Goal: Contribute content: Contribute content

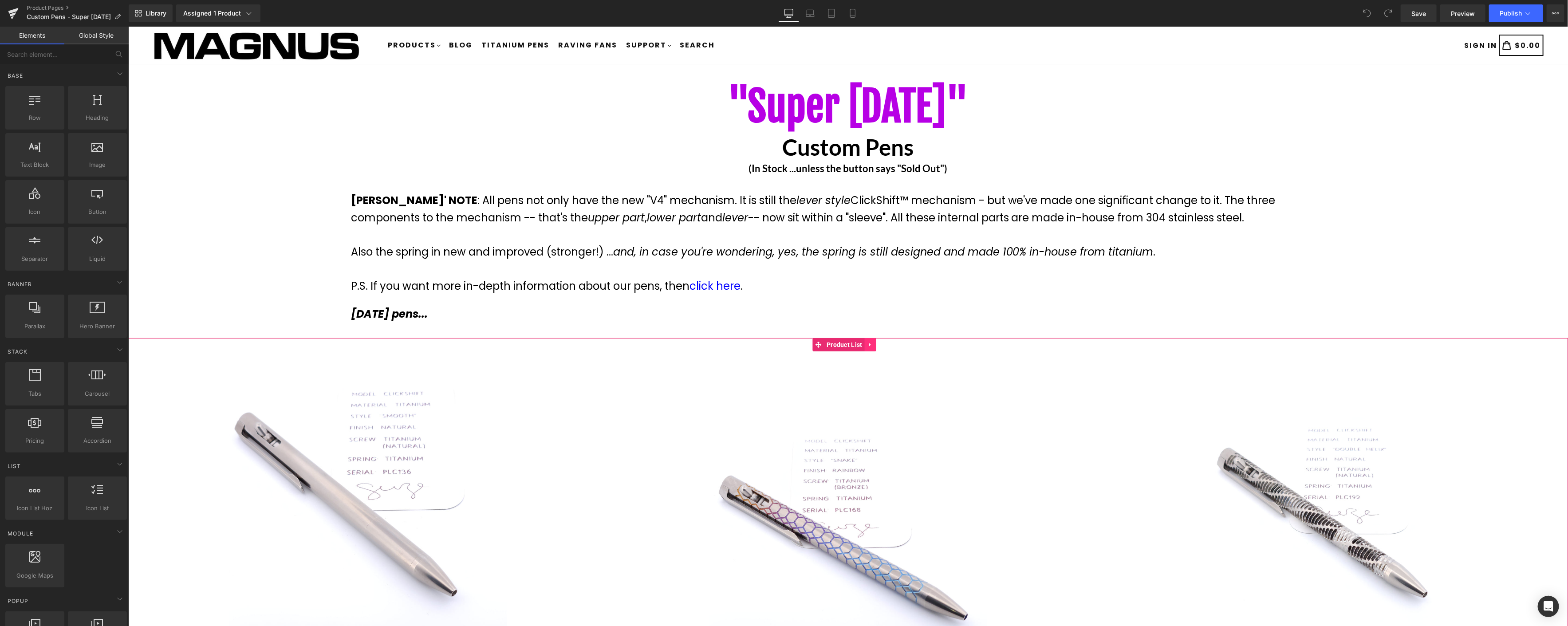
click at [868, 344] on icon at bounding box center [869, 344] width 2 height 4
click at [873, 344] on icon at bounding box center [876, 344] width 6 height 6
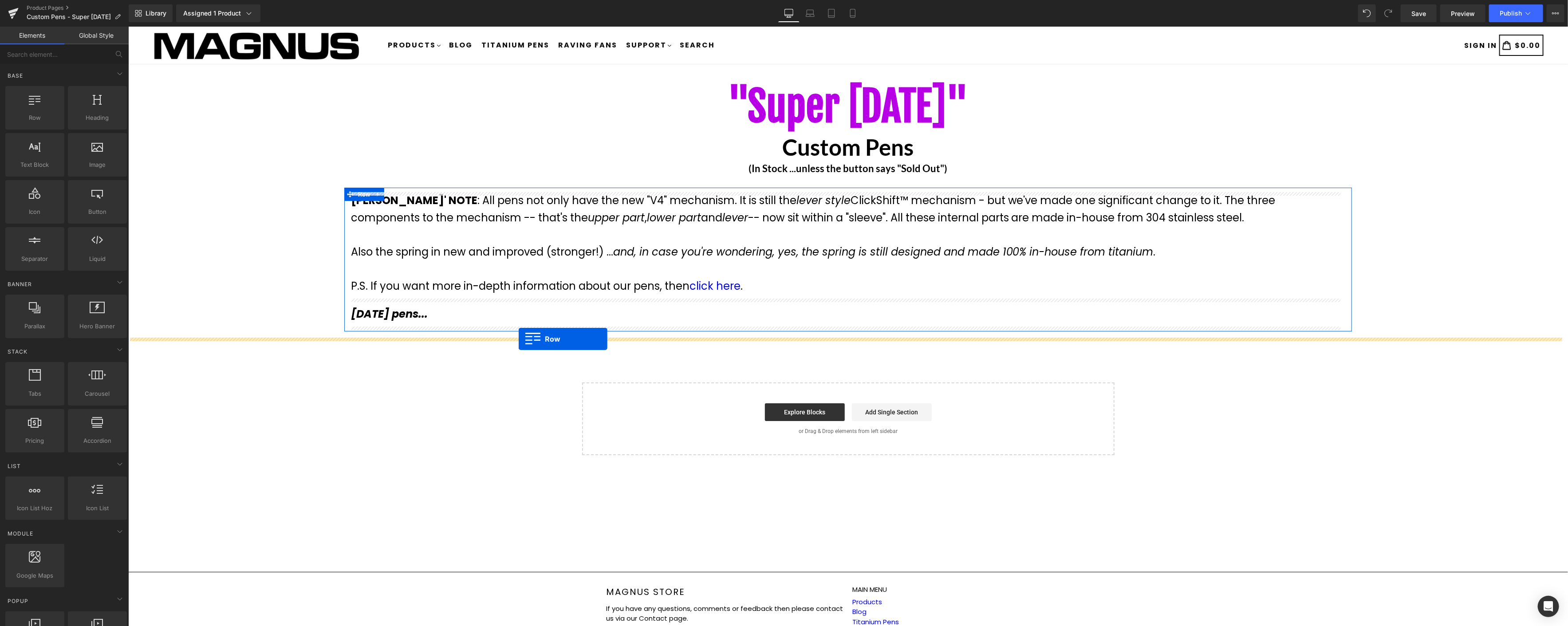
drag, startPoint x: 163, startPoint y: 133, endPoint x: 518, endPoint y: 339, distance: 410.4
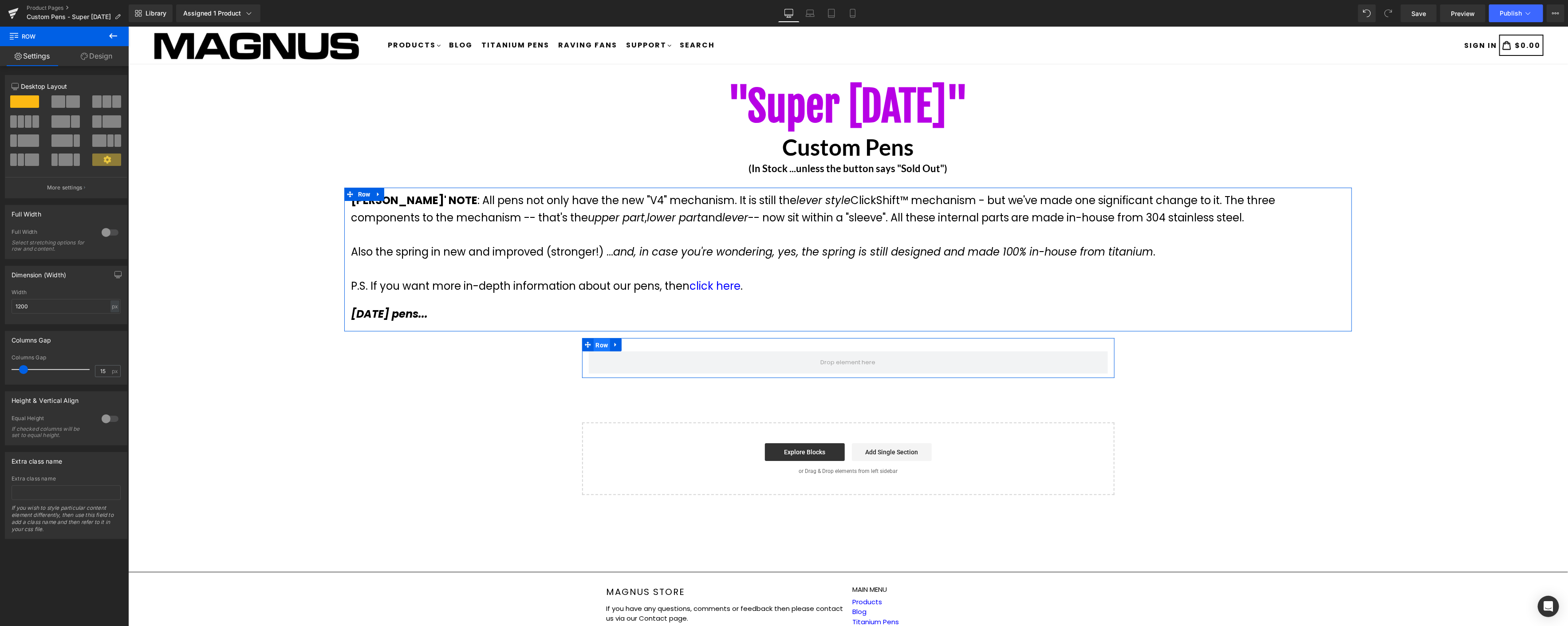
click at [600, 345] on span "Row" at bounding box center [602, 345] width 17 height 14
click at [111, 308] on div "px" at bounding box center [115, 307] width 9 height 12
click at [113, 322] on li "%" at bounding box center [115, 319] width 11 height 13
type input "100"
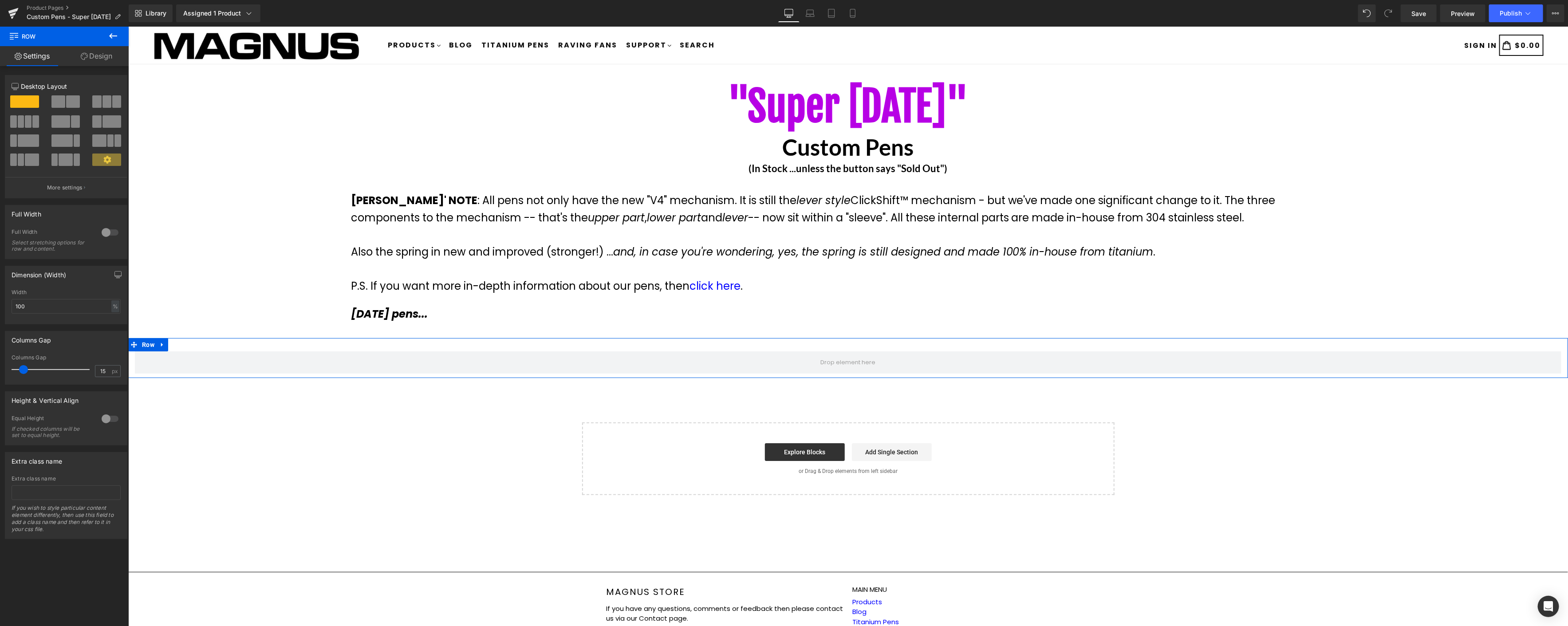
click at [102, 99] on span at bounding box center [107, 102] width 9 height 12
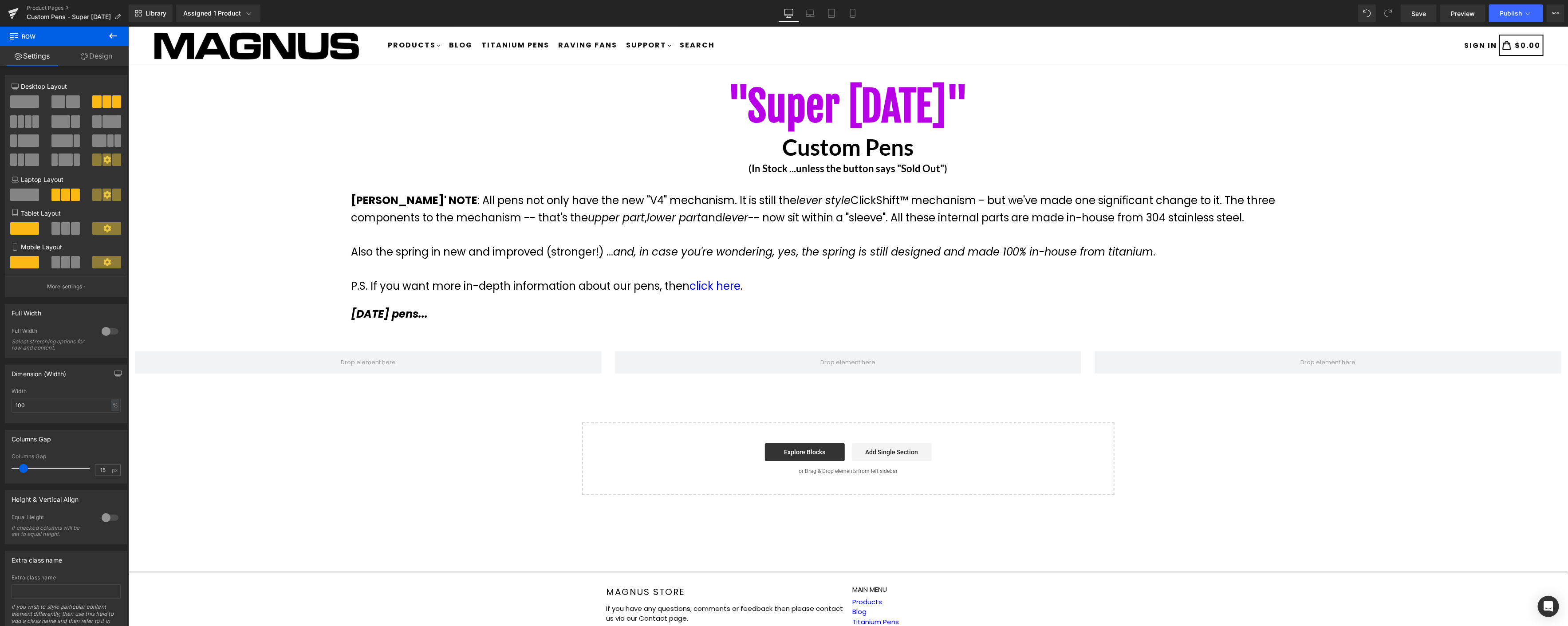
click at [112, 36] on icon at bounding box center [113, 36] width 8 height 5
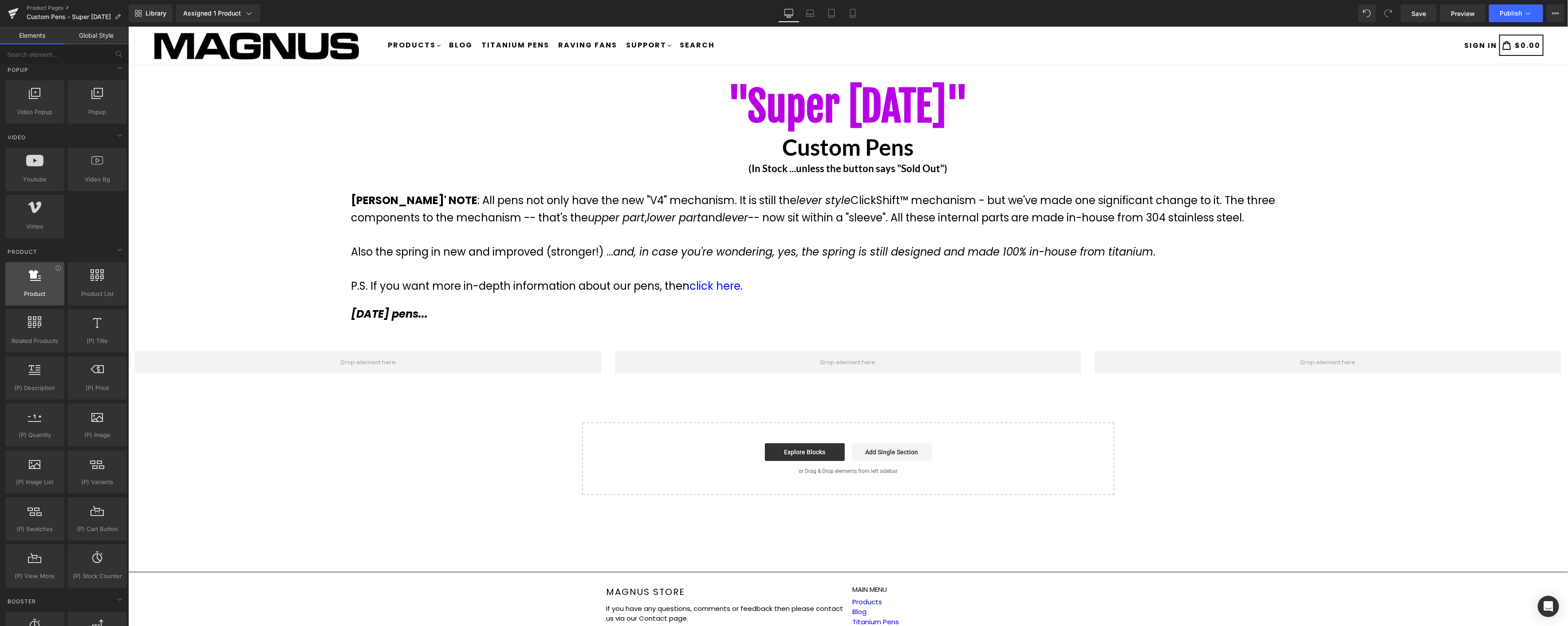
scroll to position [542, 0]
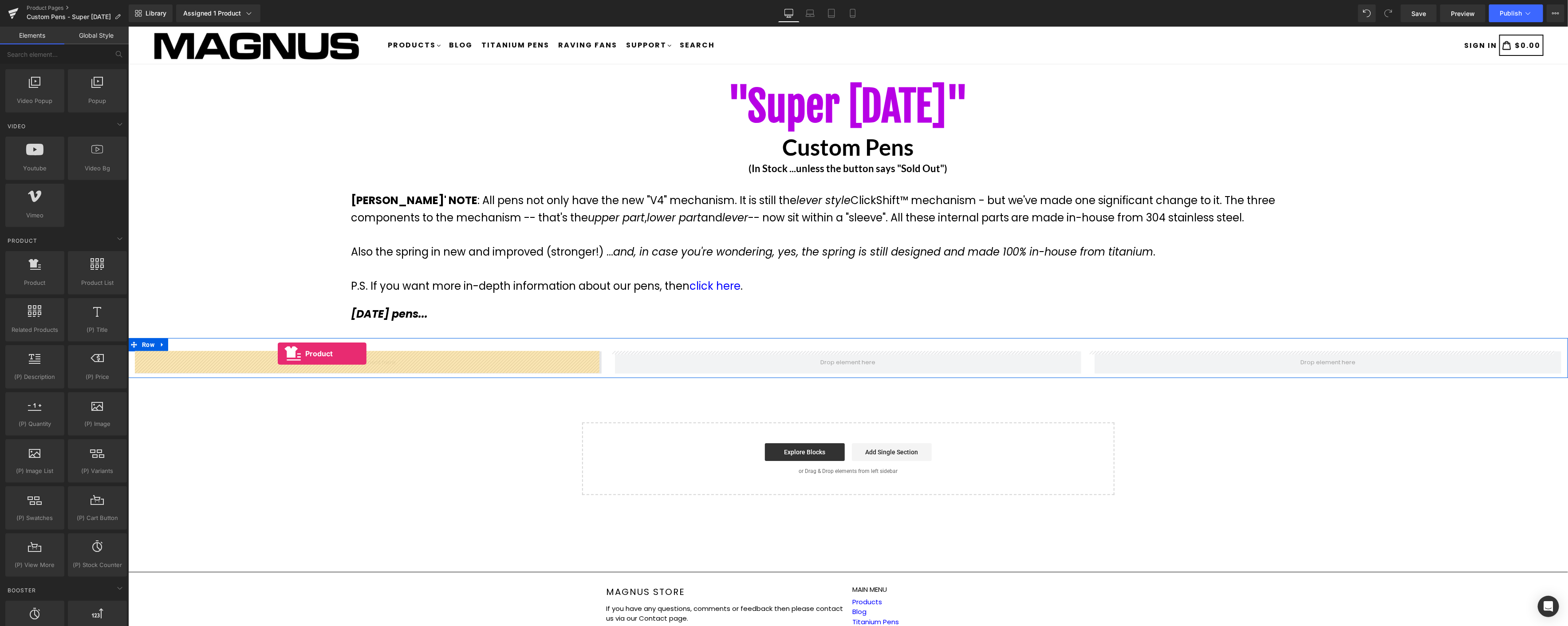
drag, startPoint x: 190, startPoint y: 313, endPoint x: 277, endPoint y: 354, distance: 96.2
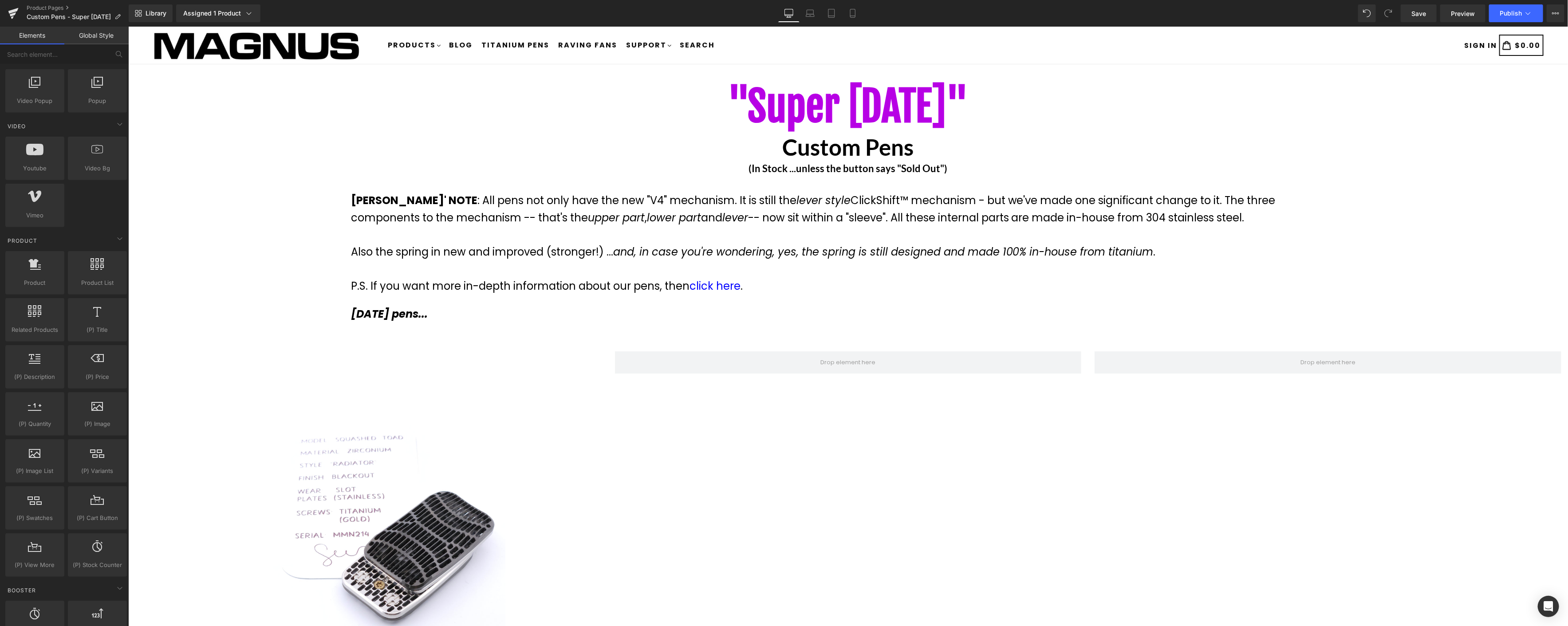
scroll to position [67, 0]
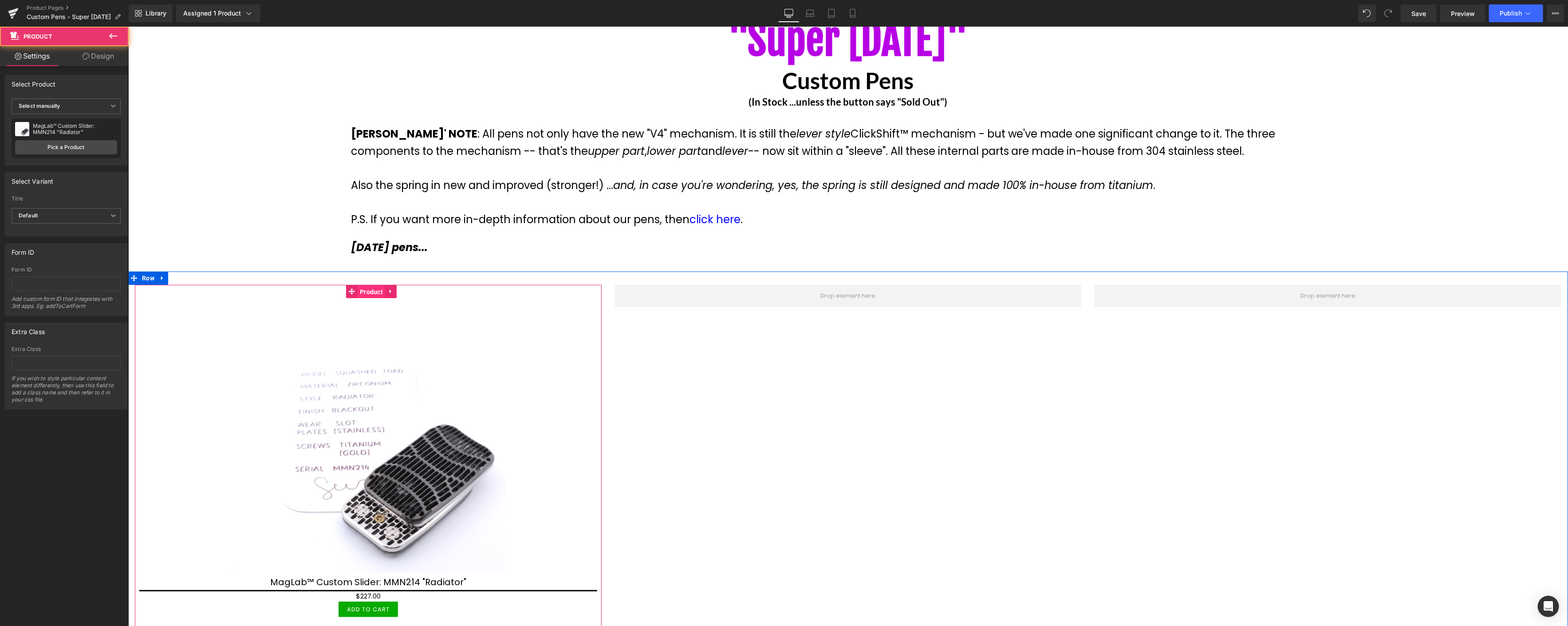
click at [372, 289] on span "Product" at bounding box center [371, 292] width 27 height 14
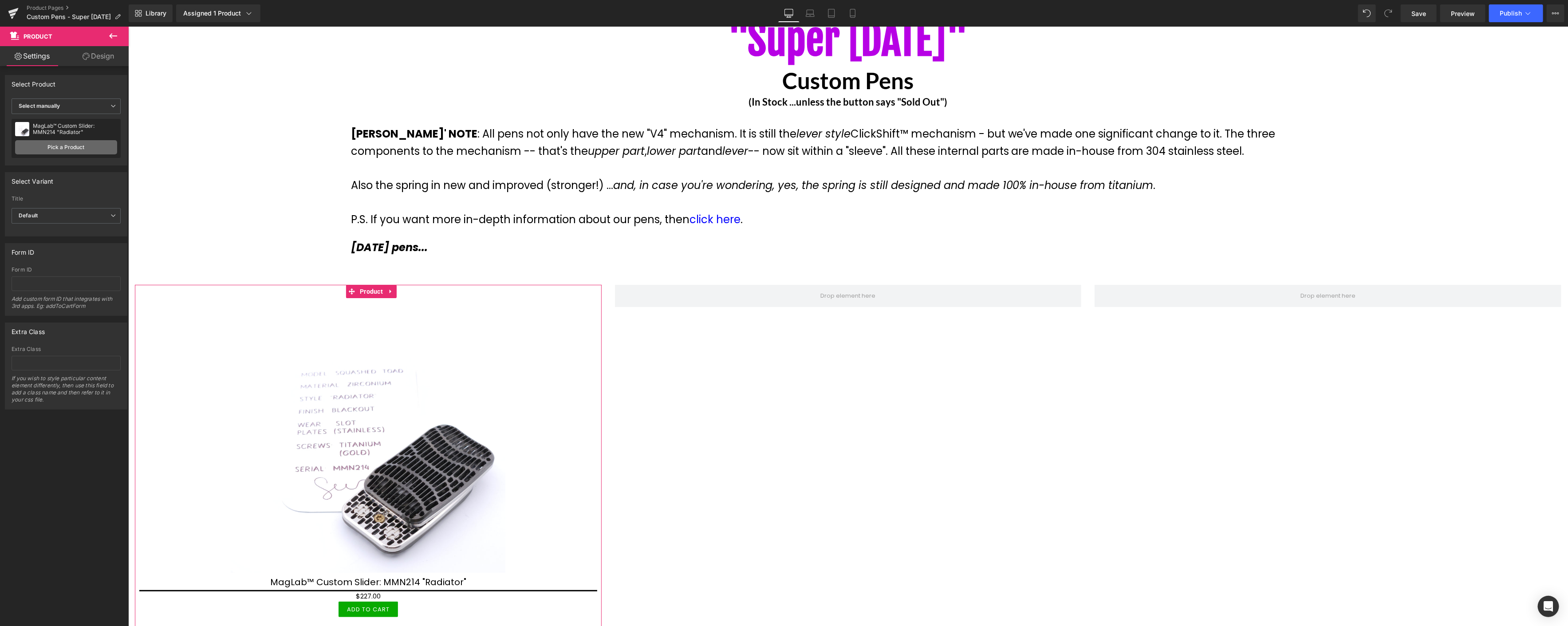
click at [76, 147] on link "Pick a Product" at bounding box center [66, 147] width 102 height 14
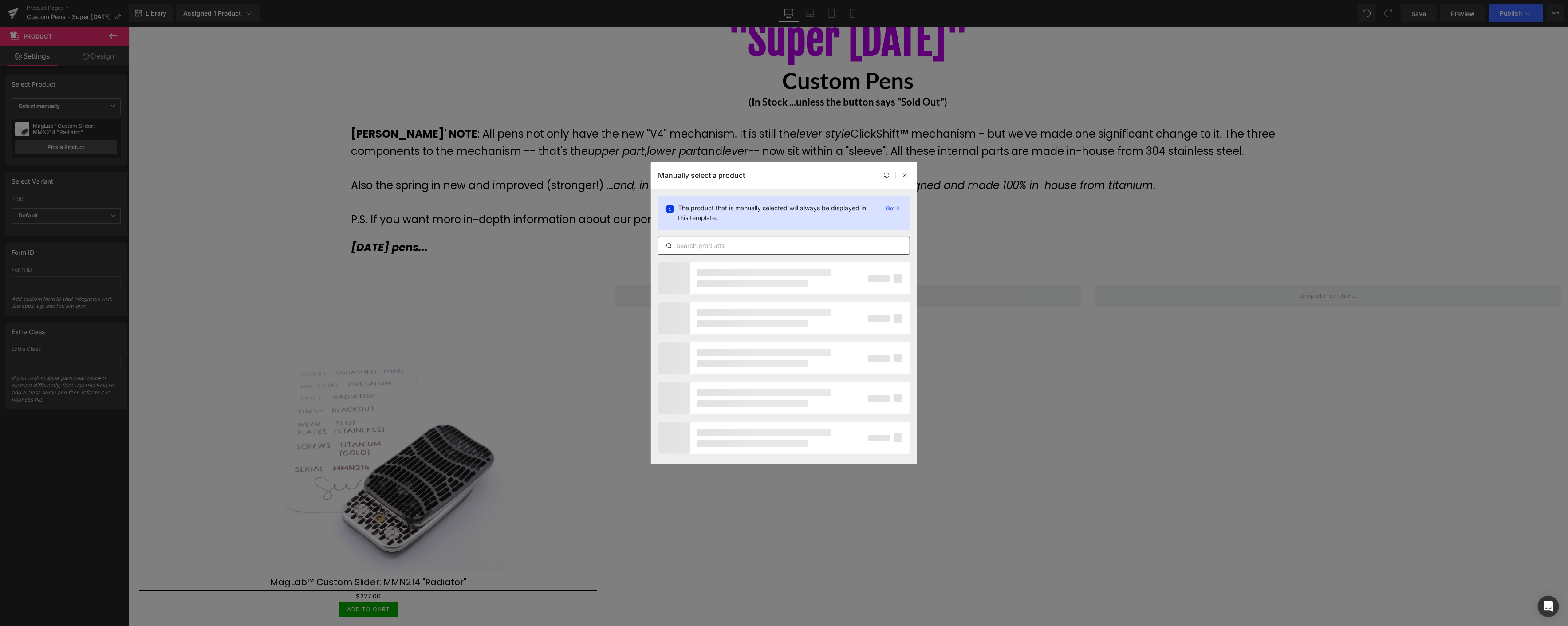
click at [691, 248] on input "text" at bounding box center [783, 246] width 251 height 11
type input "plc252"
click at [766, 308] on div "PenLab™ Custom Pen: PLC252 - "Spiral"" at bounding box center [735, 299] width 140 height 31
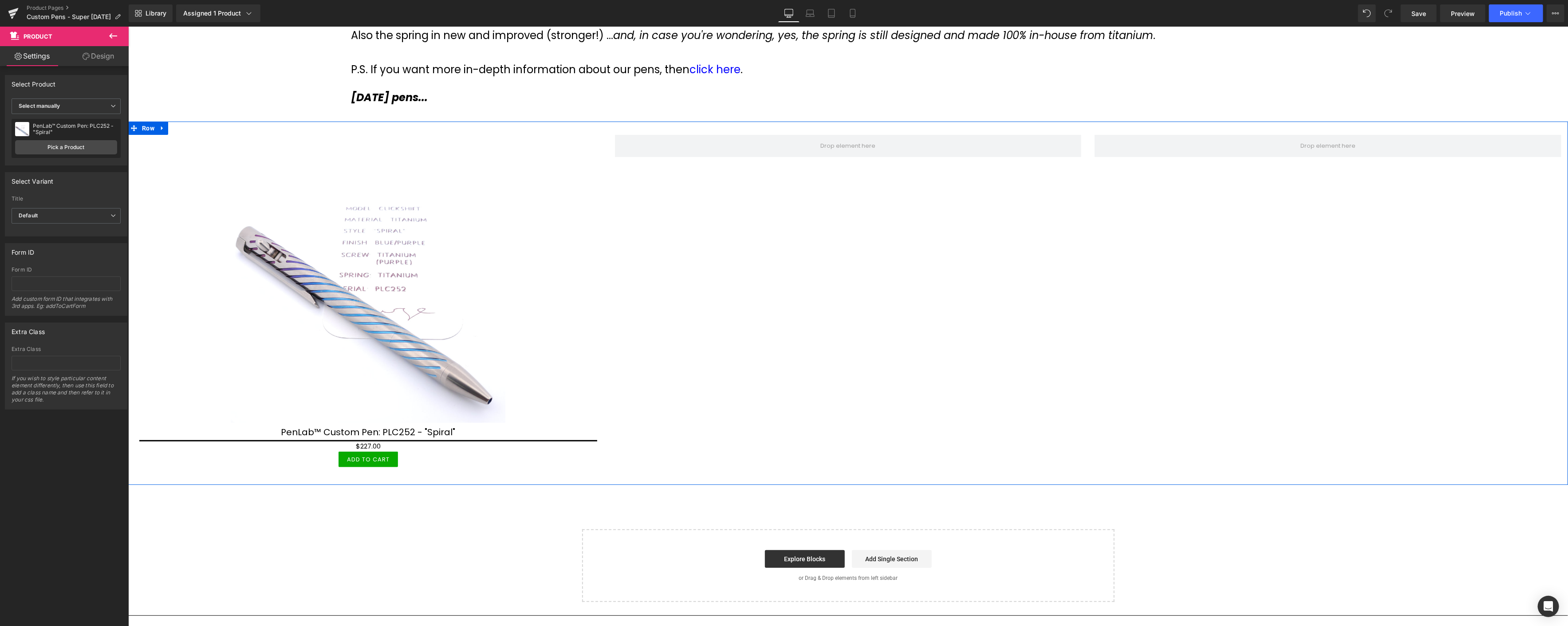
scroll to position [214, 0]
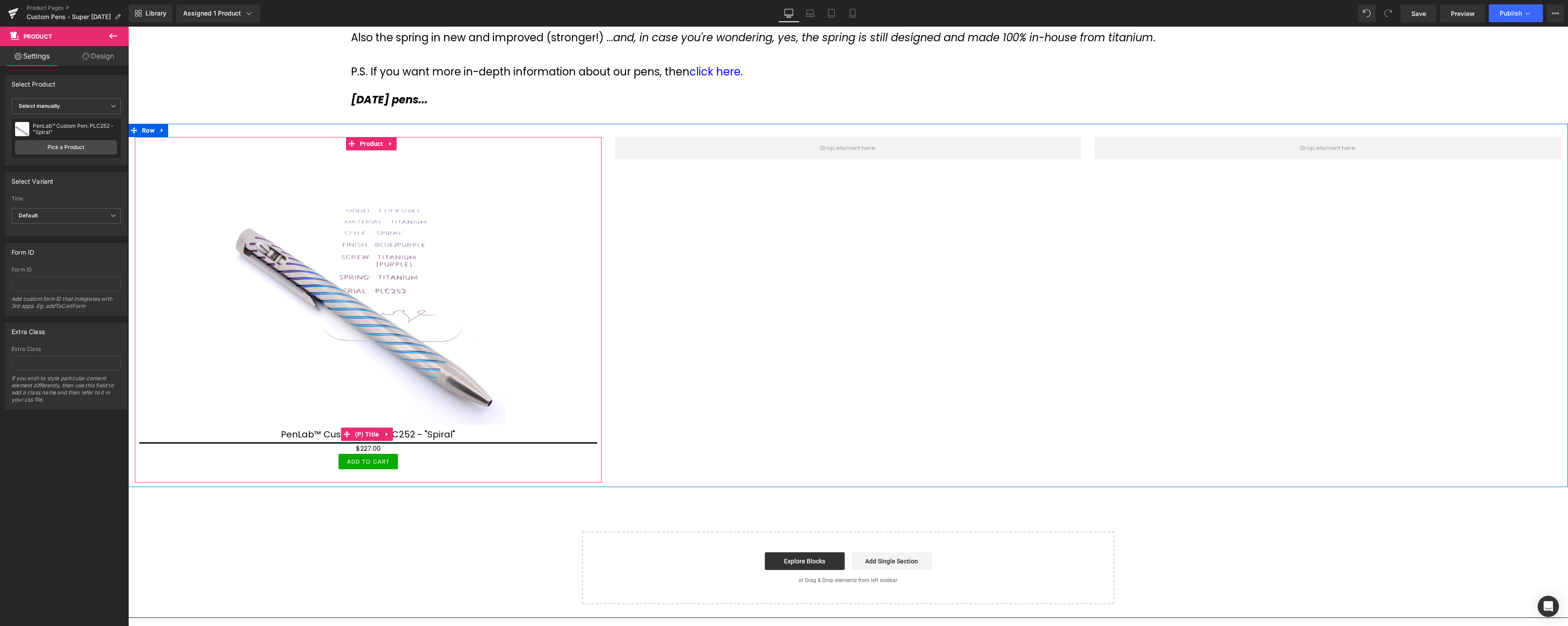
click at [383, 435] on icon at bounding box center [386, 434] width 6 height 7
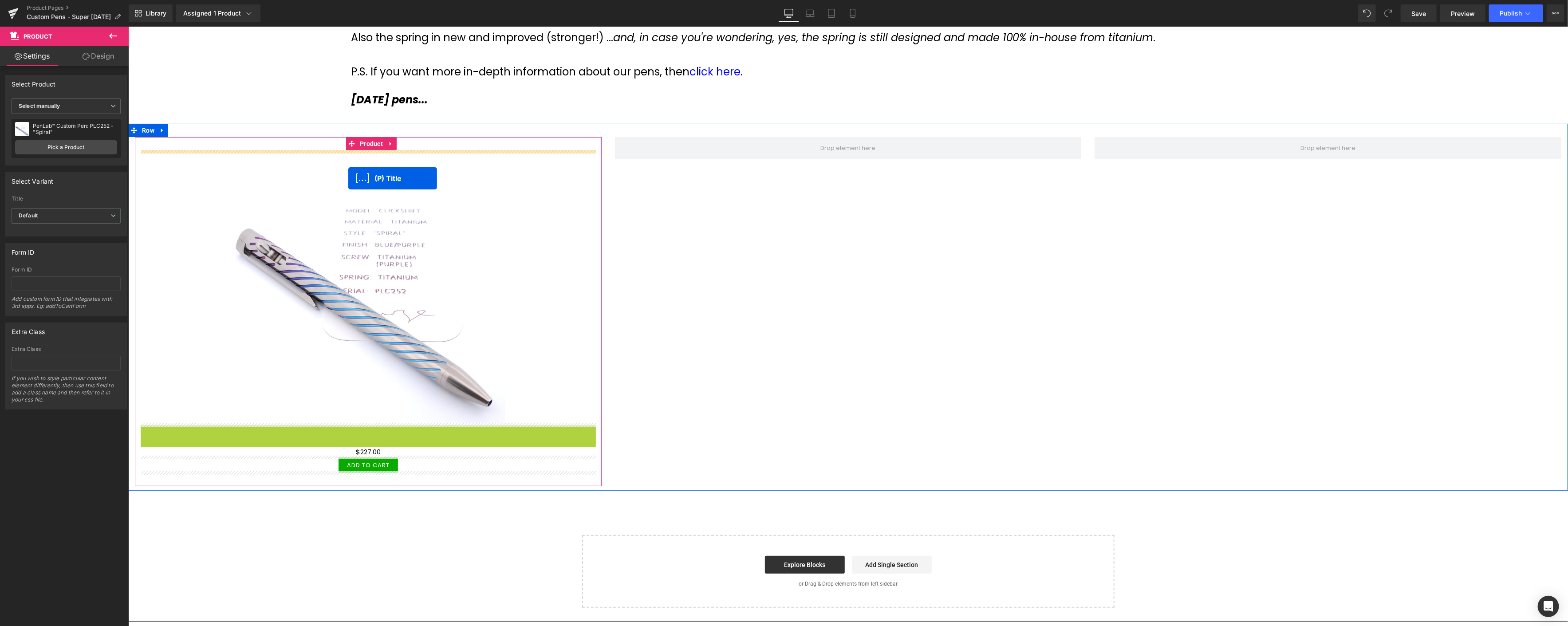
drag, startPoint x: 329, startPoint y: 432, endPoint x: 348, endPoint y: 178, distance: 254.7
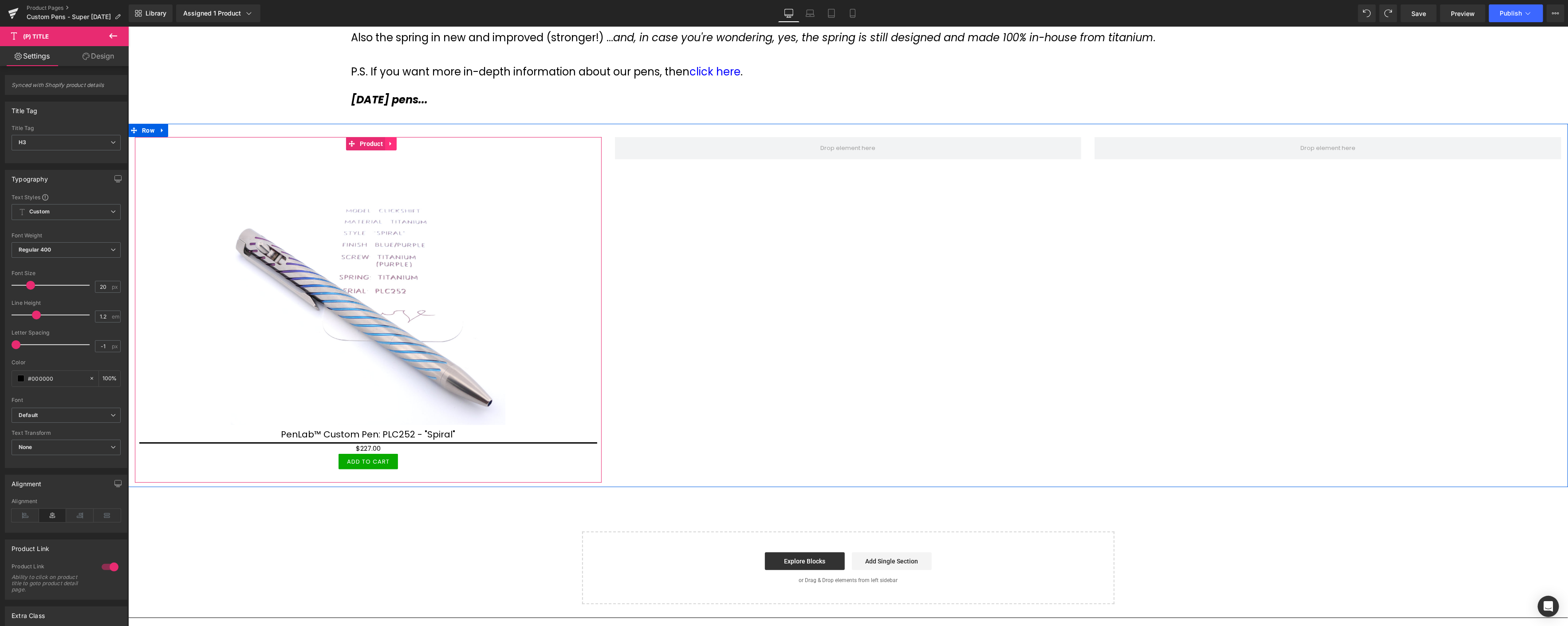
click at [391, 143] on icon at bounding box center [390, 143] width 6 height 7
click at [384, 145] on icon at bounding box center [385, 143] width 6 height 7
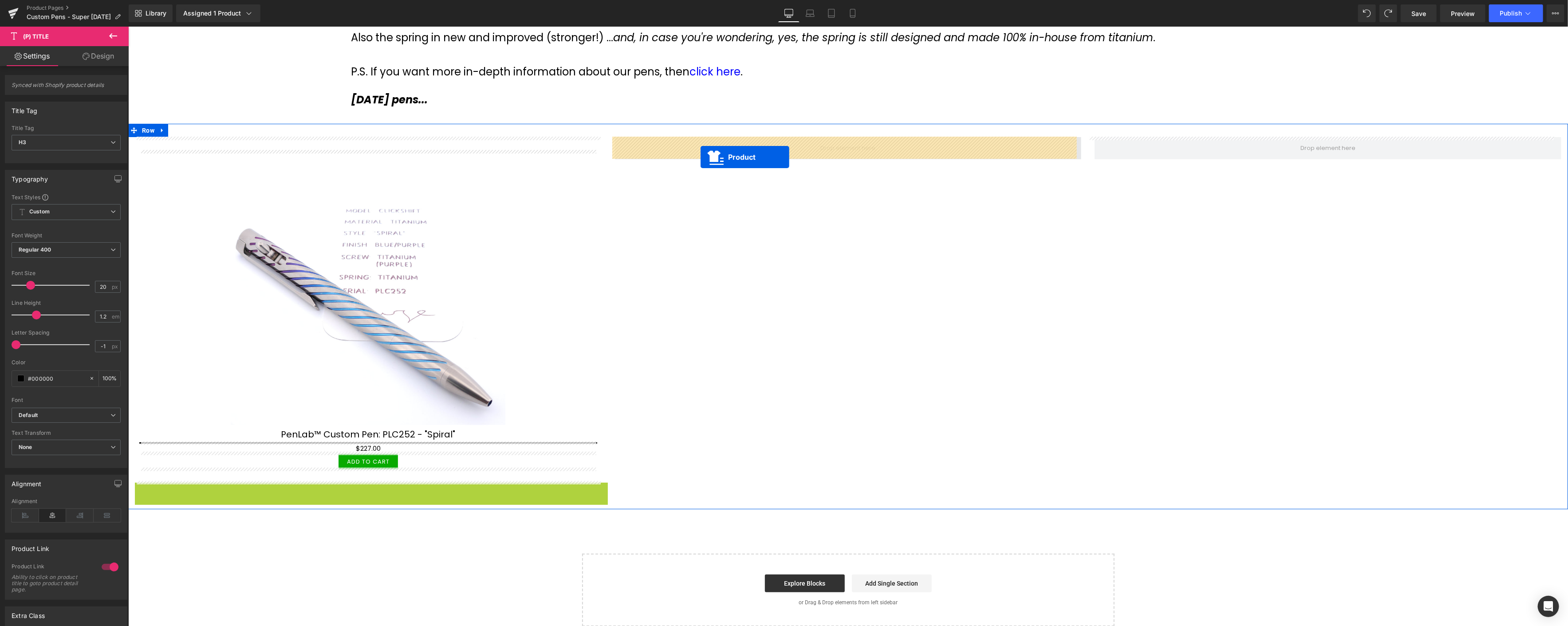
drag, startPoint x: 349, startPoint y: 486, endPoint x: 700, endPoint y: 157, distance: 481.1
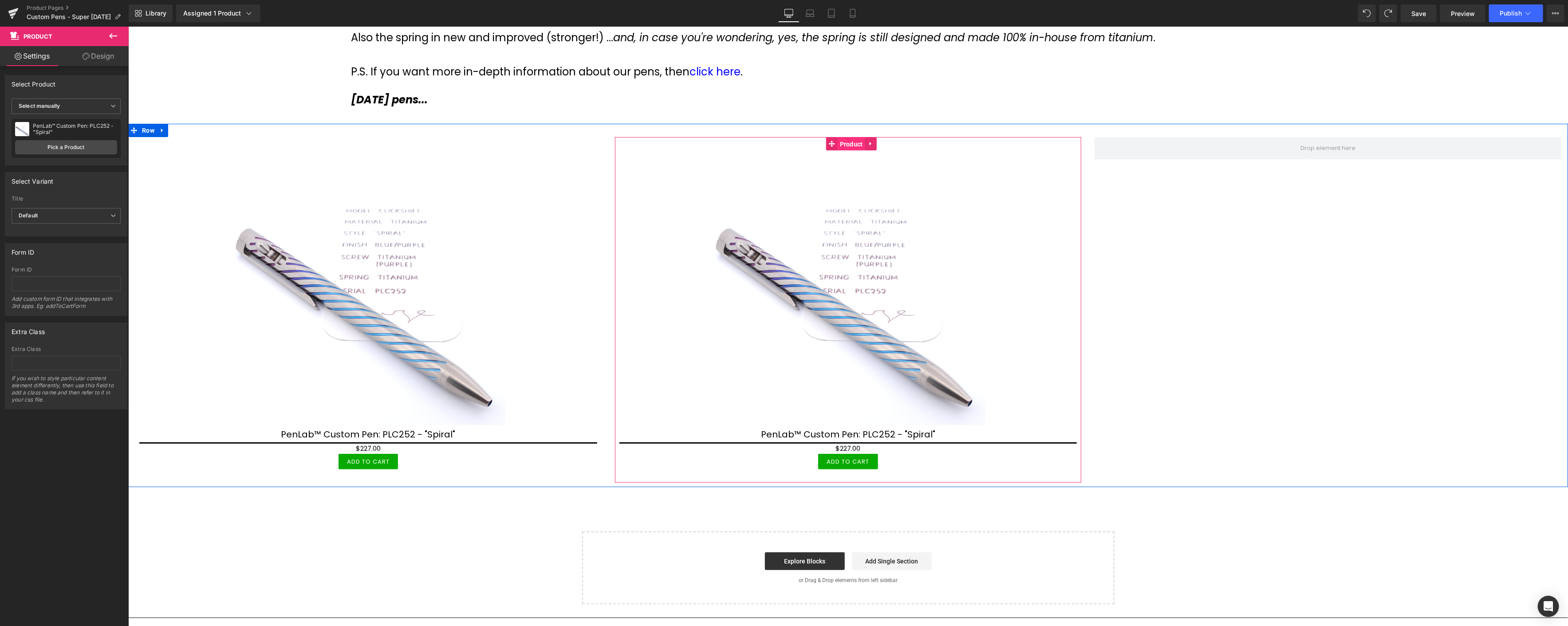
click at [842, 143] on span "Product" at bounding box center [851, 144] width 27 height 14
click at [78, 145] on link "Pick a Product" at bounding box center [66, 147] width 102 height 14
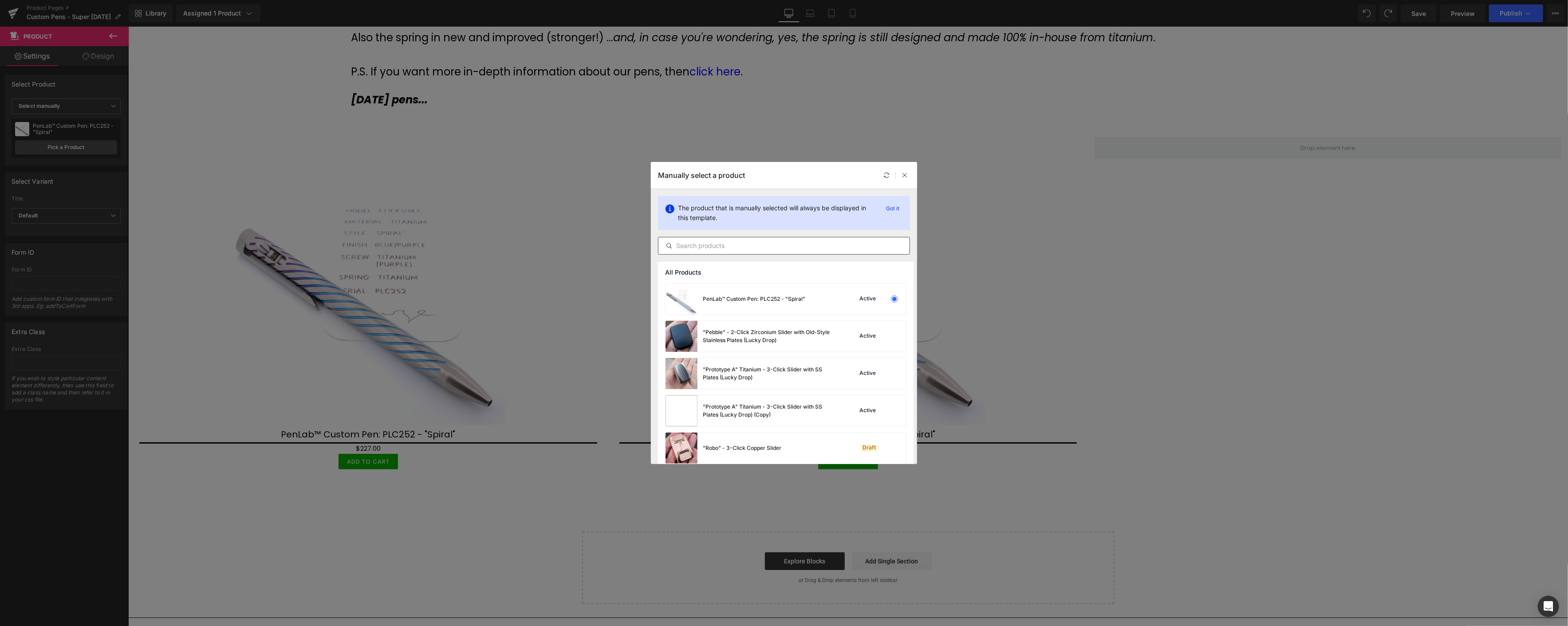
click at [725, 241] on input "text" at bounding box center [783, 246] width 251 height 11
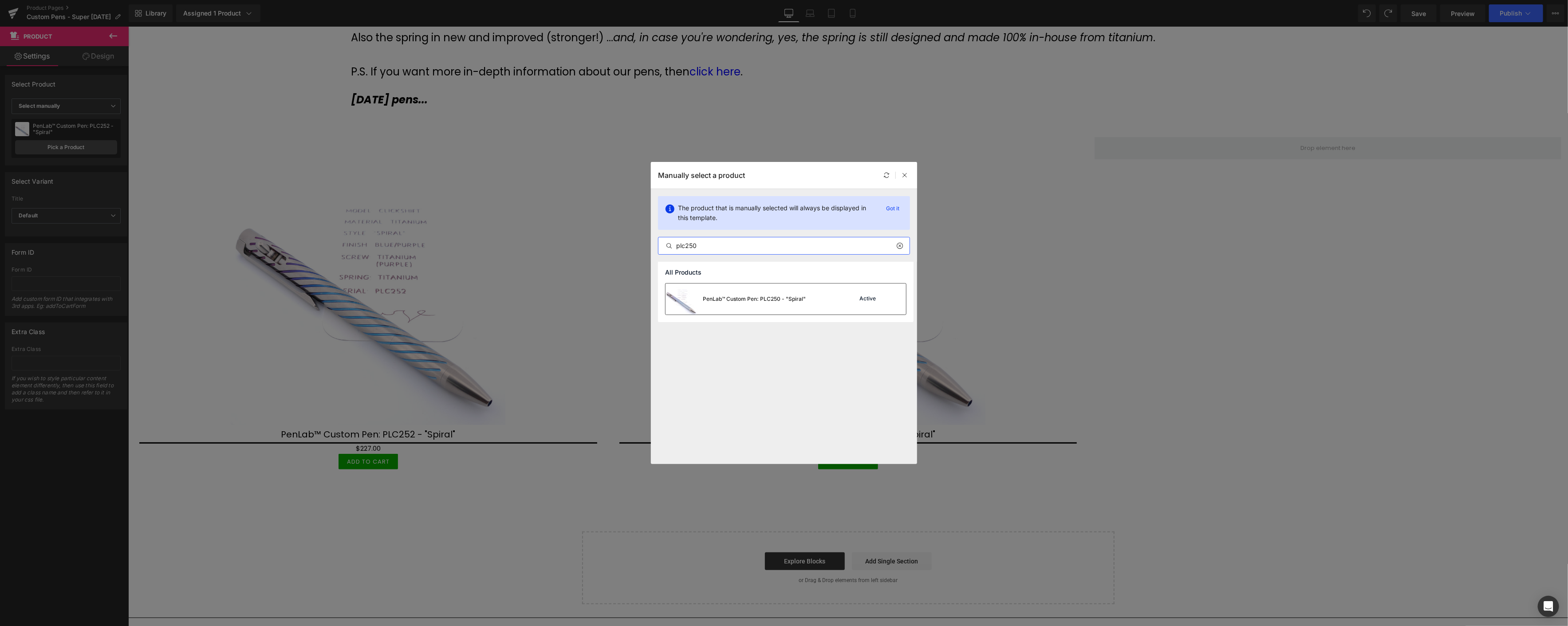
type input "plc250"
click at [757, 300] on div "PenLab™ Custom Pen: PLC250 - "Spiral"" at bounding box center [754, 299] width 103 height 8
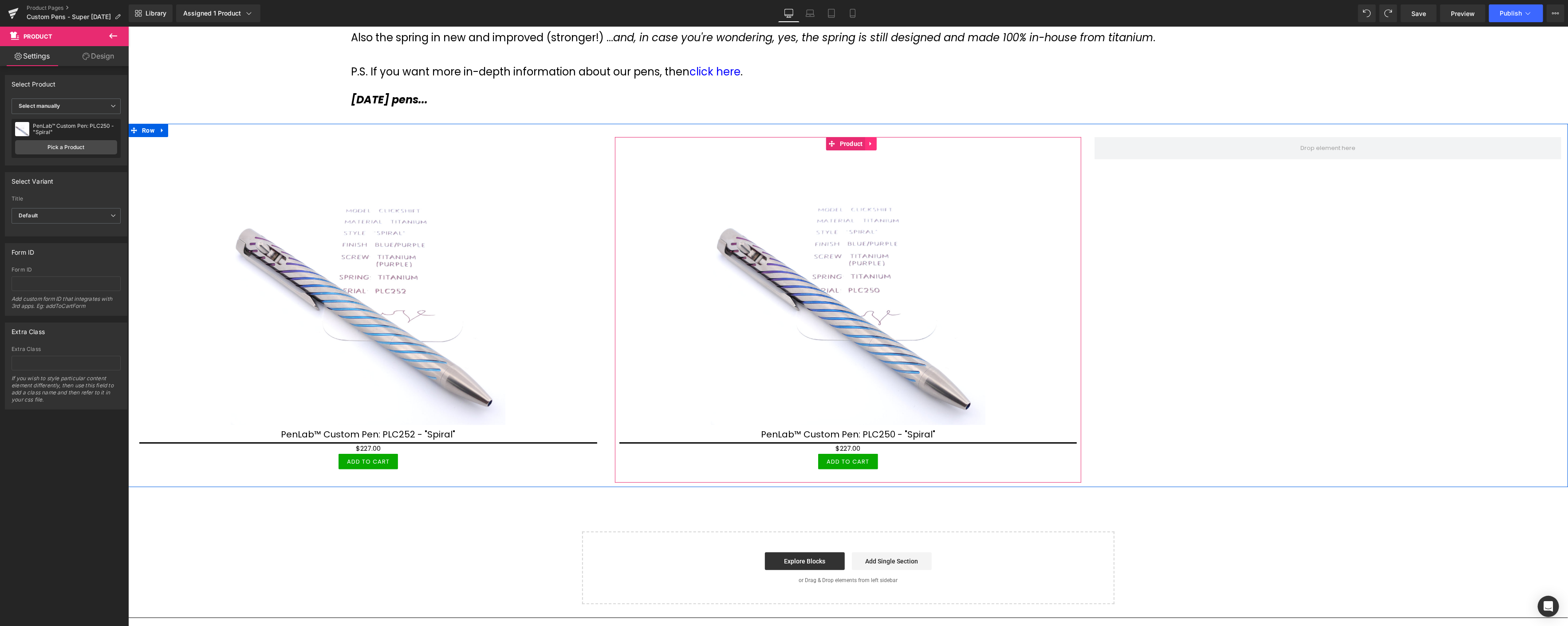
click at [868, 143] on icon at bounding box center [871, 143] width 6 height 7
click at [862, 143] on icon at bounding box center [864, 143] width 6 height 6
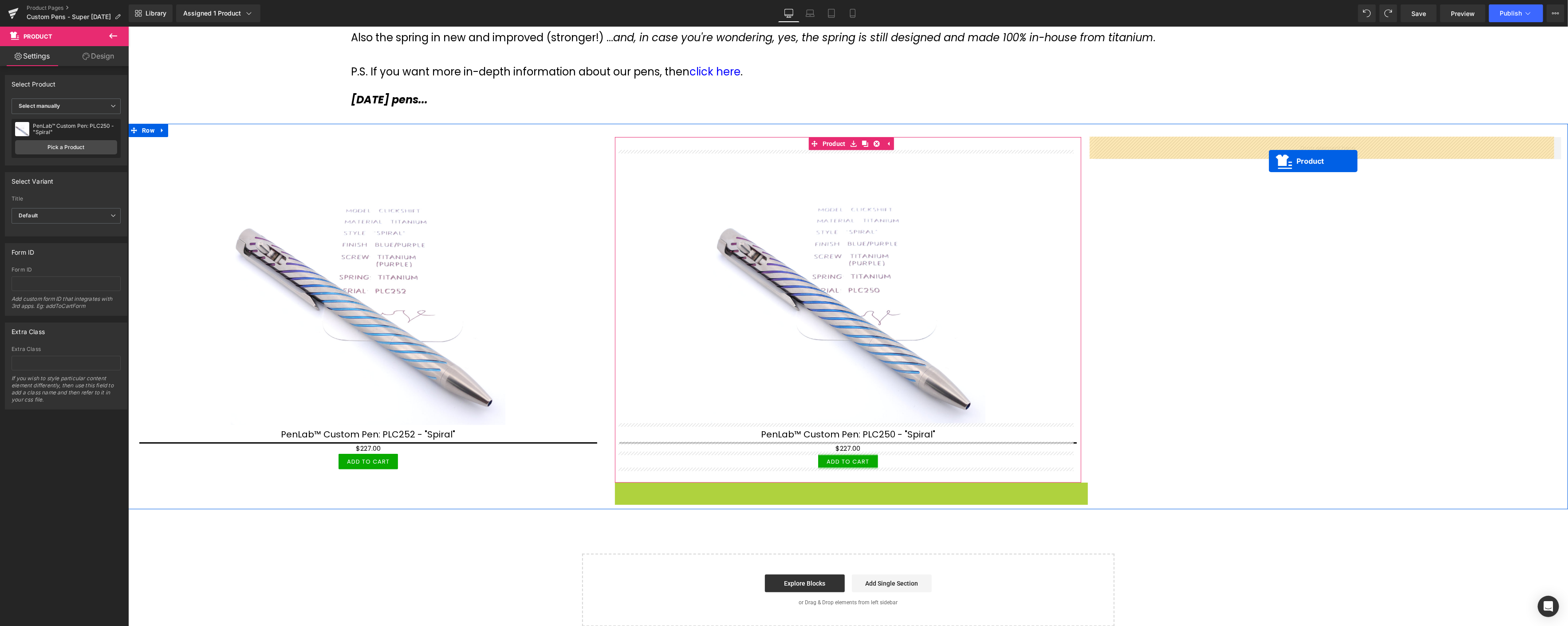
drag, startPoint x: 827, startPoint y: 486, endPoint x: 1268, endPoint y: 161, distance: 547.8
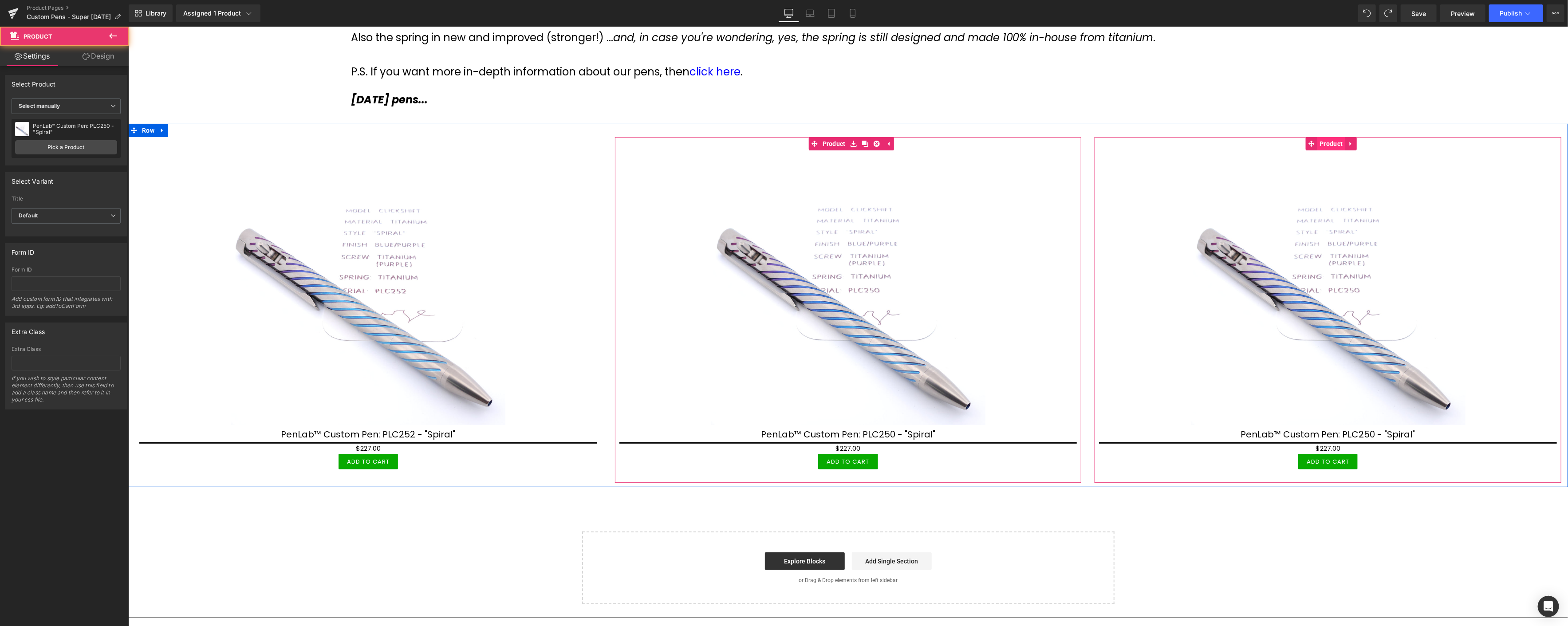
click at [1330, 137] on span "Product" at bounding box center [1330, 144] width 27 height 14
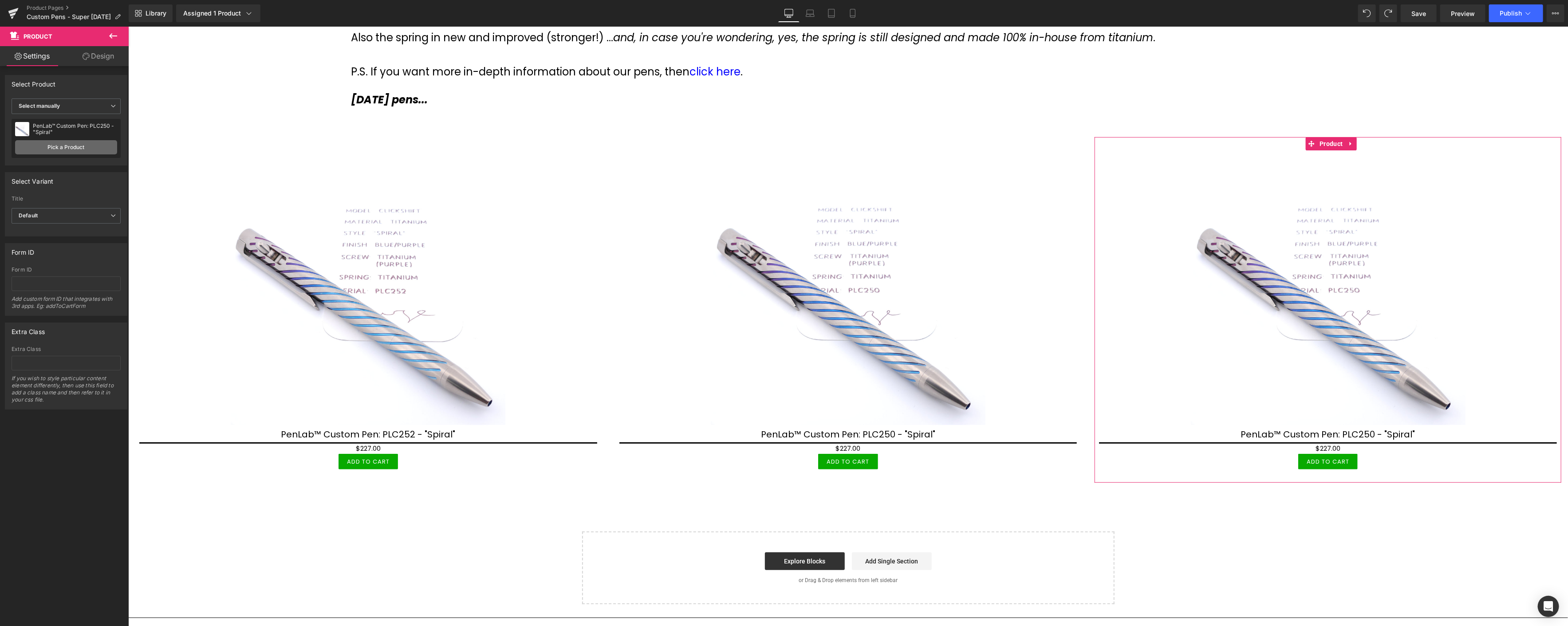
click at [73, 145] on link "Pick a Product" at bounding box center [66, 147] width 102 height 14
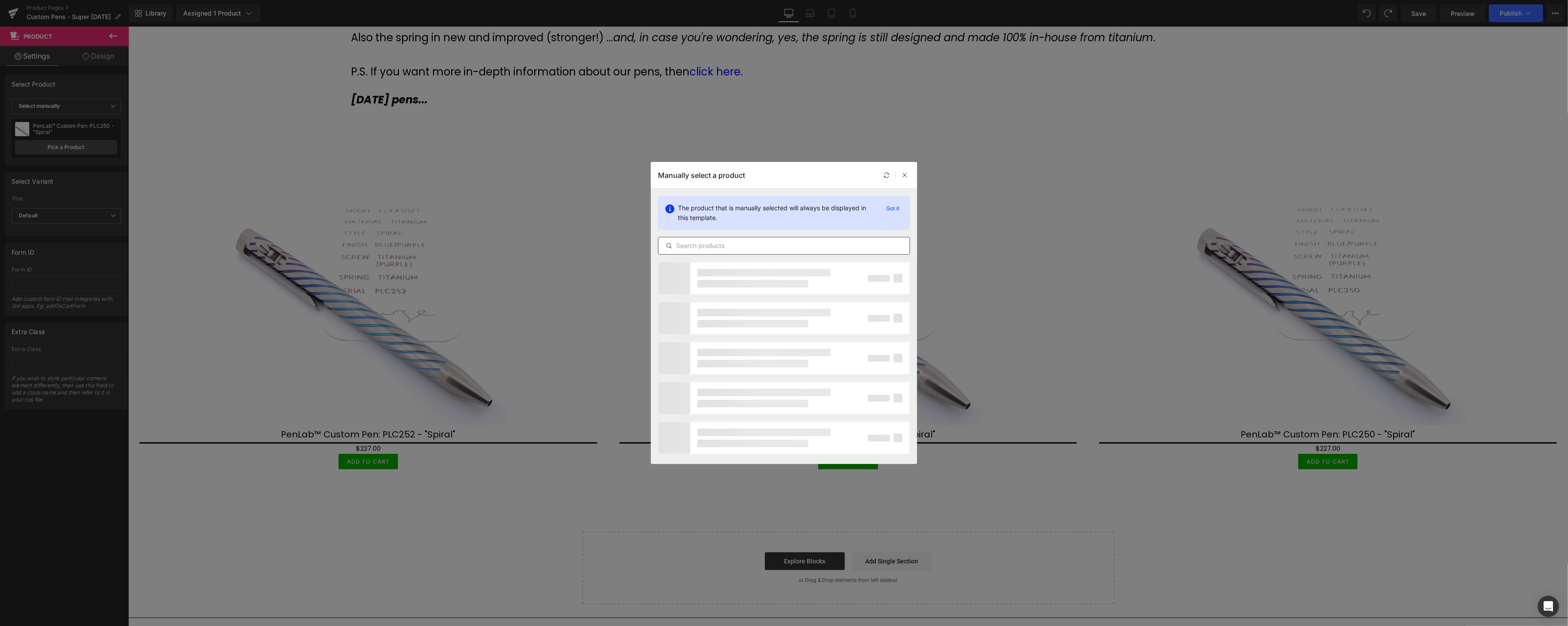
click at [713, 243] on input "text" at bounding box center [783, 246] width 251 height 11
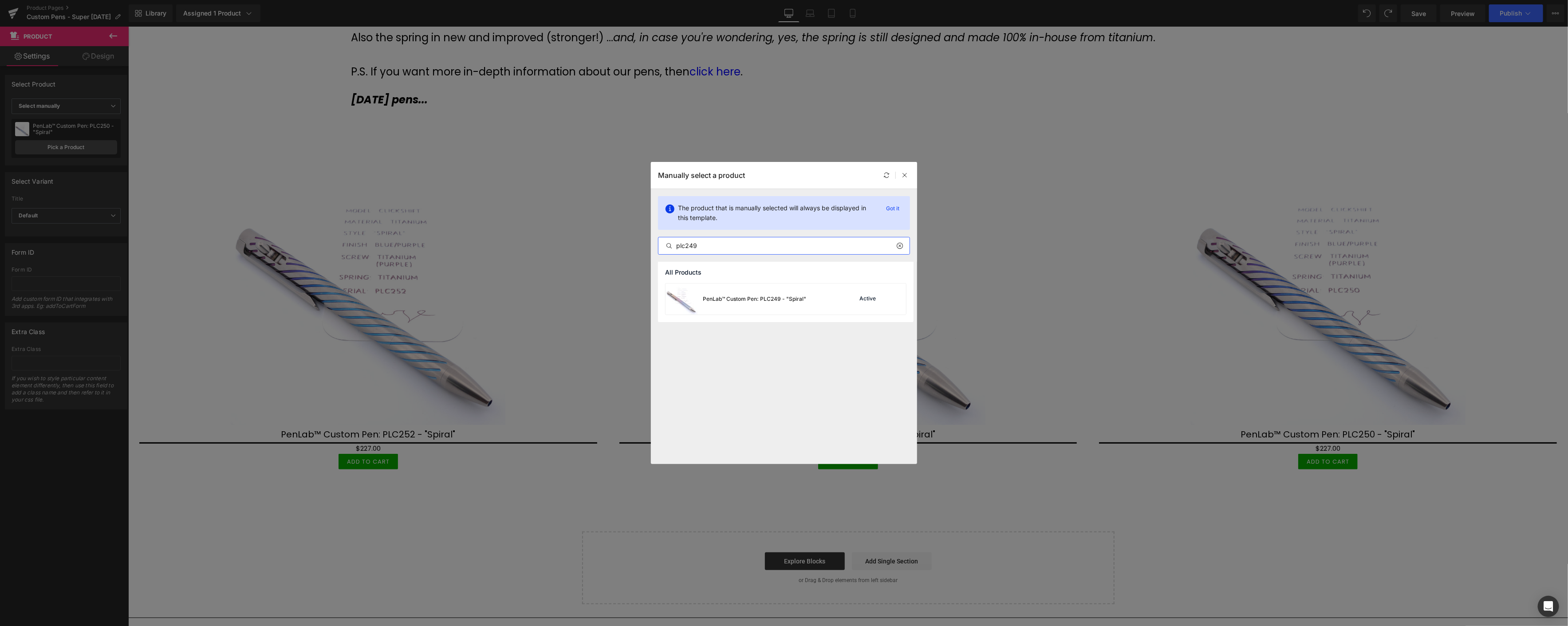
drag, startPoint x: 686, startPoint y: 247, endPoint x: 666, endPoint y: 244, distance: 20.2
click at [666, 244] on div "plc249" at bounding box center [783, 246] width 251 height 11
type input "plc249"
click at [770, 292] on div "PenLab™ Custom Pen: PLC249 - "Spiral"" at bounding box center [735, 299] width 140 height 31
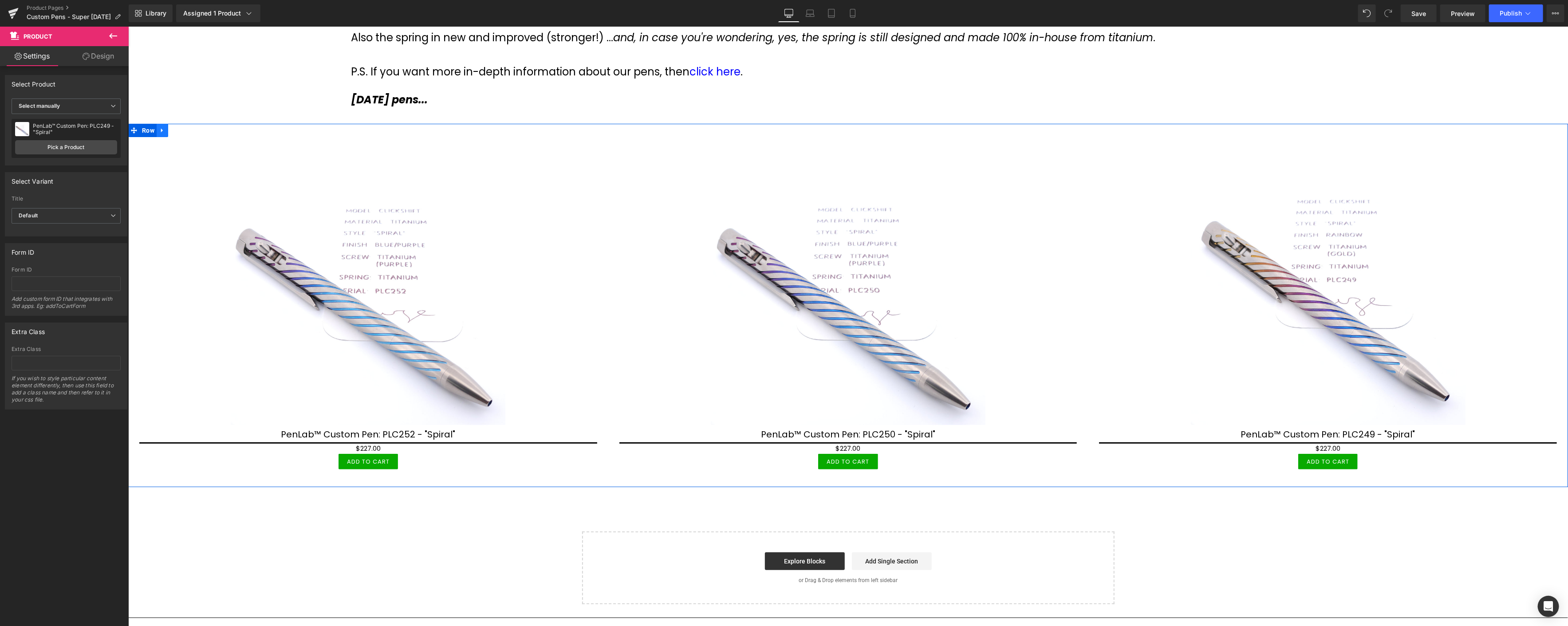
click at [161, 132] on icon at bounding box center [162, 131] width 6 height 7
click at [173, 130] on icon at bounding box center [173, 131] width 6 height 6
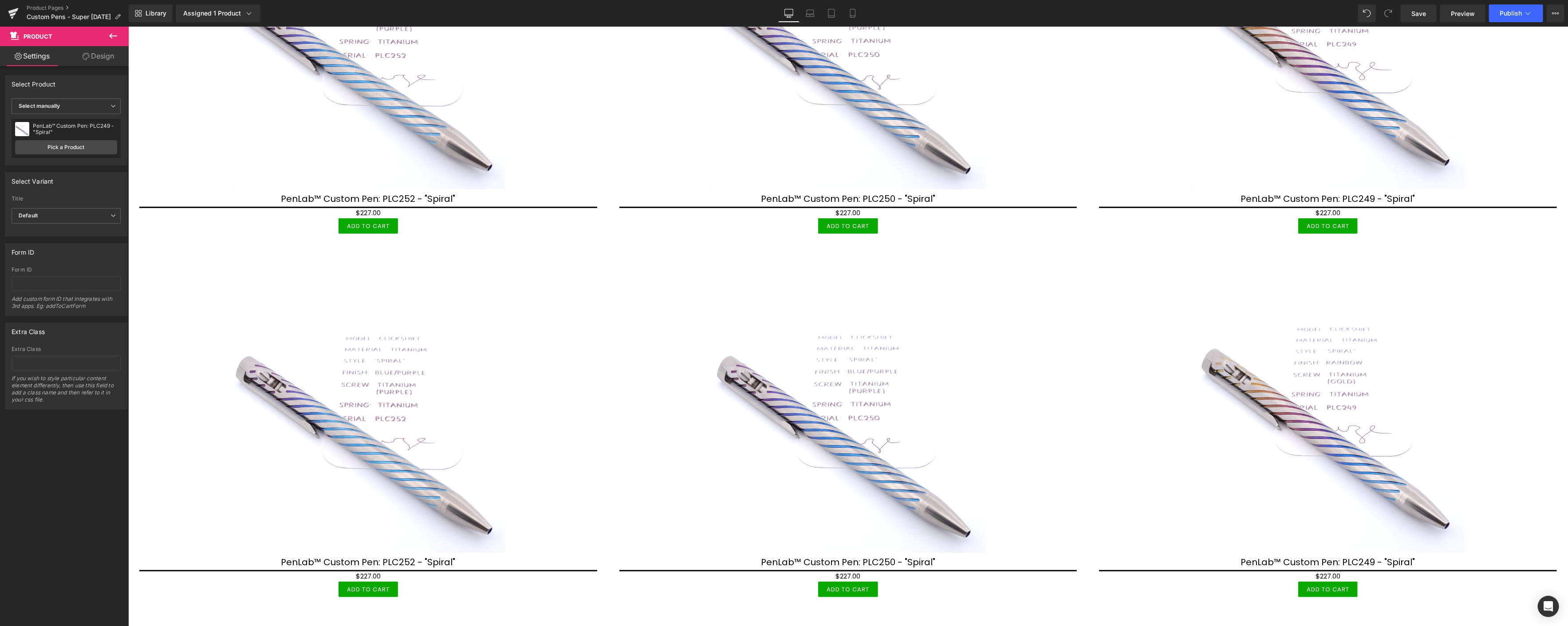
scroll to position [609, 0]
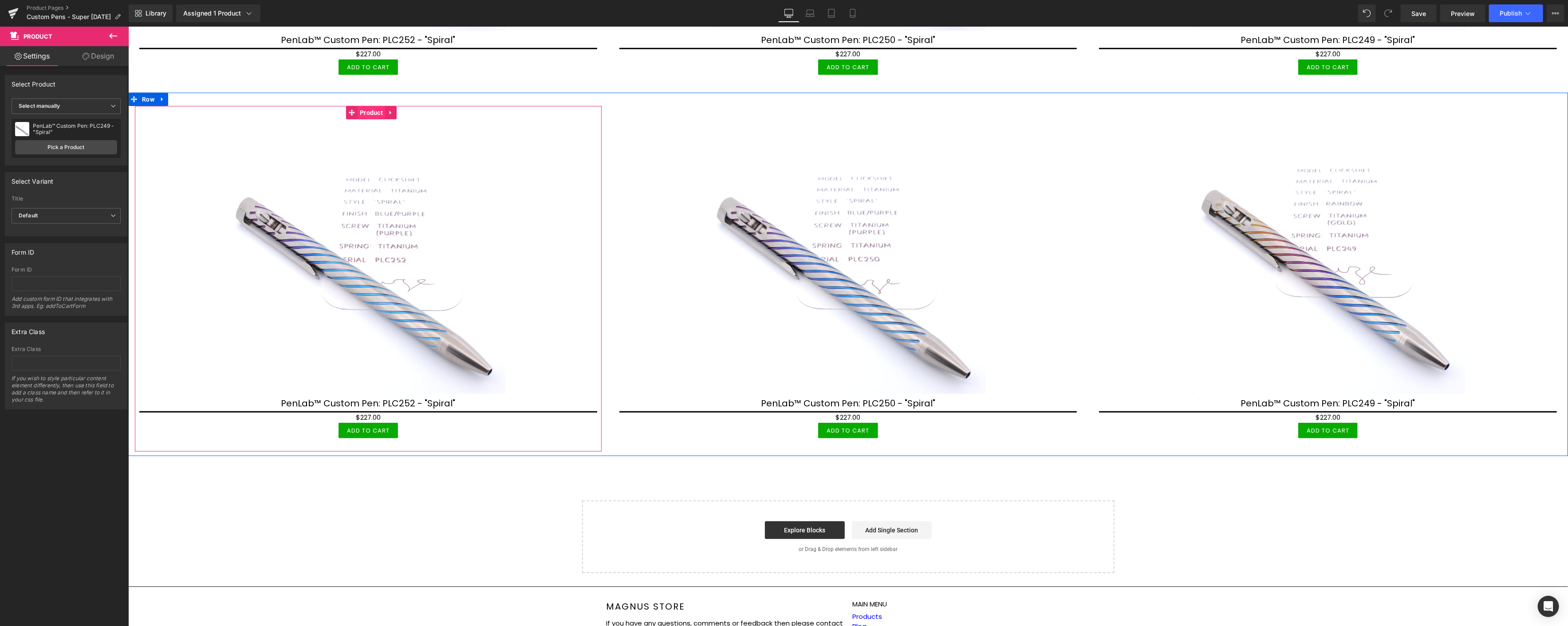
drag, startPoint x: 369, startPoint y: 109, endPoint x: 362, endPoint y: 108, distance: 7.1
click at [370, 109] on span "Product" at bounding box center [371, 113] width 27 height 14
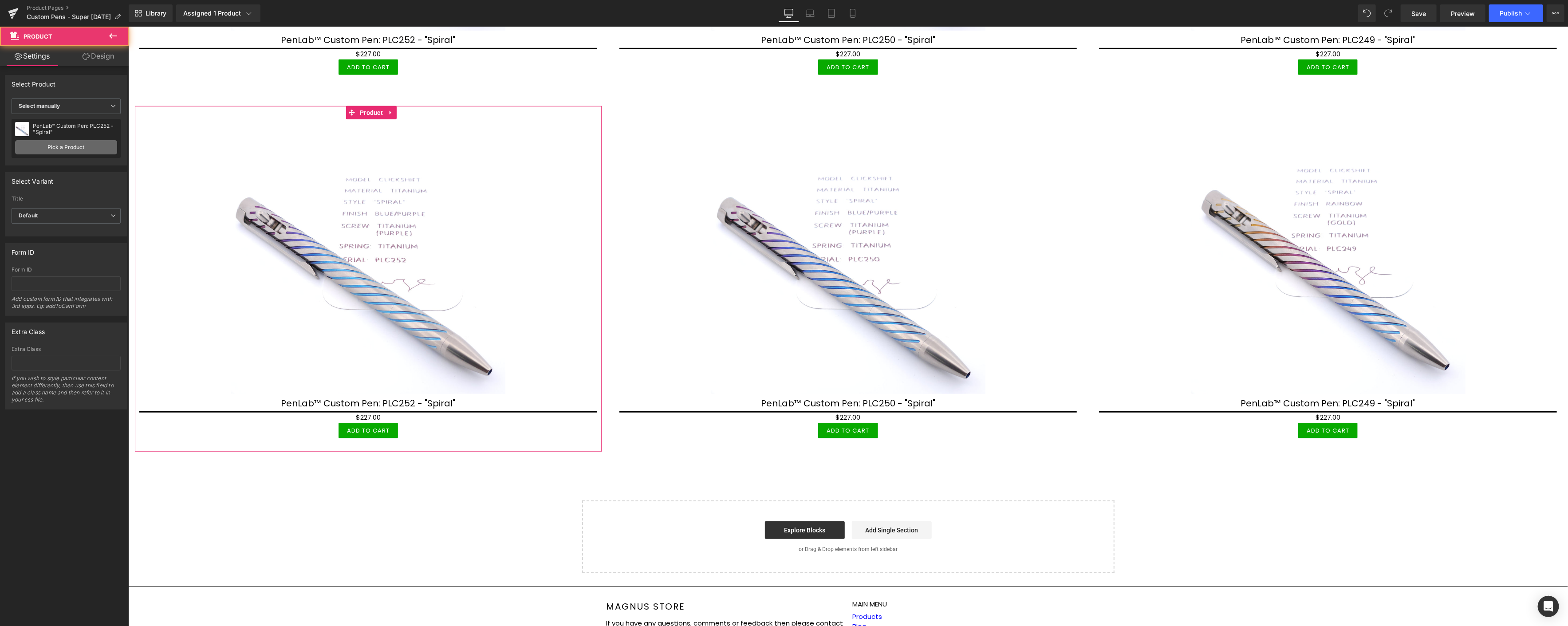
click at [64, 143] on link "Pick a Product" at bounding box center [66, 147] width 102 height 14
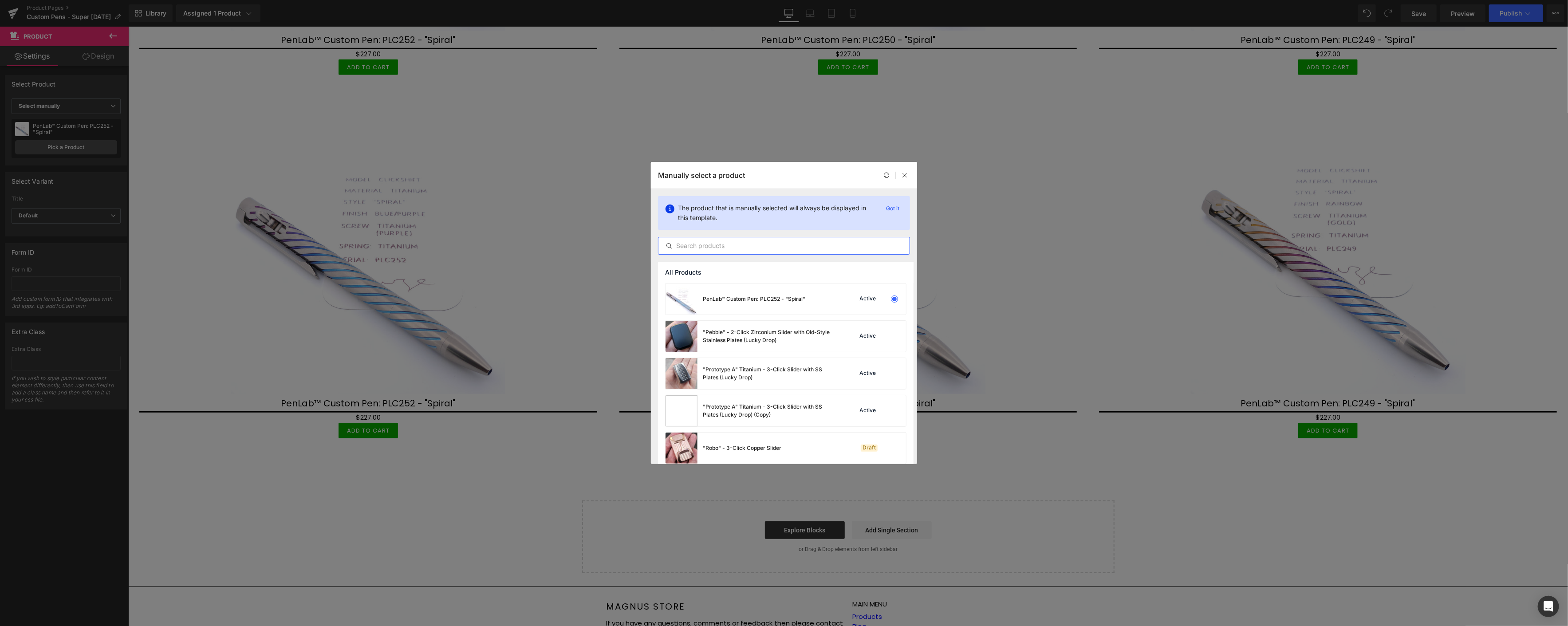
click at [723, 245] on input "text" at bounding box center [783, 246] width 251 height 11
paste input "plc"
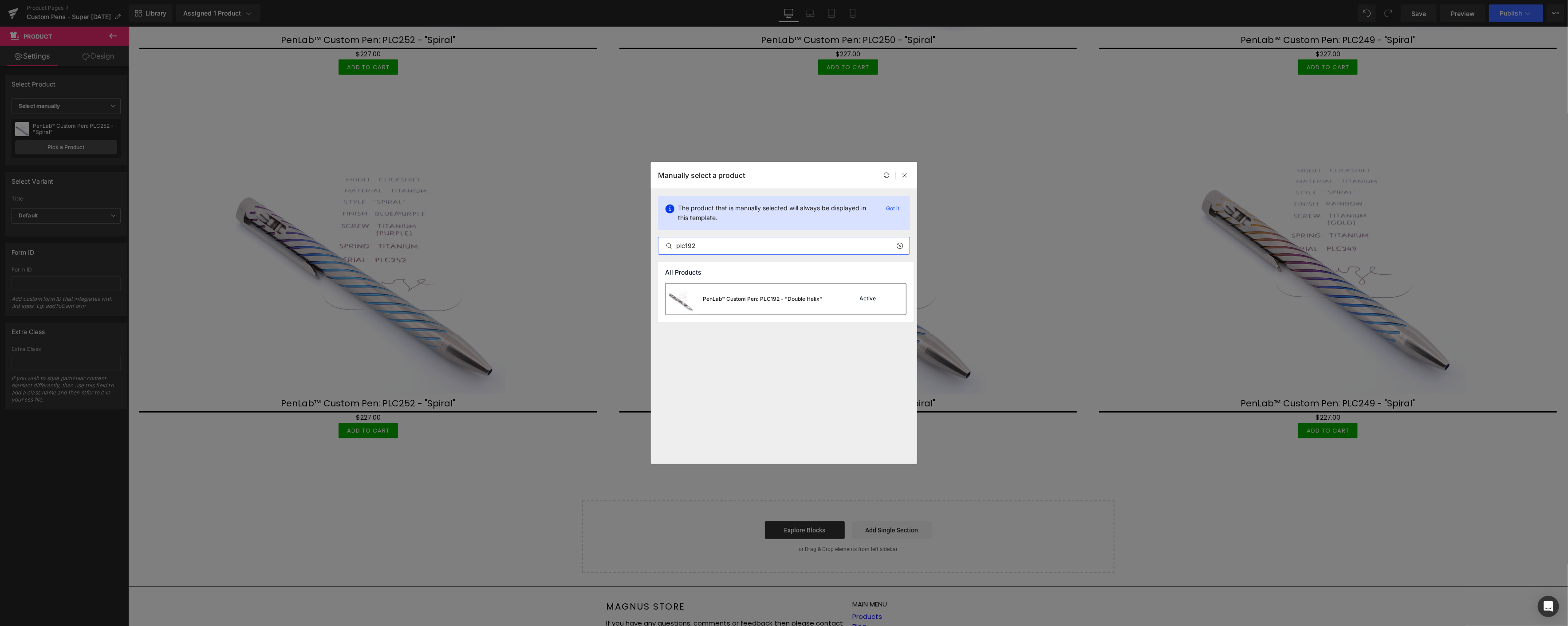
type input "plc192"
click at [782, 298] on div "PenLab™ Custom Pen: PLC192 - "Double Helix"" at bounding box center [762, 299] width 119 height 8
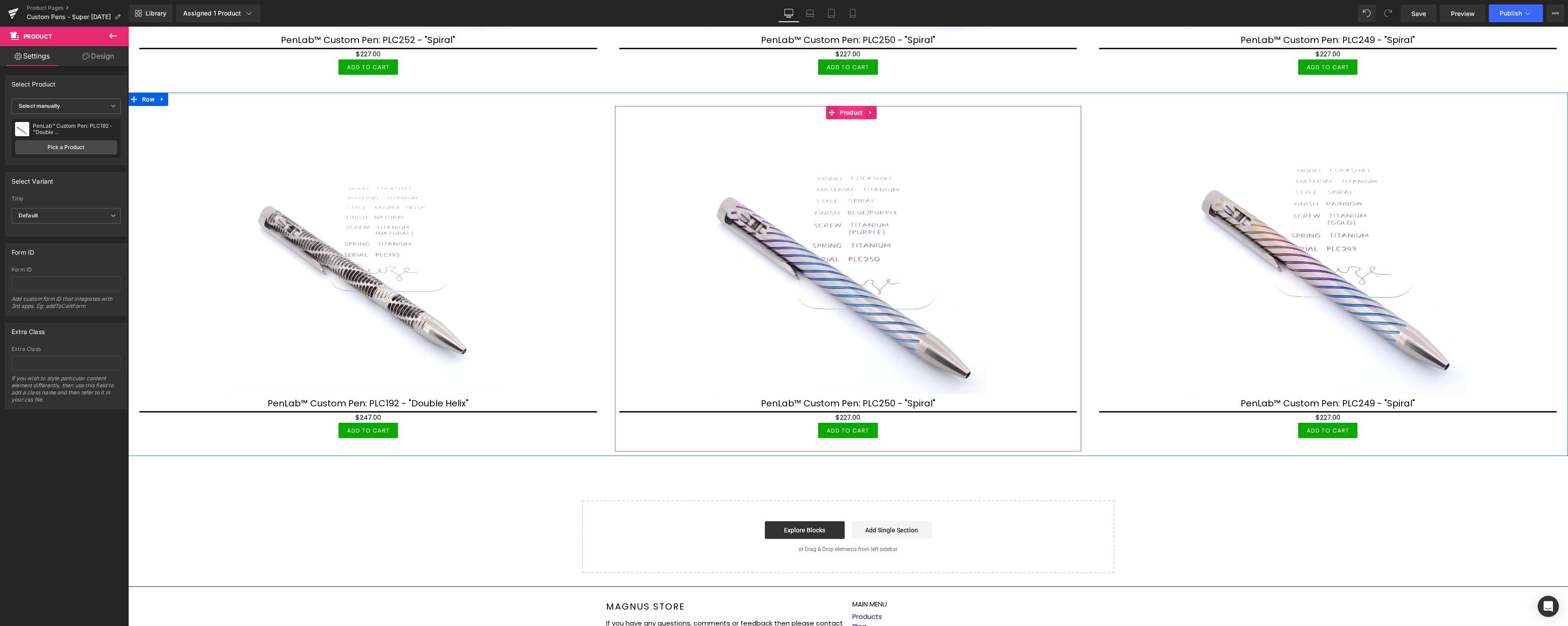
click at [843, 107] on span "Product" at bounding box center [851, 113] width 27 height 14
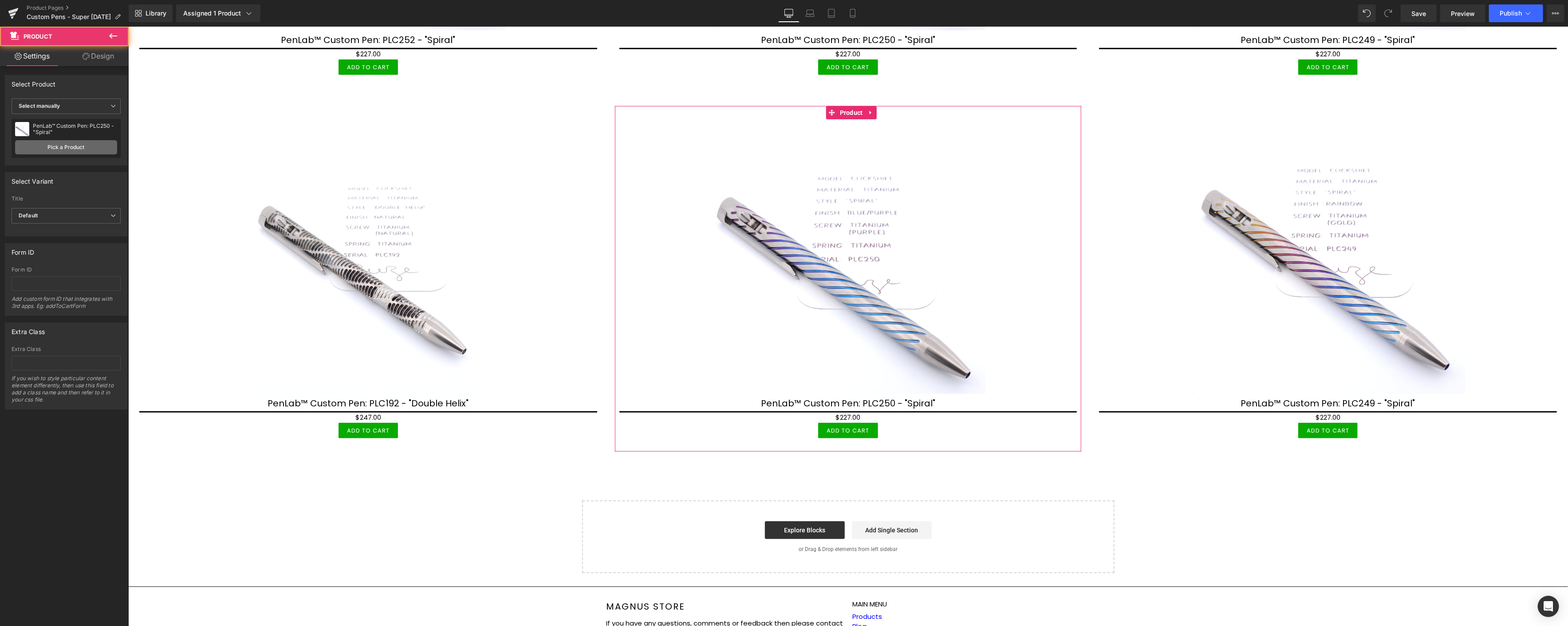
click at [96, 147] on link "Pick a Product" at bounding box center [66, 147] width 102 height 14
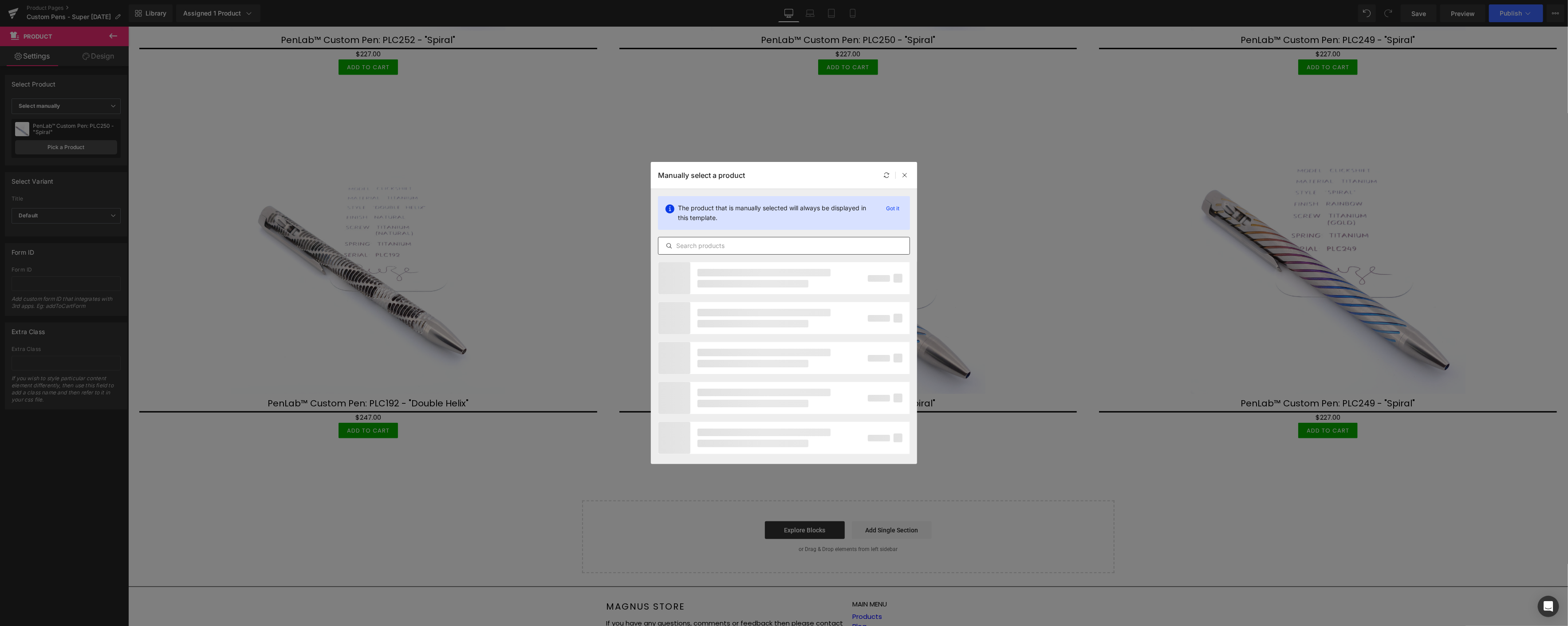
click at [726, 244] on input "text" at bounding box center [783, 246] width 251 height 11
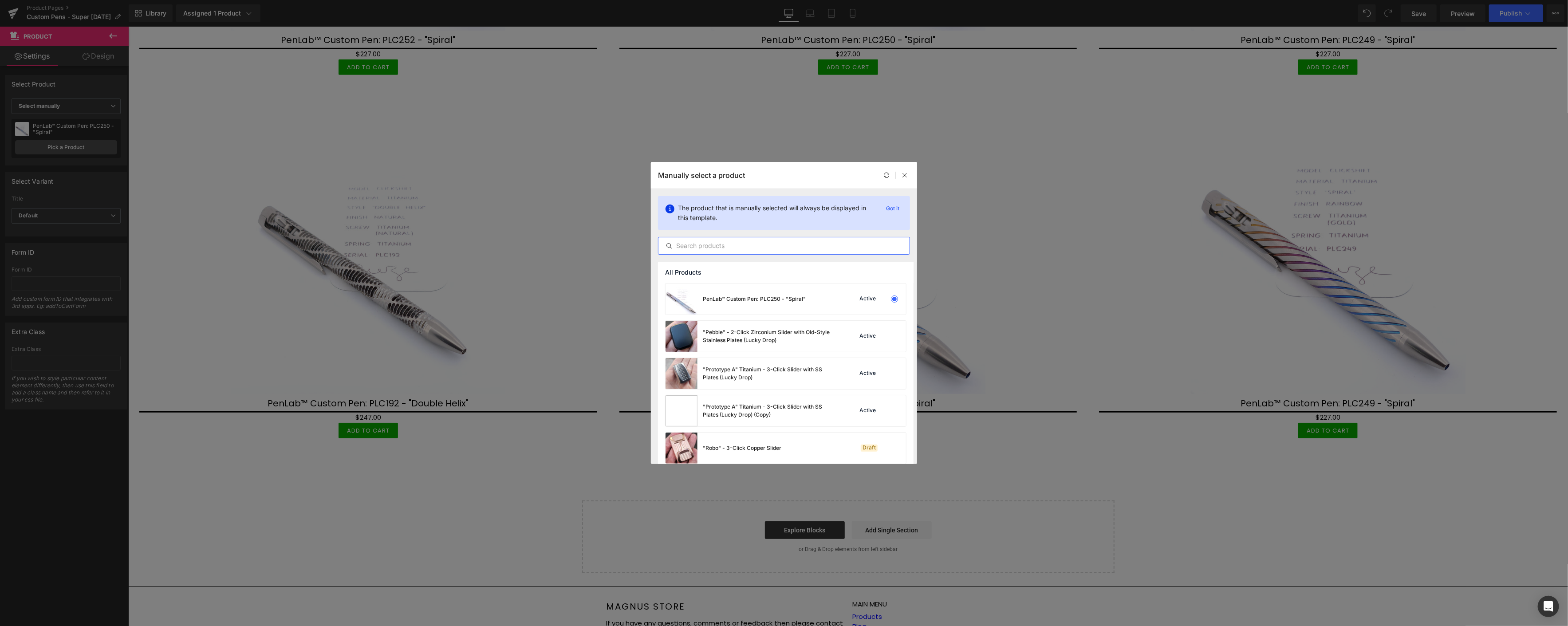
paste input "plc"
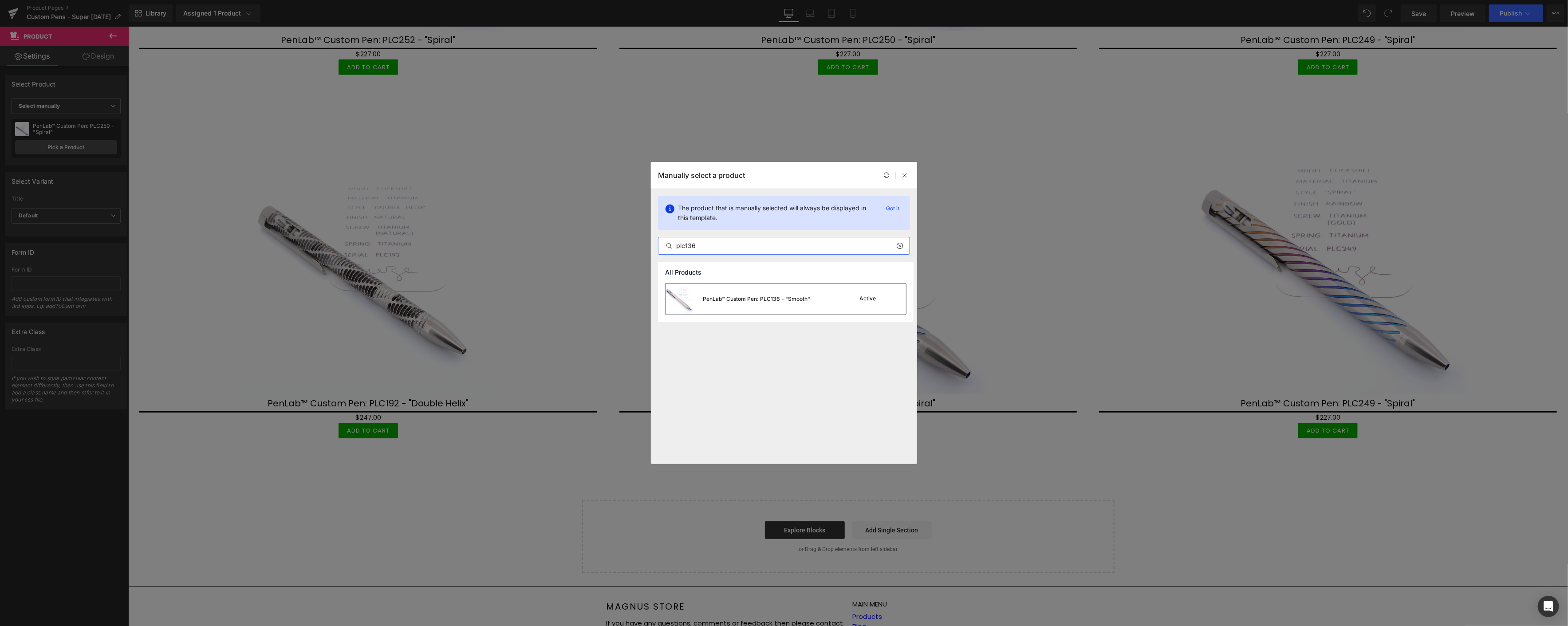
type input "plc136"
click at [745, 303] on div "PenLab™ Custom Pen: PLC136 - "Smooth"" at bounding box center [756, 299] width 107 height 8
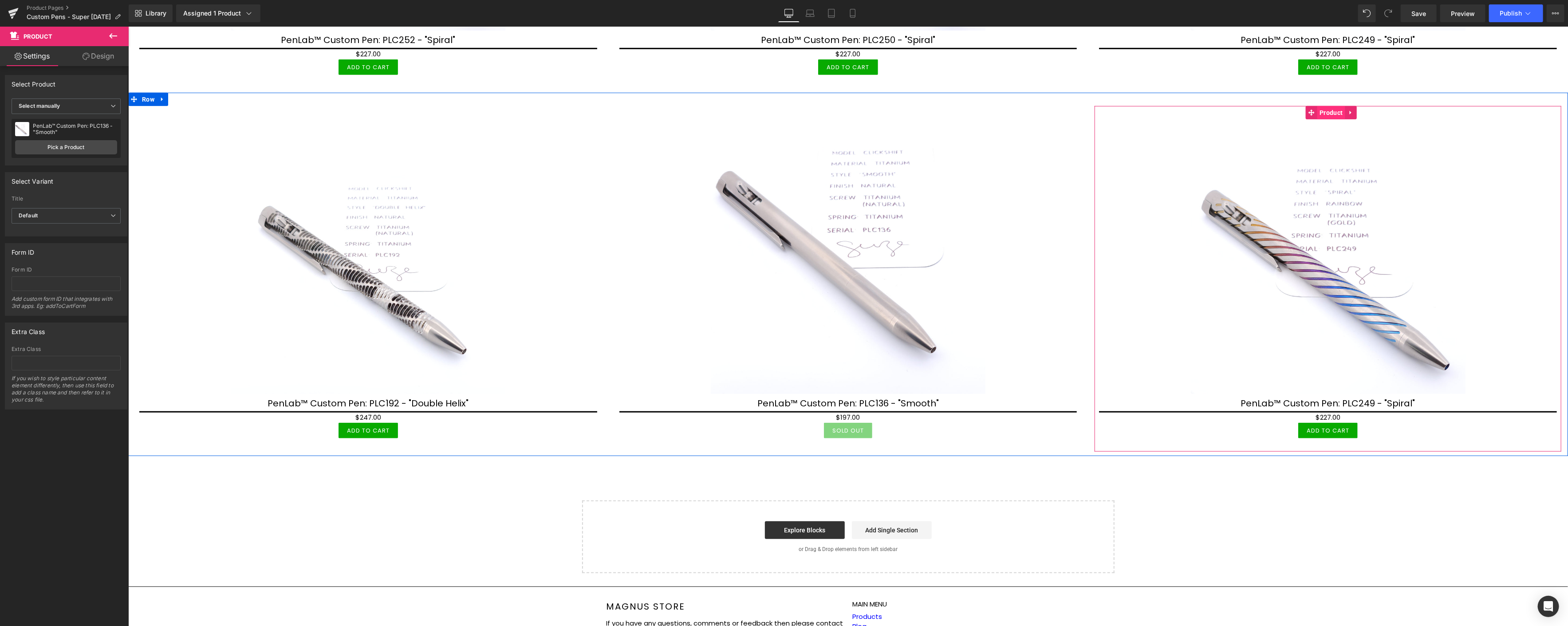
click at [1333, 115] on span "Product" at bounding box center [1330, 113] width 27 height 14
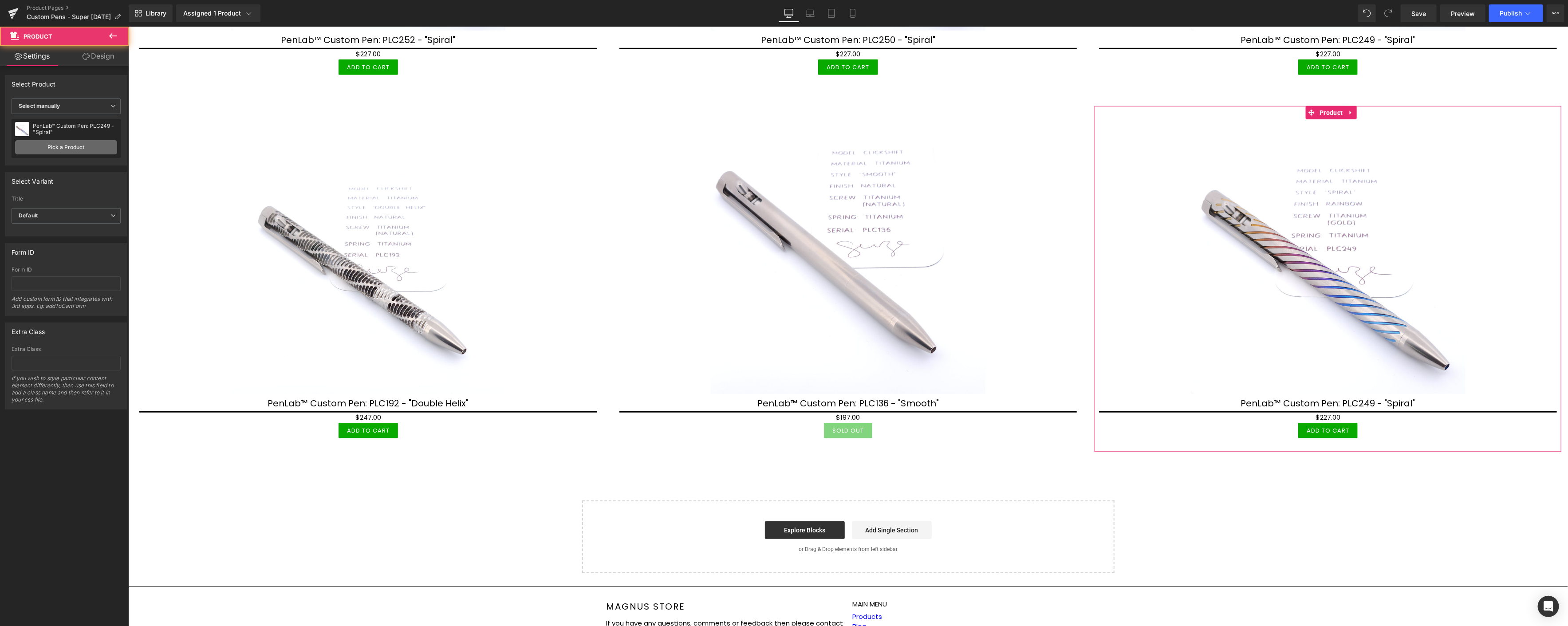
click at [96, 143] on link "Pick a Product" at bounding box center [66, 147] width 102 height 14
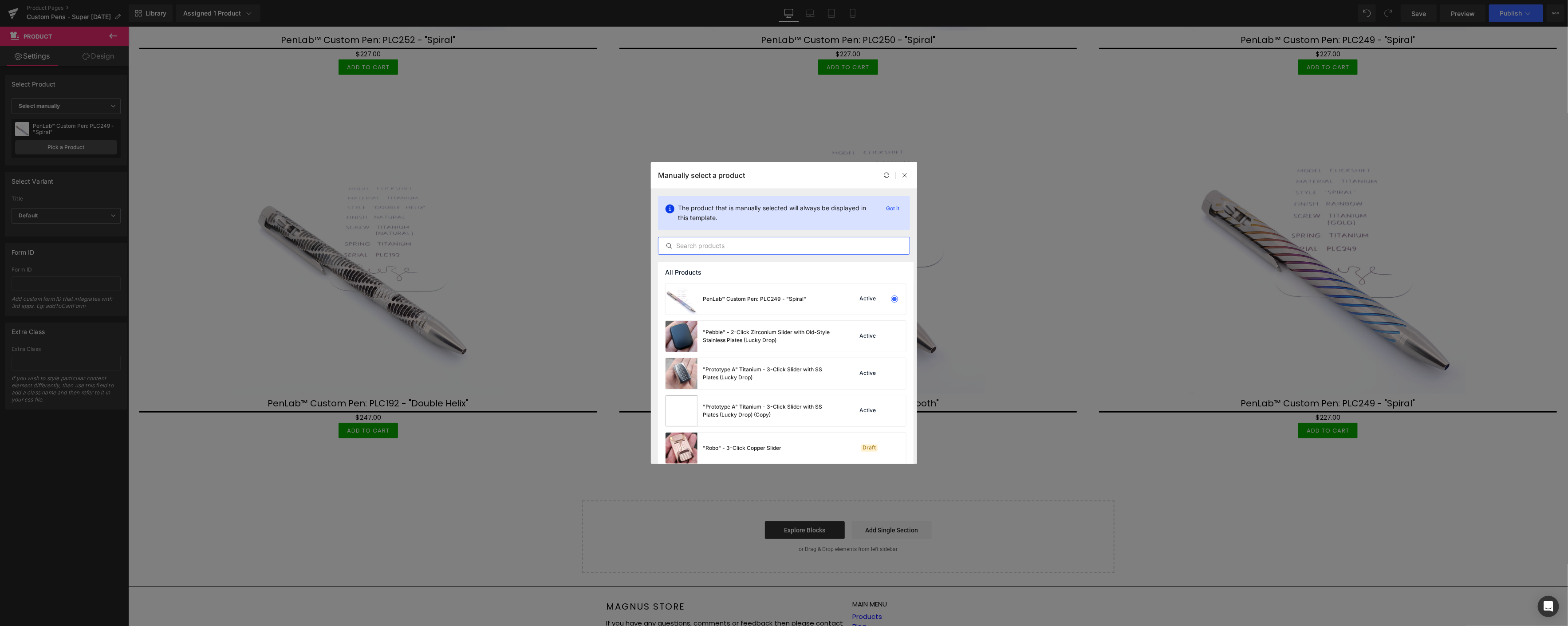
click at [726, 243] on input "text" at bounding box center [783, 246] width 251 height 11
paste input "plc"
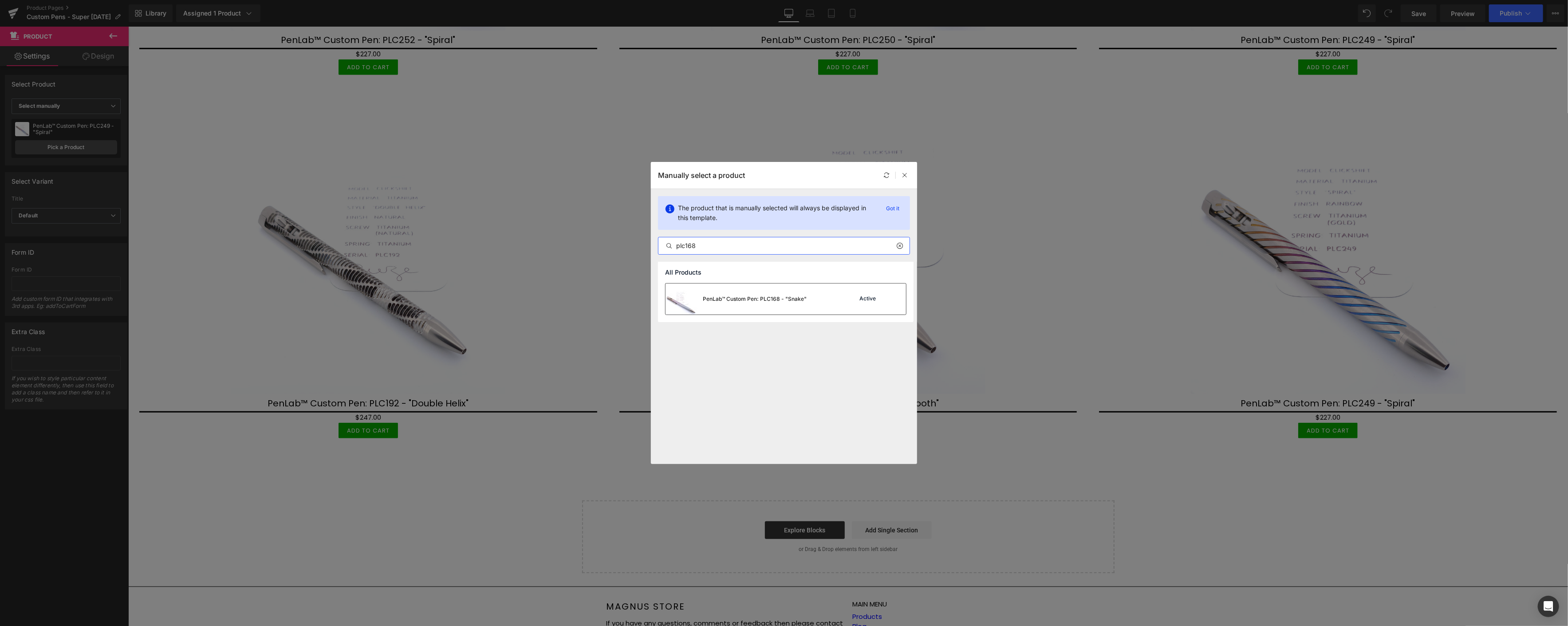
type input "plc168"
click at [774, 296] on div "PenLab™ Custom Pen: PLC168 - "Snake"" at bounding box center [754, 299] width 104 height 8
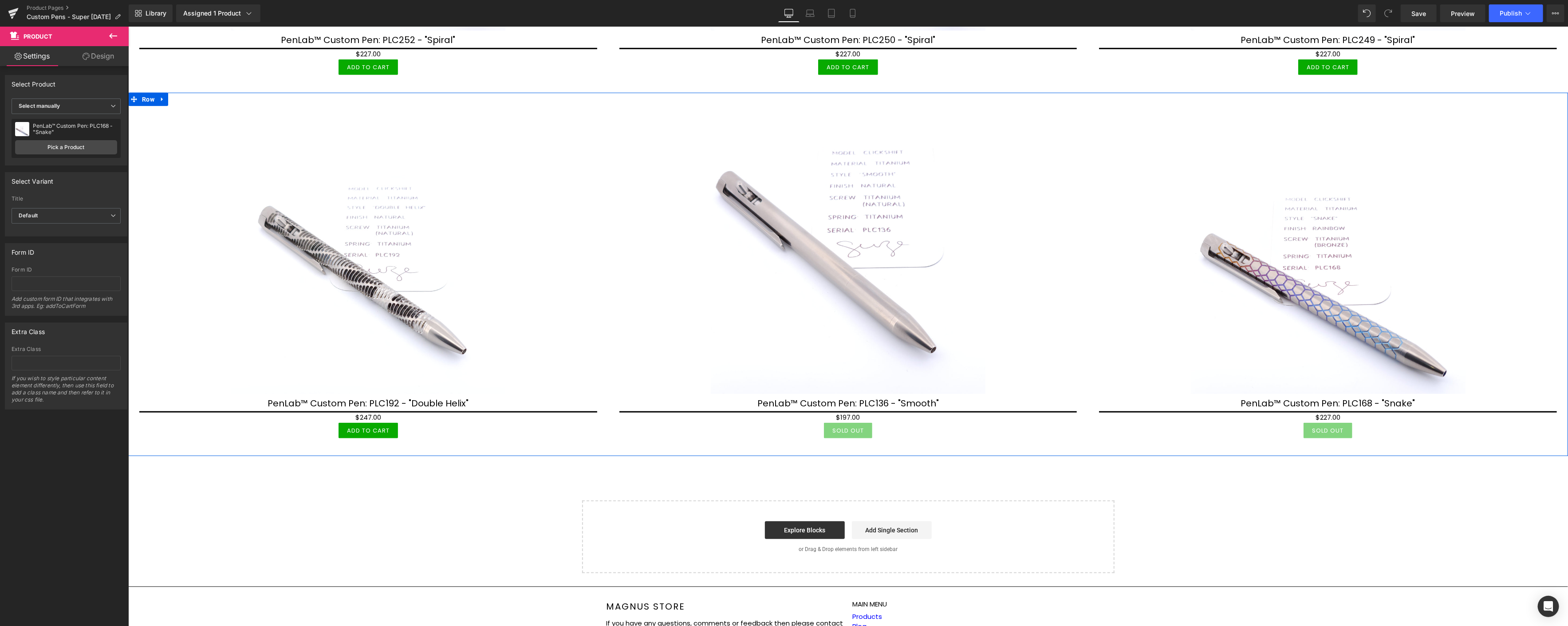
click at [164, 99] on icon at bounding box center [162, 99] width 6 height 7
click at [172, 96] on icon at bounding box center [173, 99] width 6 height 6
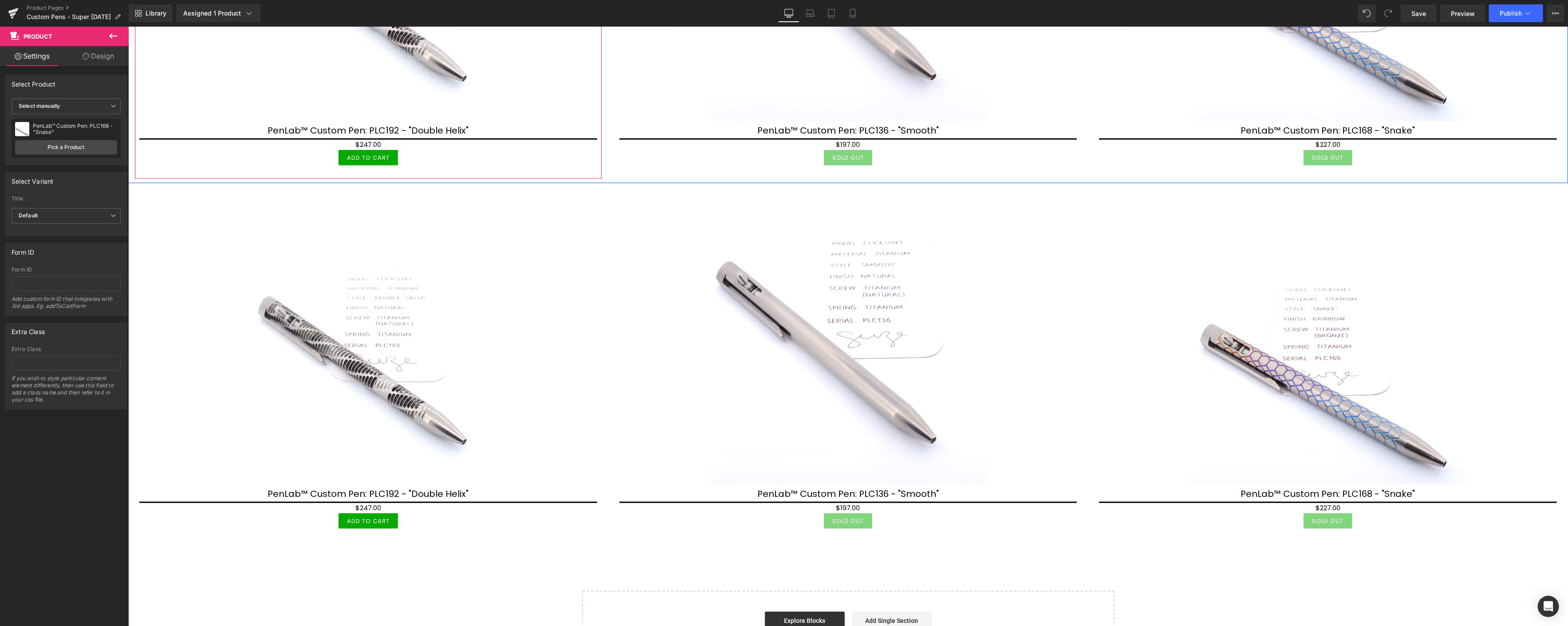
scroll to position [904, 0]
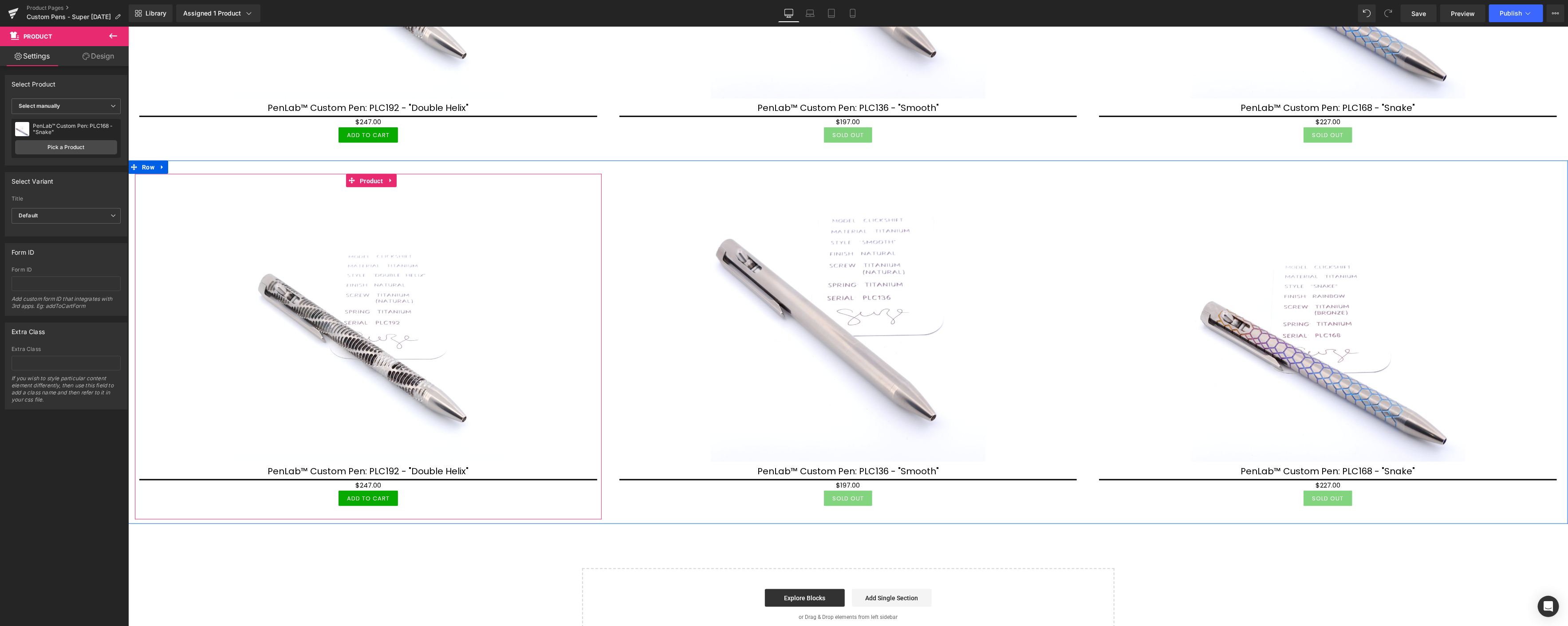
click at [370, 178] on span "Product" at bounding box center [371, 181] width 27 height 14
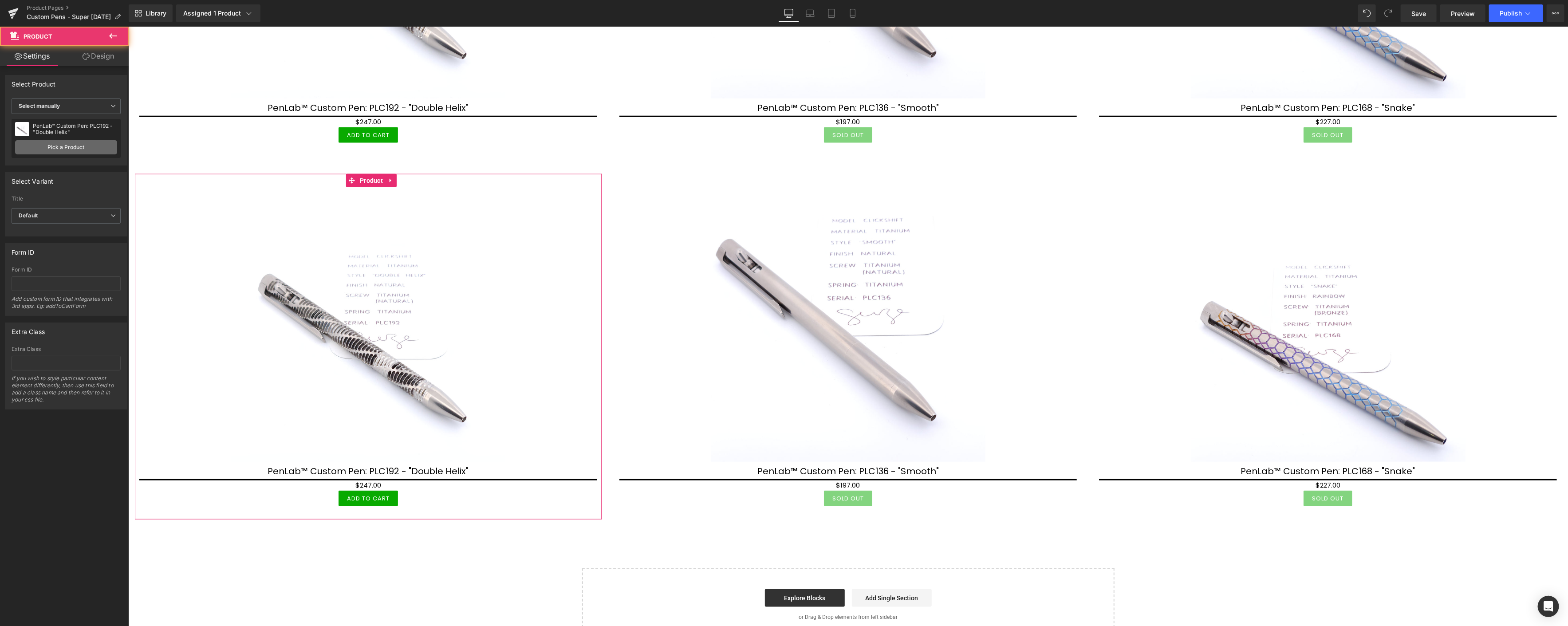
click at [83, 143] on link "Pick a Product" at bounding box center [66, 147] width 102 height 14
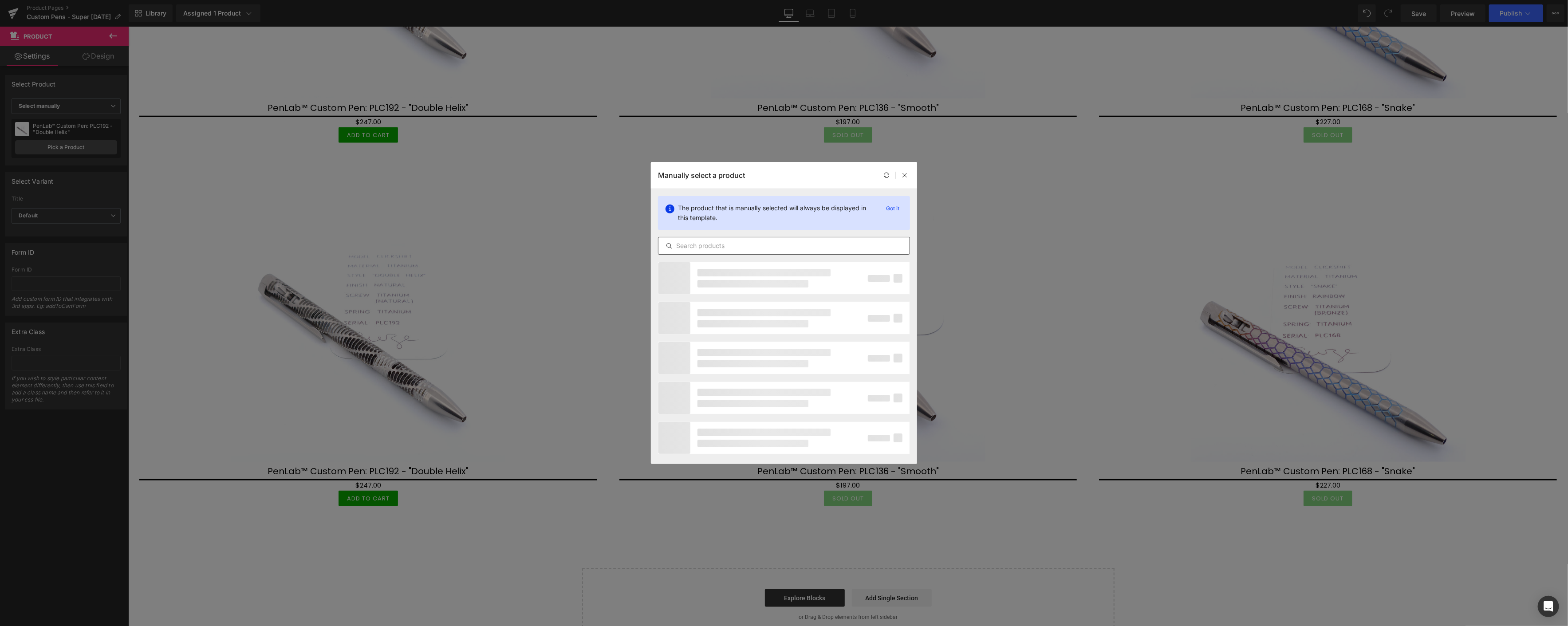
click at [691, 243] on input "text" at bounding box center [783, 246] width 251 height 11
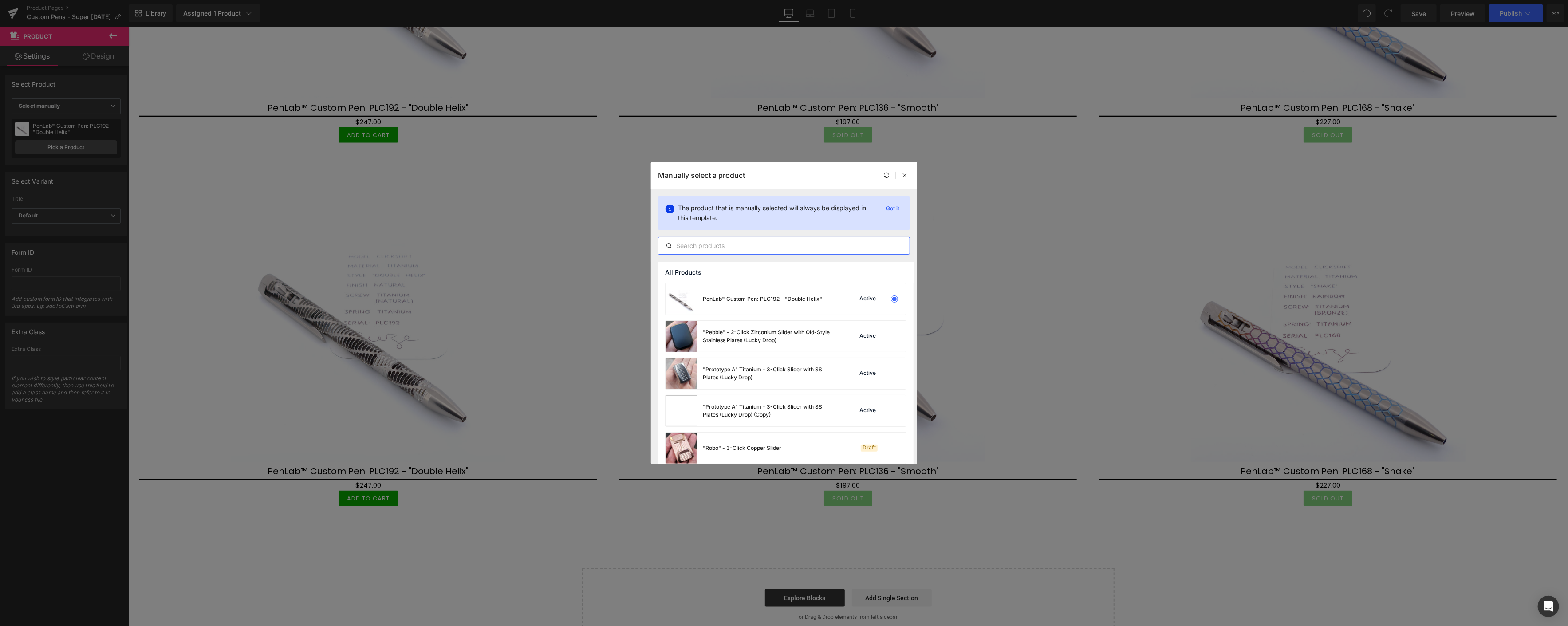
paste input "plc"
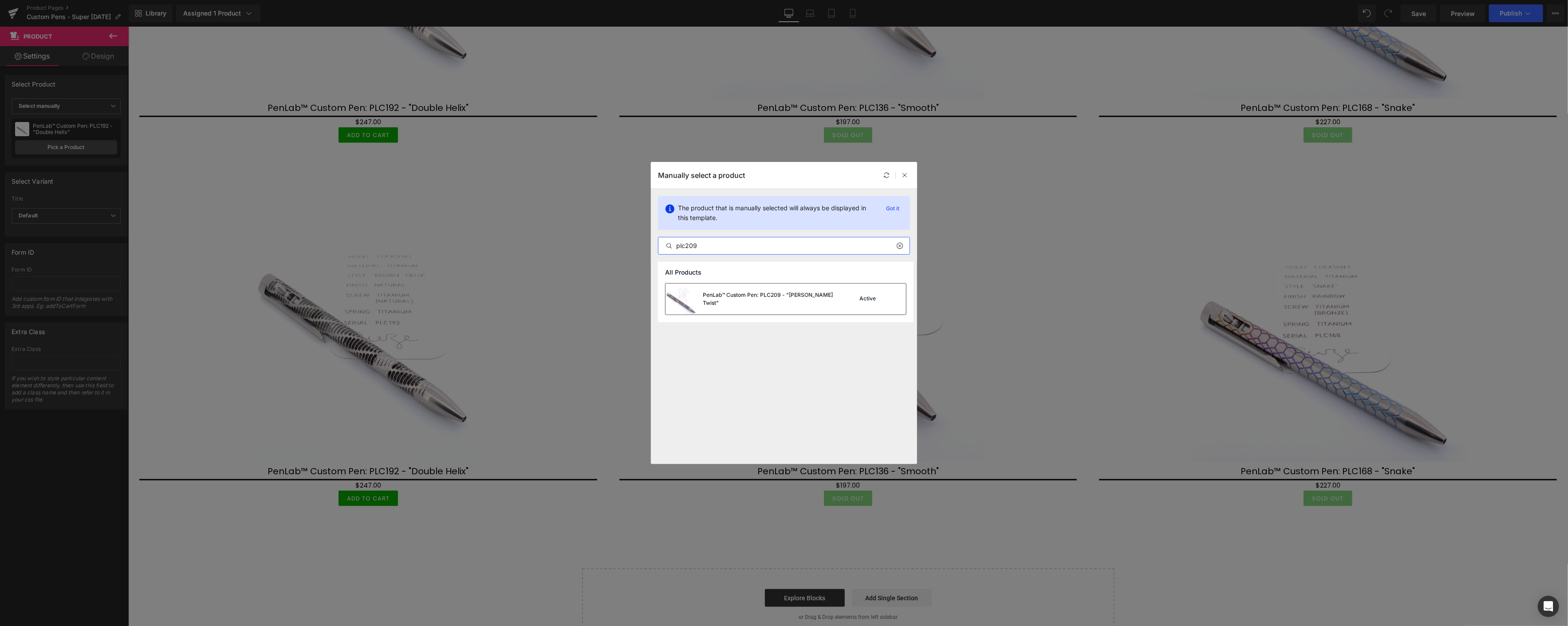
type input "plc209"
click at [798, 303] on div "PenLab™ Custom Pen: PLC209 - "[PERSON_NAME] Twist"" at bounding box center [769, 298] width 133 height 16
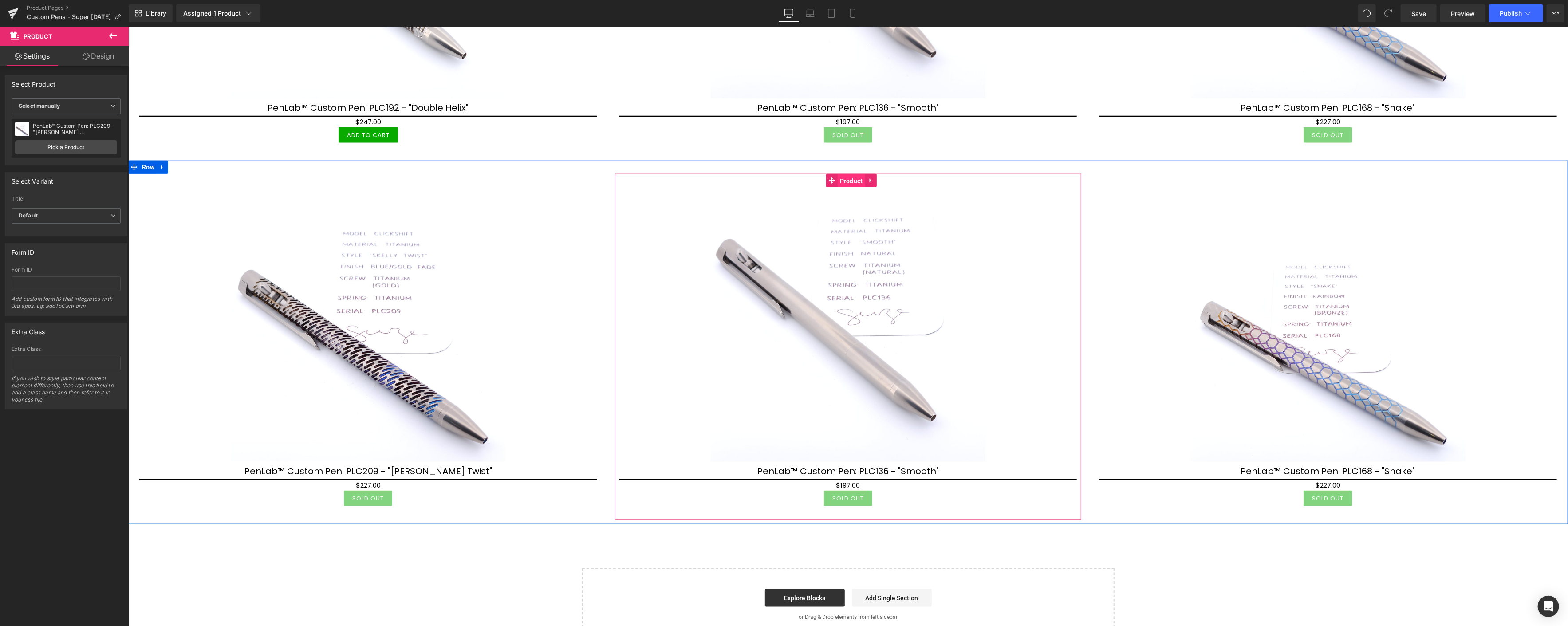
click at [840, 179] on span "Product" at bounding box center [851, 181] width 27 height 14
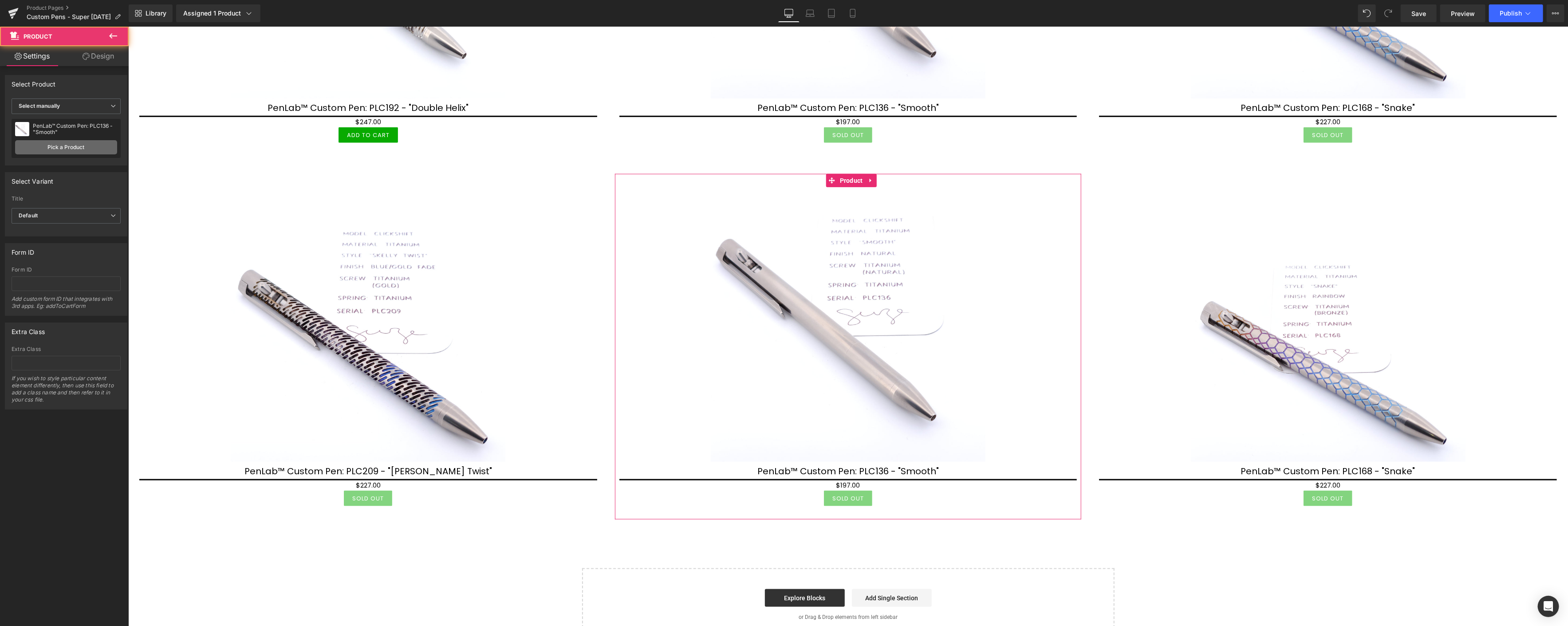
click at [101, 149] on link "Pick a Product" at bounding box center [66, 147] width 102 height 14
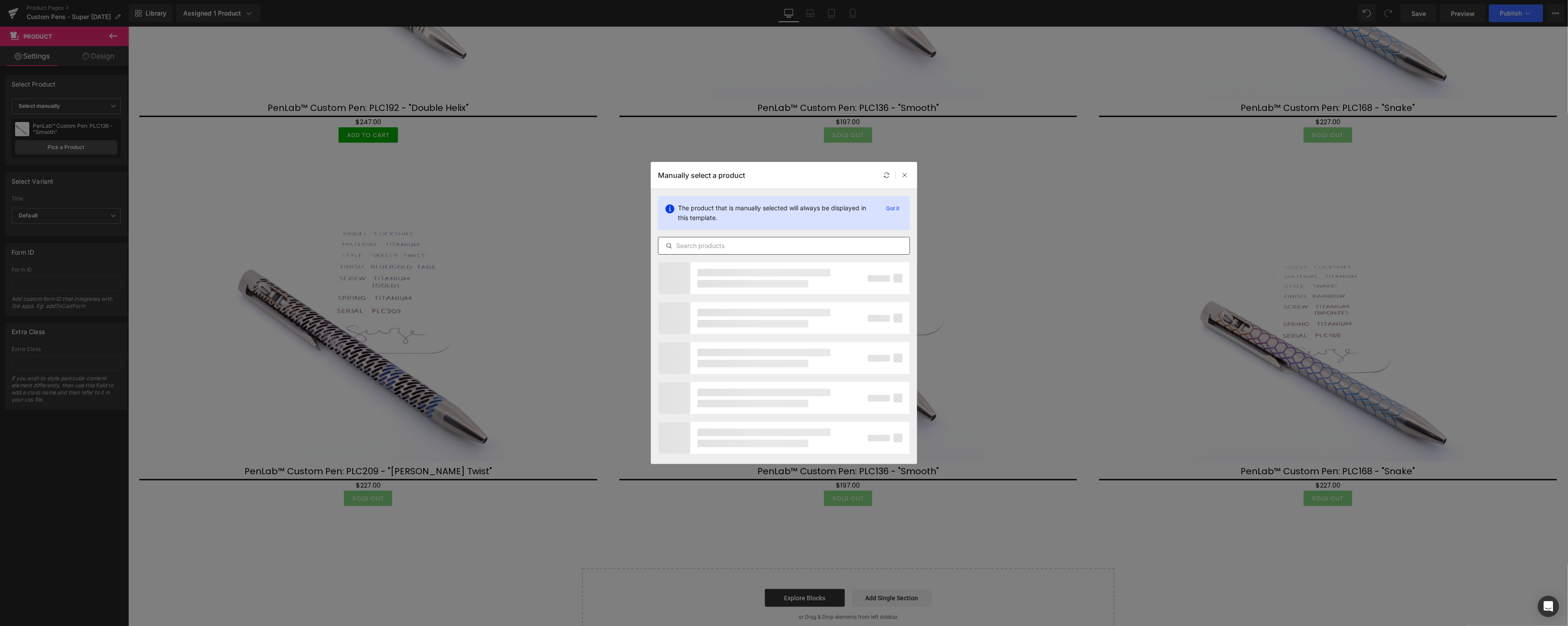
click at [742, 247] on input "text" at bounding box center [783, 246] width 251 height 11
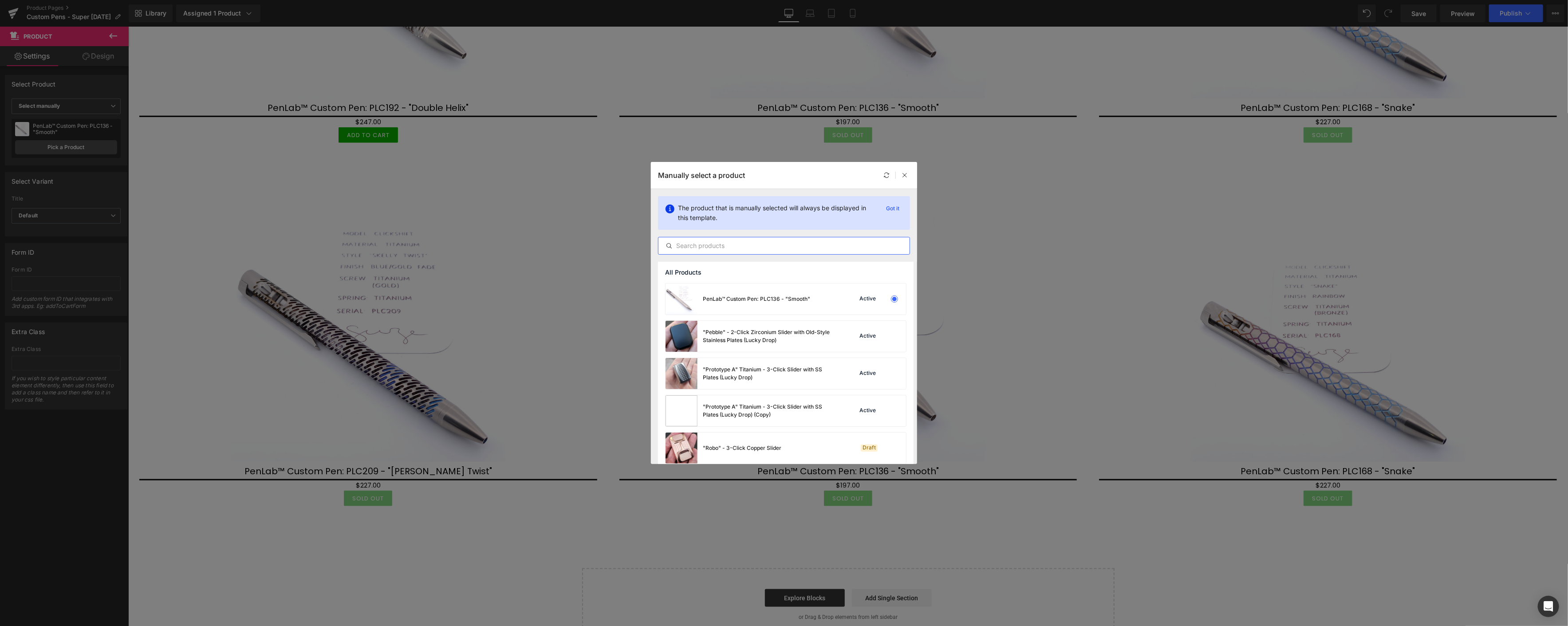
paste input "plc"
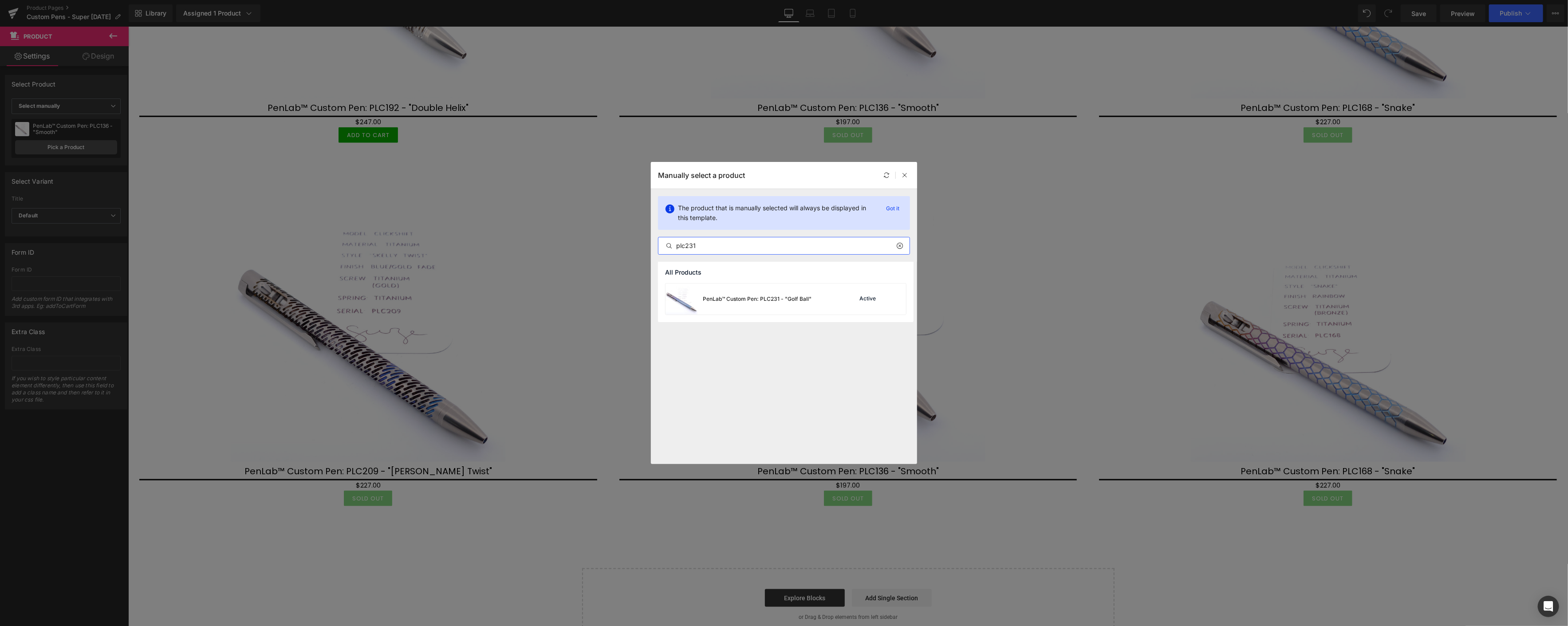
type input "plc231"
click at [771, 300] on div "PenLab™ Custom Pen: PLC231 - "Golf Ball"" at bounding box center [757, 299] width 109 height 8
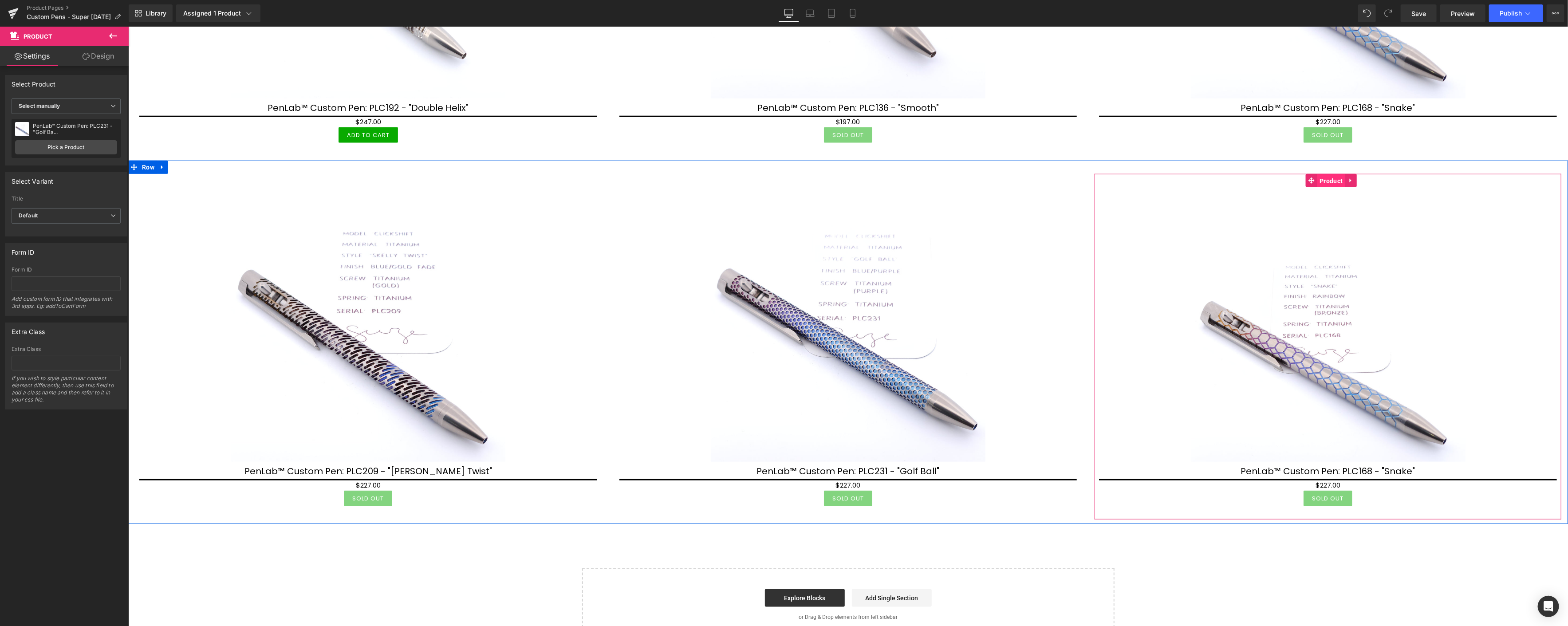
click at [1329, 178] on span "Product" at bounding box center [1330, 181] width 27 height 14
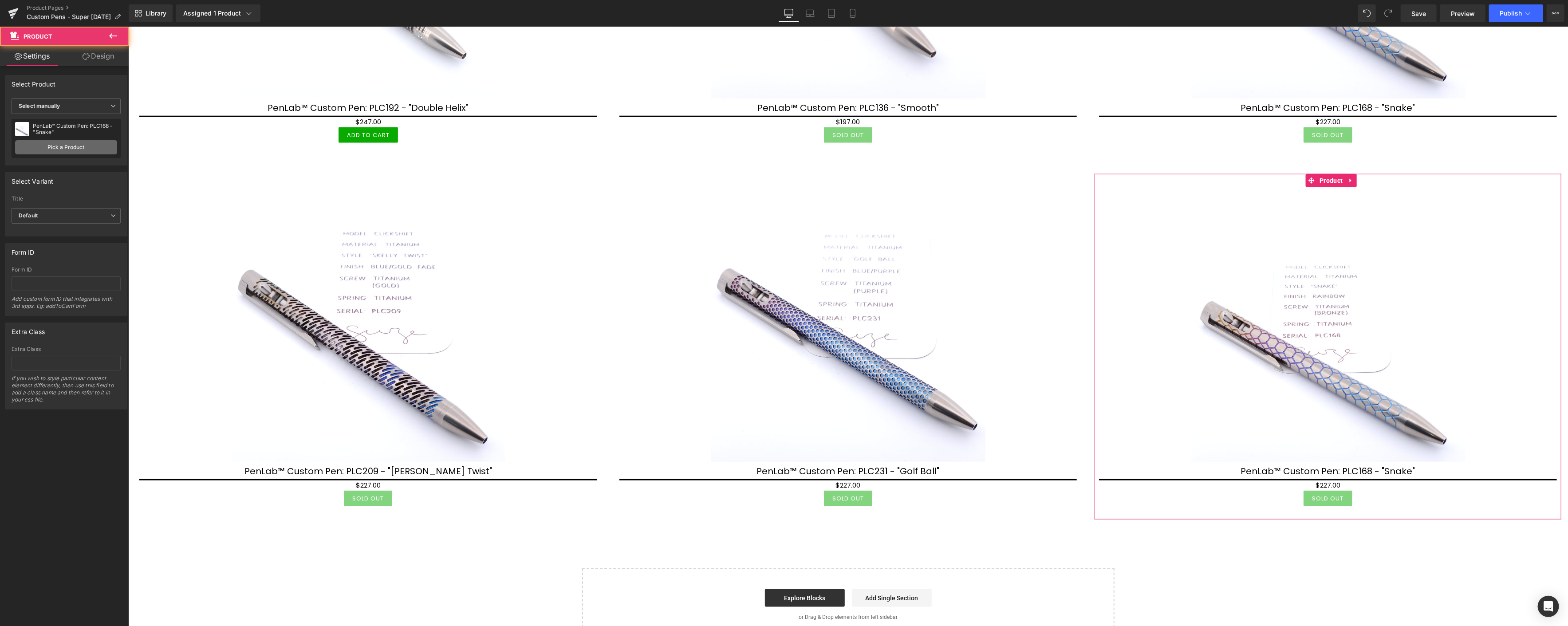
click at [85, 151] on link "Pick a Product" at bounding box center [66, 147] width 102 height 14
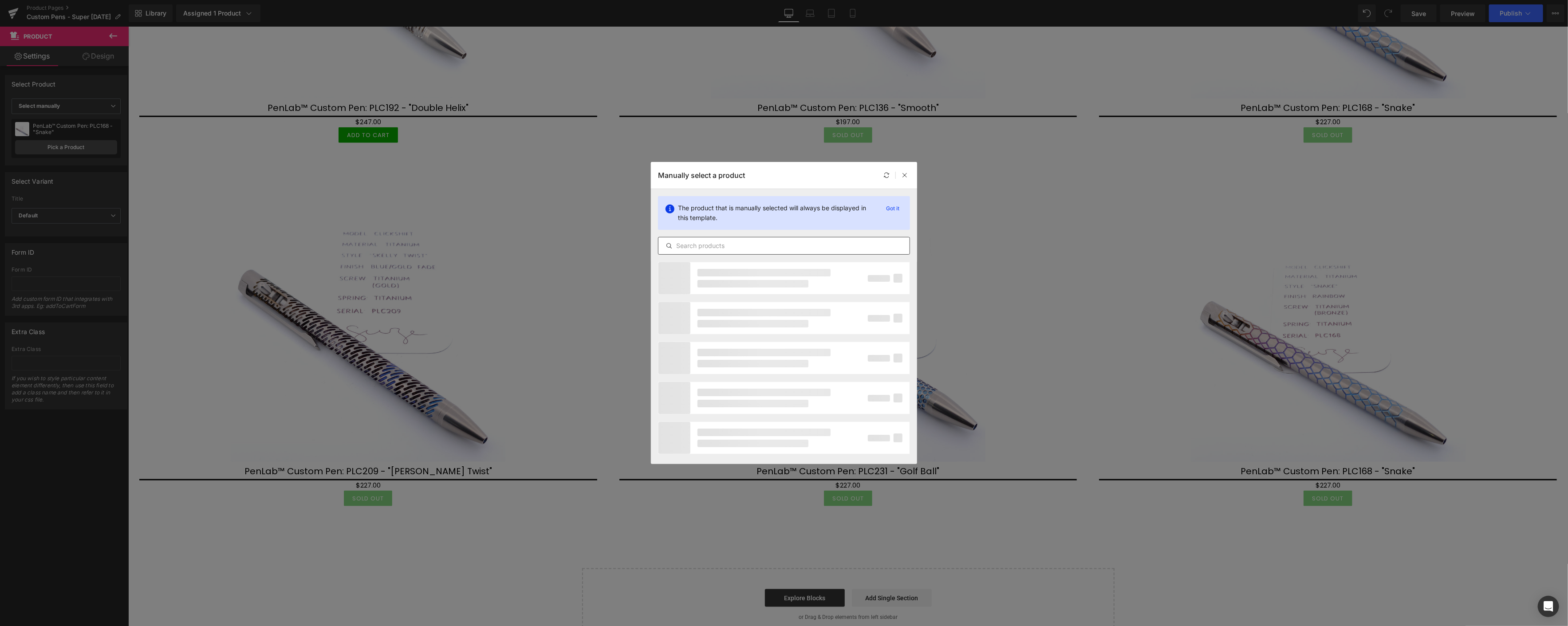
click at [720, 244] on input "text" at bounding box center [783, 246] width 251 height 11
paste input "plc"
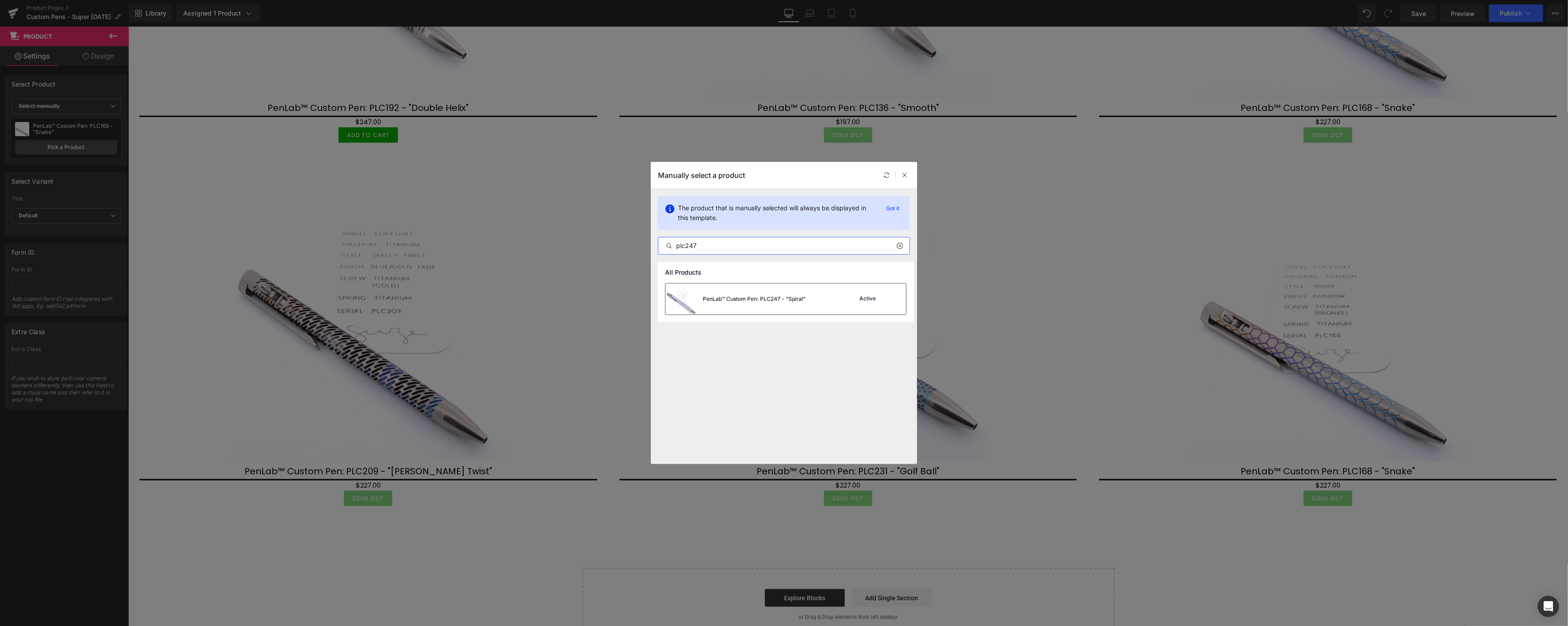
type input "plc247"
click at [750, 300] on div "PenLab™ Custom Pen: PLC247 - "Spiral"" at bounding box center [754, 299] width 103 height 8
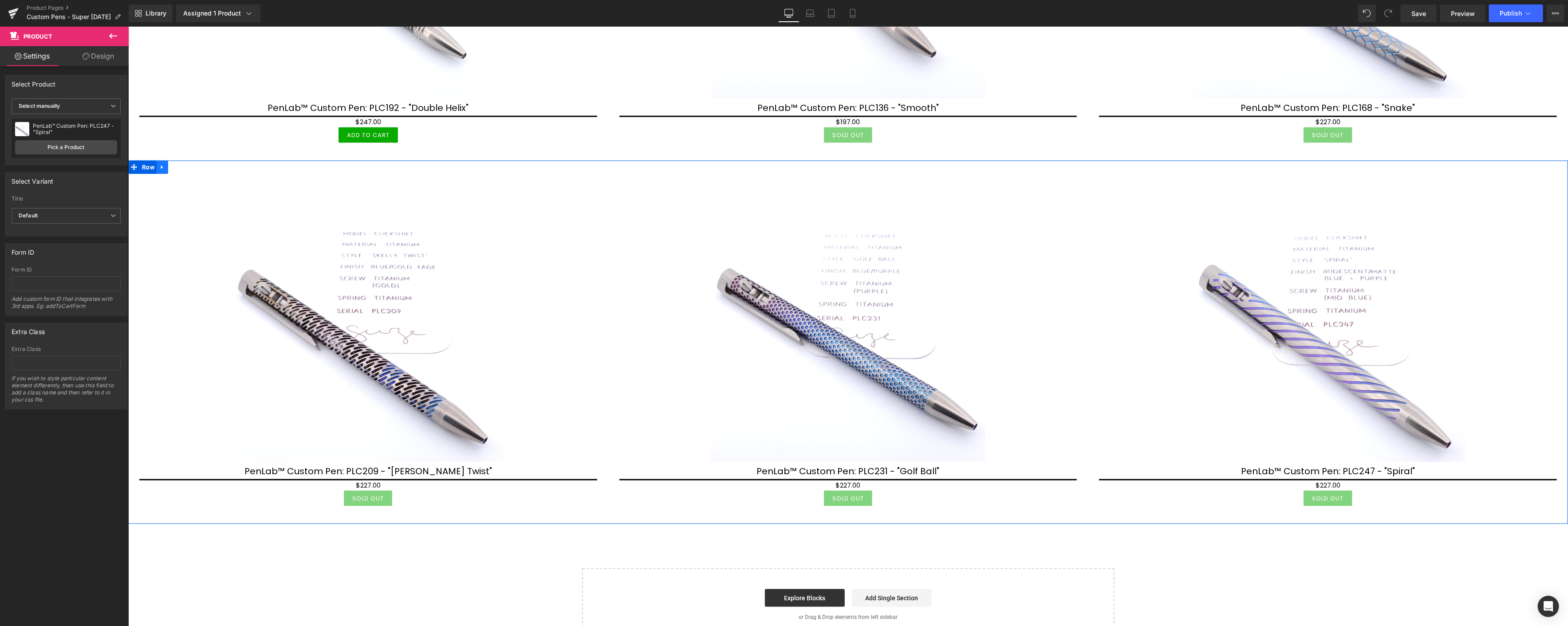
click at [162, 164] on icon at bounding box center [162, 167] width 6 height 7
click at [172, 164] on icon at bounding box center [173, 167] width 6 height 6
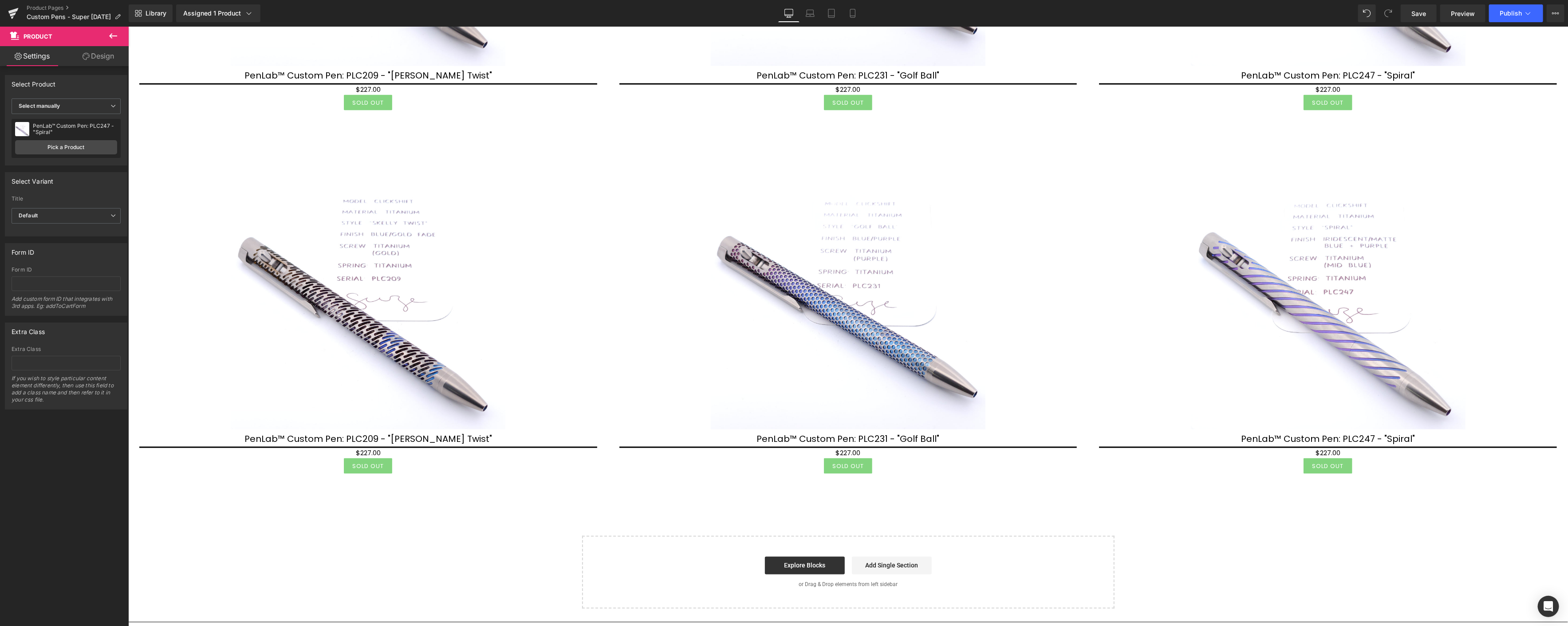
scroll to position [1311, 0]
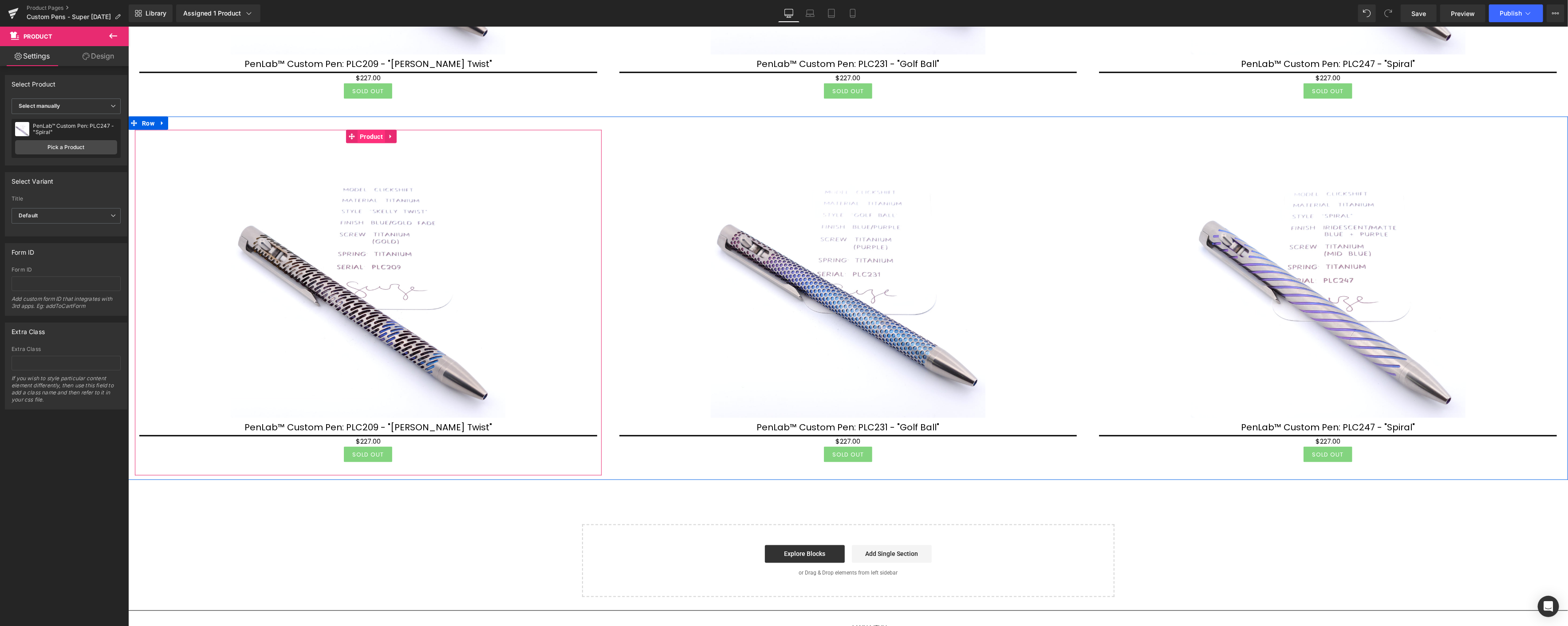
click at [364, 131] on span "Product" at bounding box center [371, 137] width 27 height 14
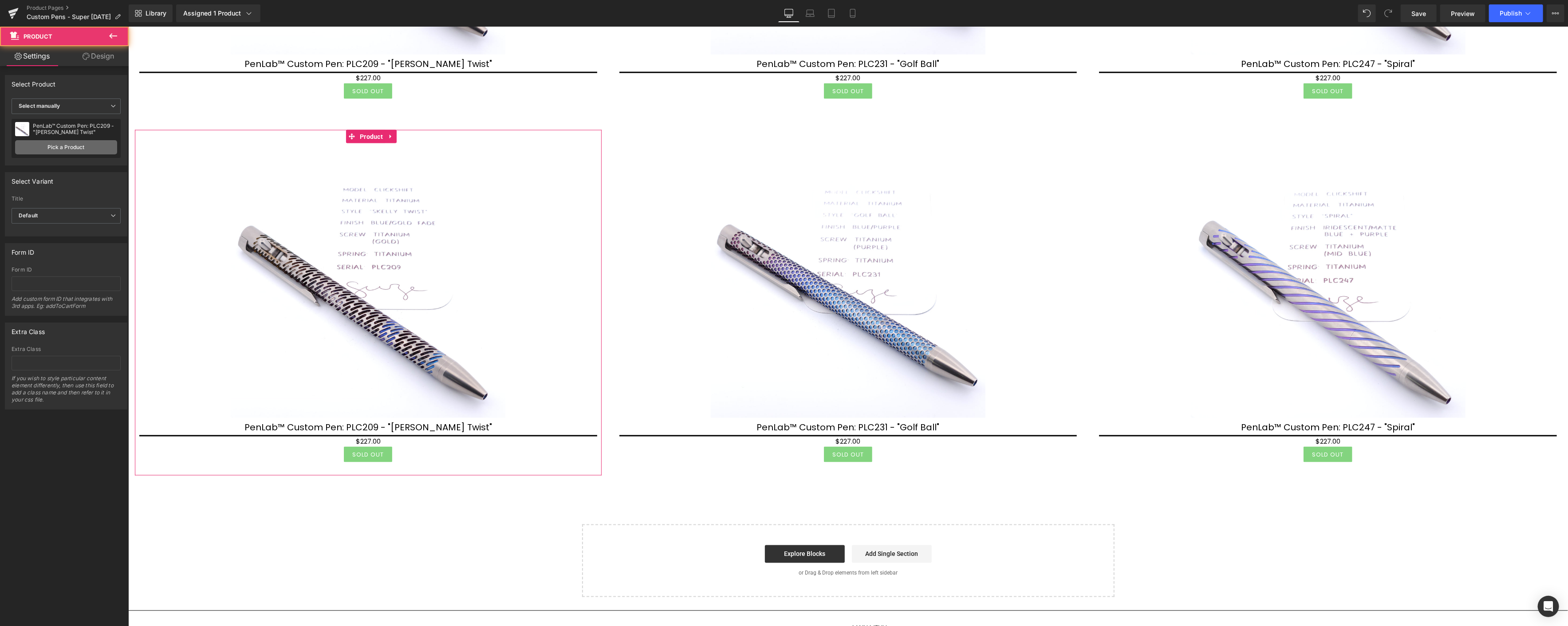
click at [93, 146] on link "Pick a Product" at bounding box center [66, 147] width 102 height 14
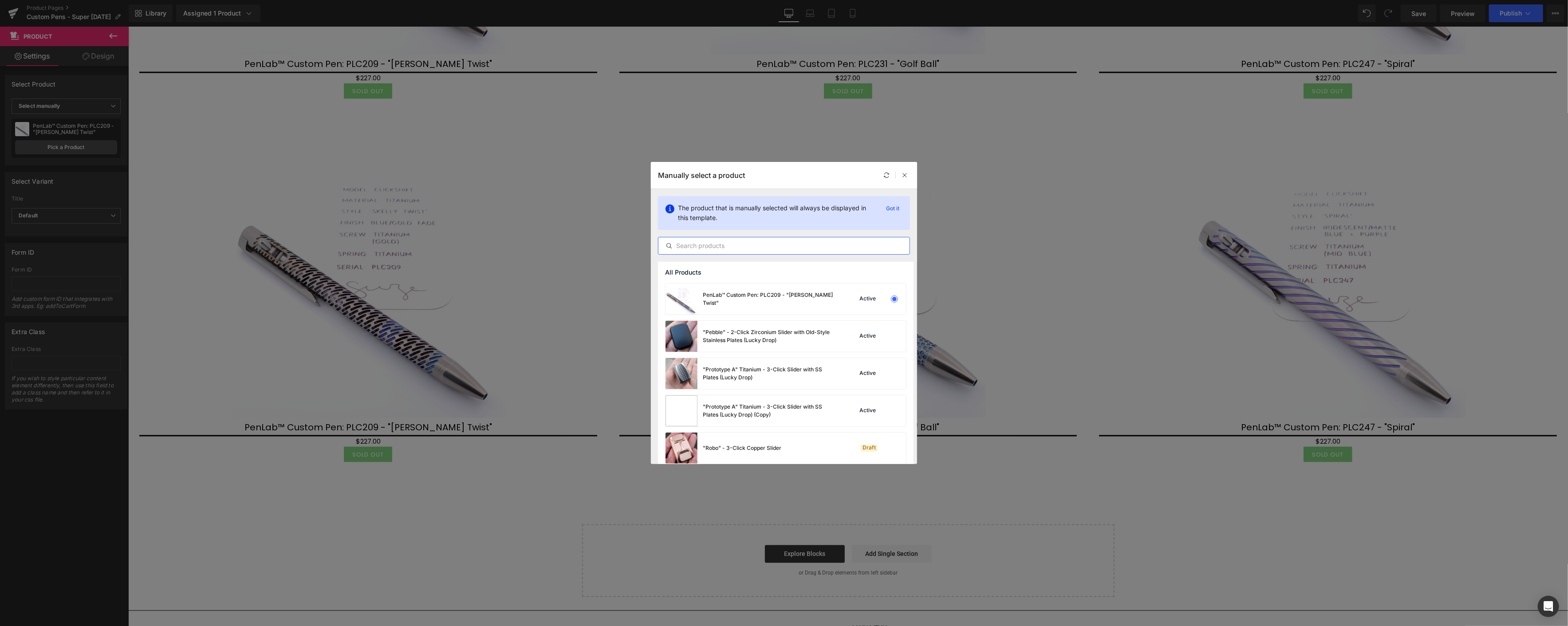
click at [698, 243] on input "text" at bounding box center [783, 246] width 251 height 11
paste input "plc"
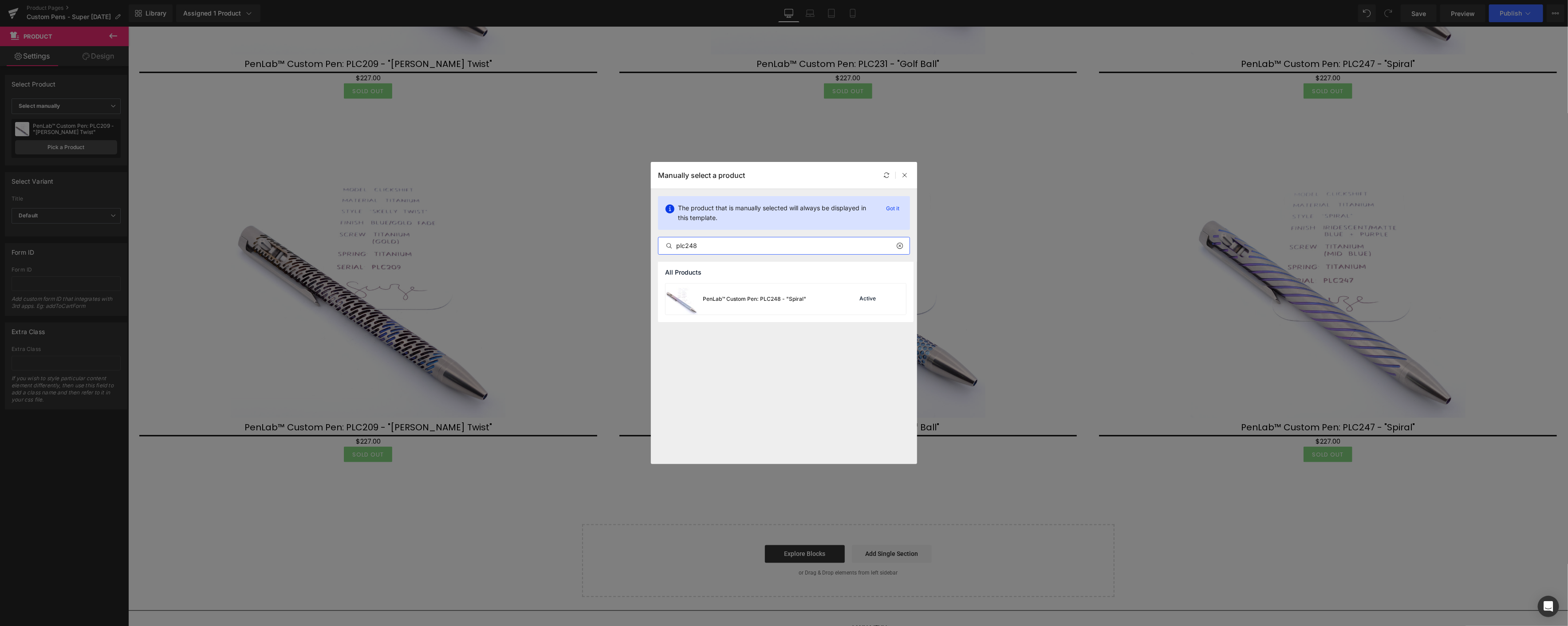
click at [710, 250] on input "plc248" at bounding box center [783, 246] width 251 height 11
click at [688, 246] on input "plc248" at bounding box center [783, 246] width 251 height 11
drag, startPoint x: 688, startPoint y: 246, endPoint x: 658, endPoint y: 248, distance: 30.1
click at [658, 248] on input "plc248" at bounding box center [783, 246] width 251 height 11
type input "plc248"
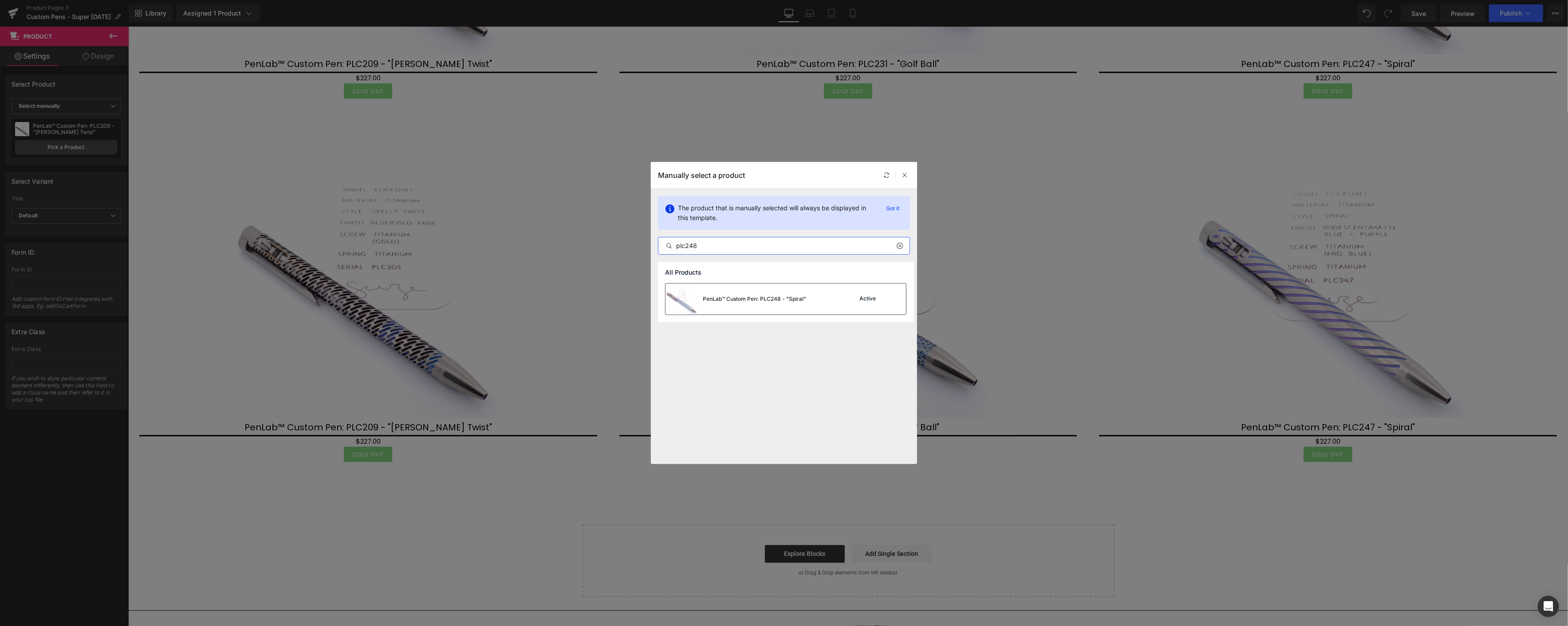
click at [775, 298] on div "PenLab™ Custom Pen: PLC248 - "Spiral"" at bounding box center [754, 299] width 103 height 8
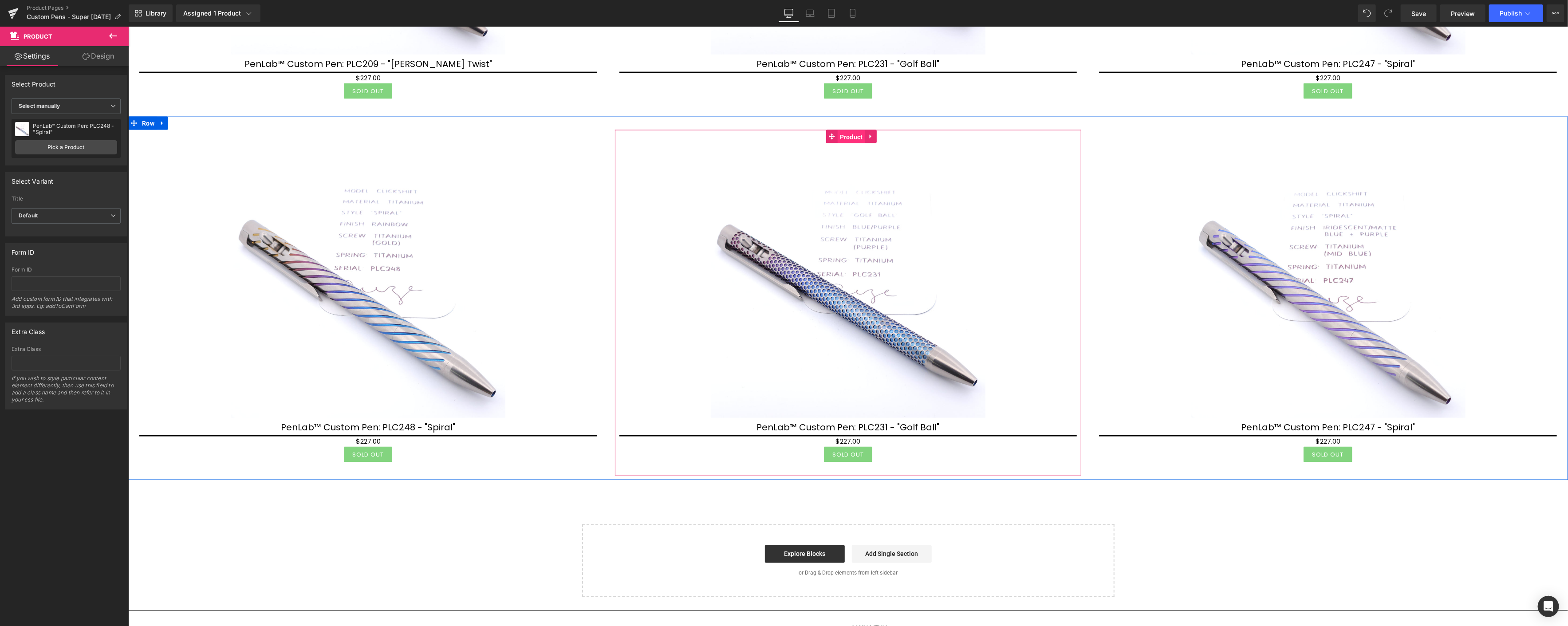
click at [849, 131] on span "Product" at bounding box center [851, 137] width 27 height 14
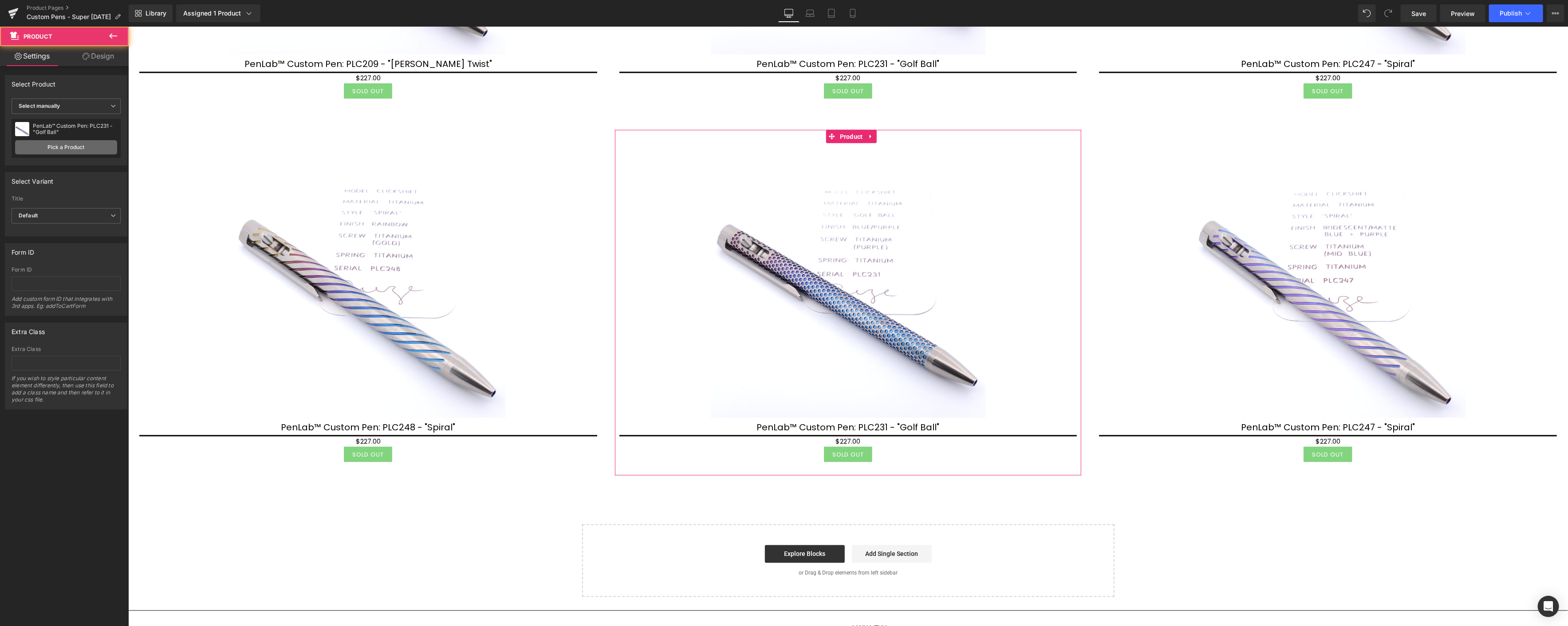
click at [82, 146] on link "Pick a Product" at bounding box center [66, 147] width 102 height 14
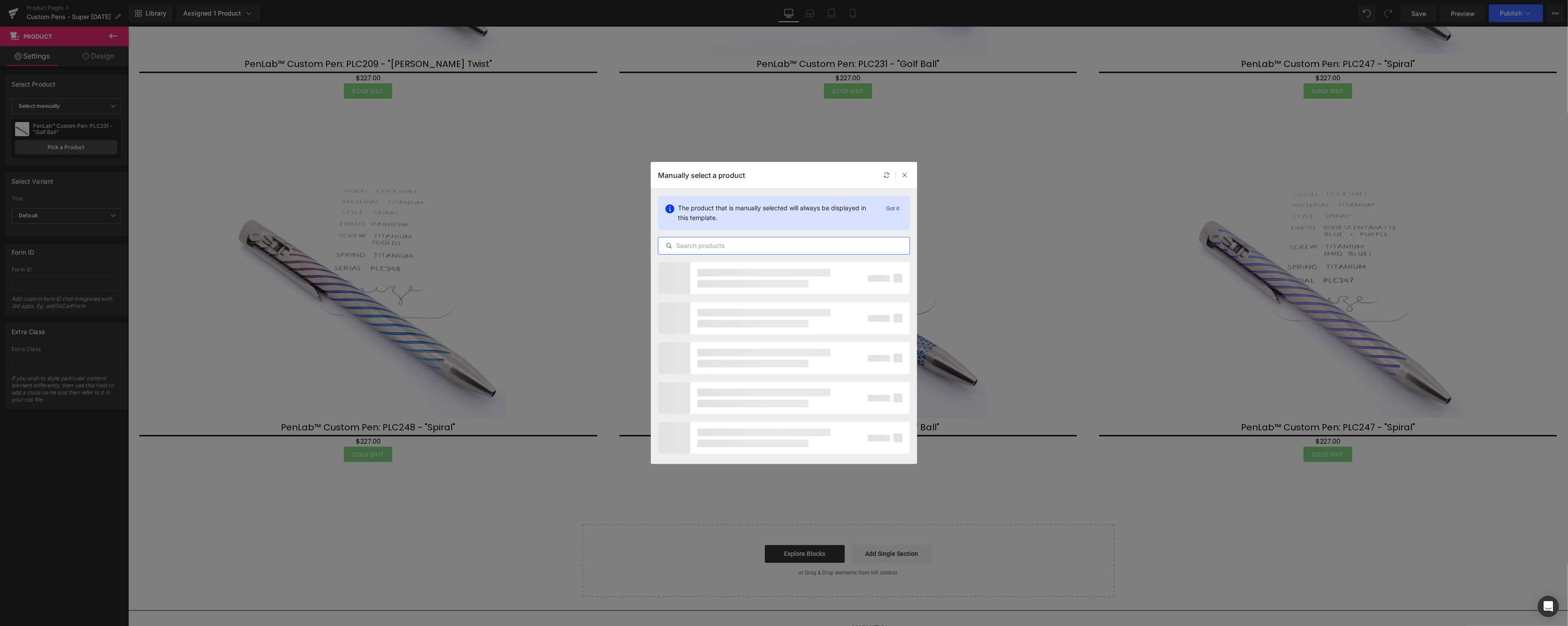
click at [738, 242] on input "text" at bounding box center [783, 246] width 251 height 11
paste input "plc2"
type input "plc253"
click at [770, 300] on div "PenLab™ Custom Pen: PLC253 - "Spiral"" at bounding box center [754, 299] width 103 height 8
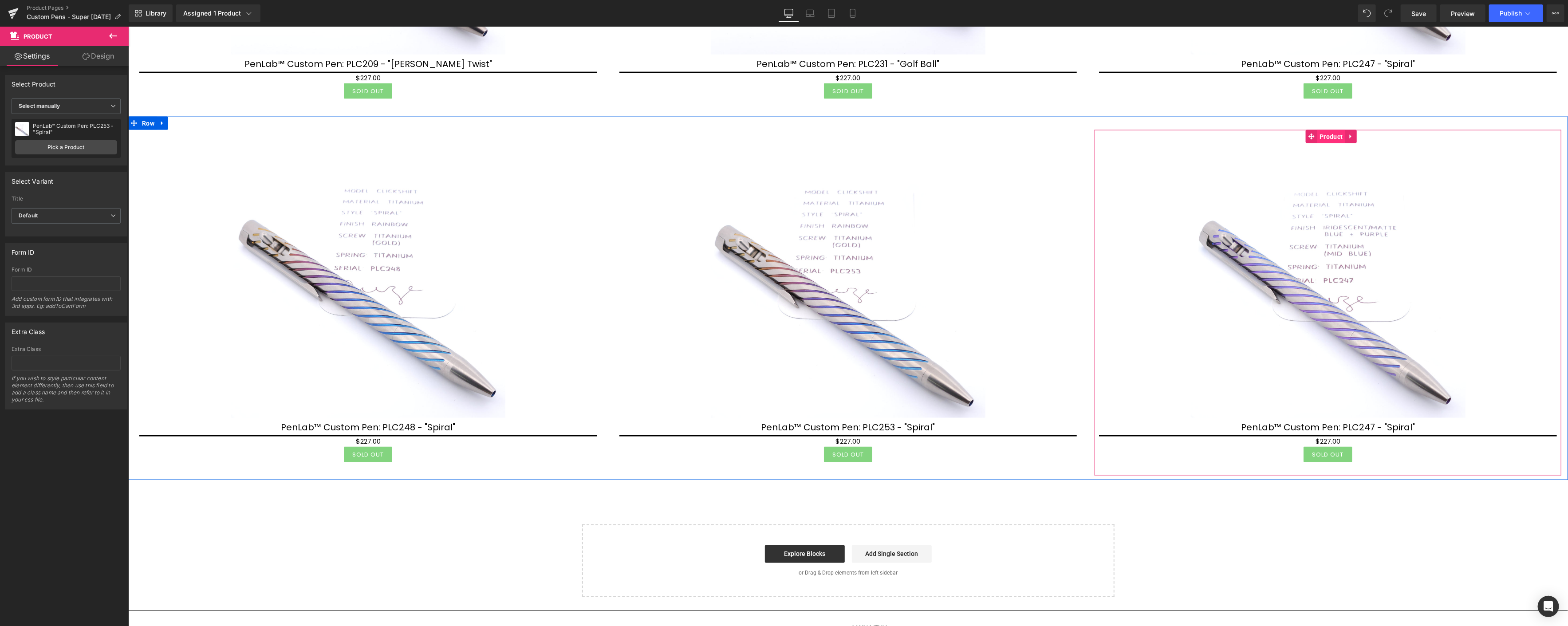
click at [1330, 130] on span "Product" at bounding box center [1330, 137] width 27 height 14
click at [65, 150] on link "Pick a Product" at bounding box center [66, 147] width 102 height 14
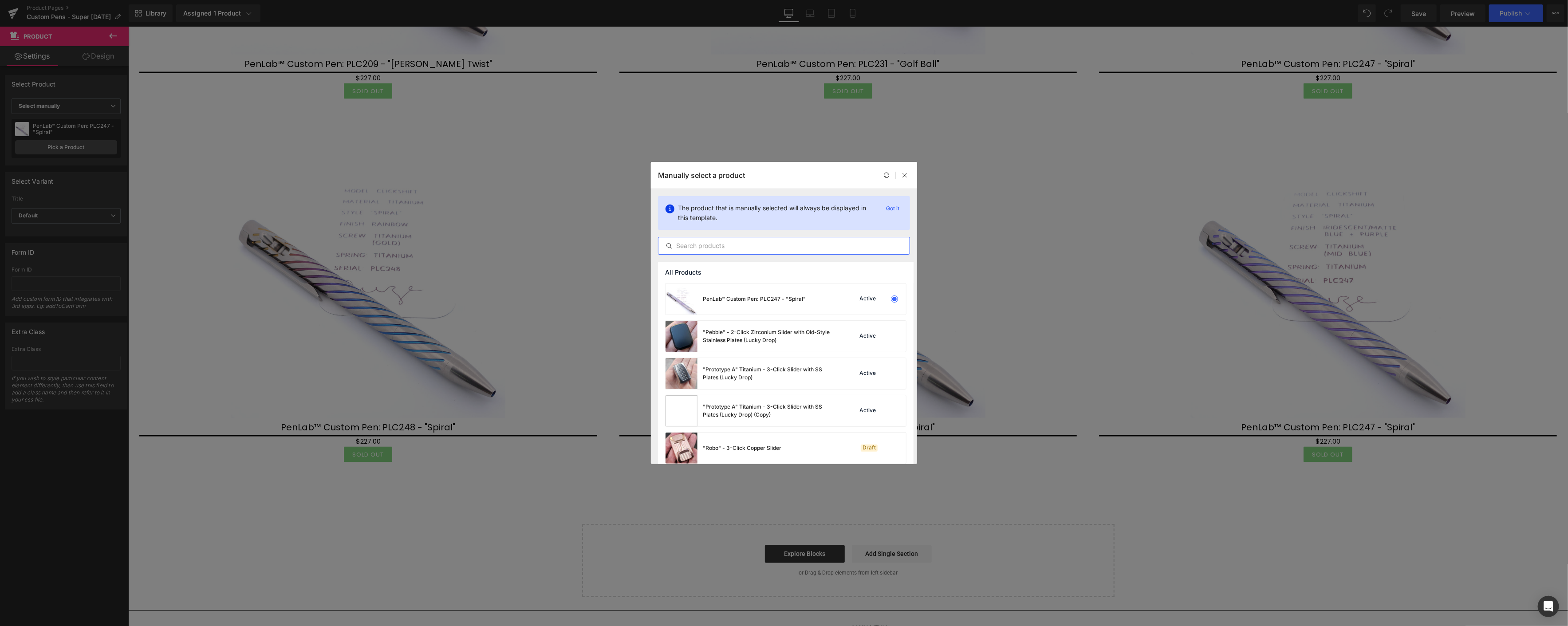
click at [730, 249] on input "text" at bounding box center [783, 246] width 251 height 11
paste input "plc2"
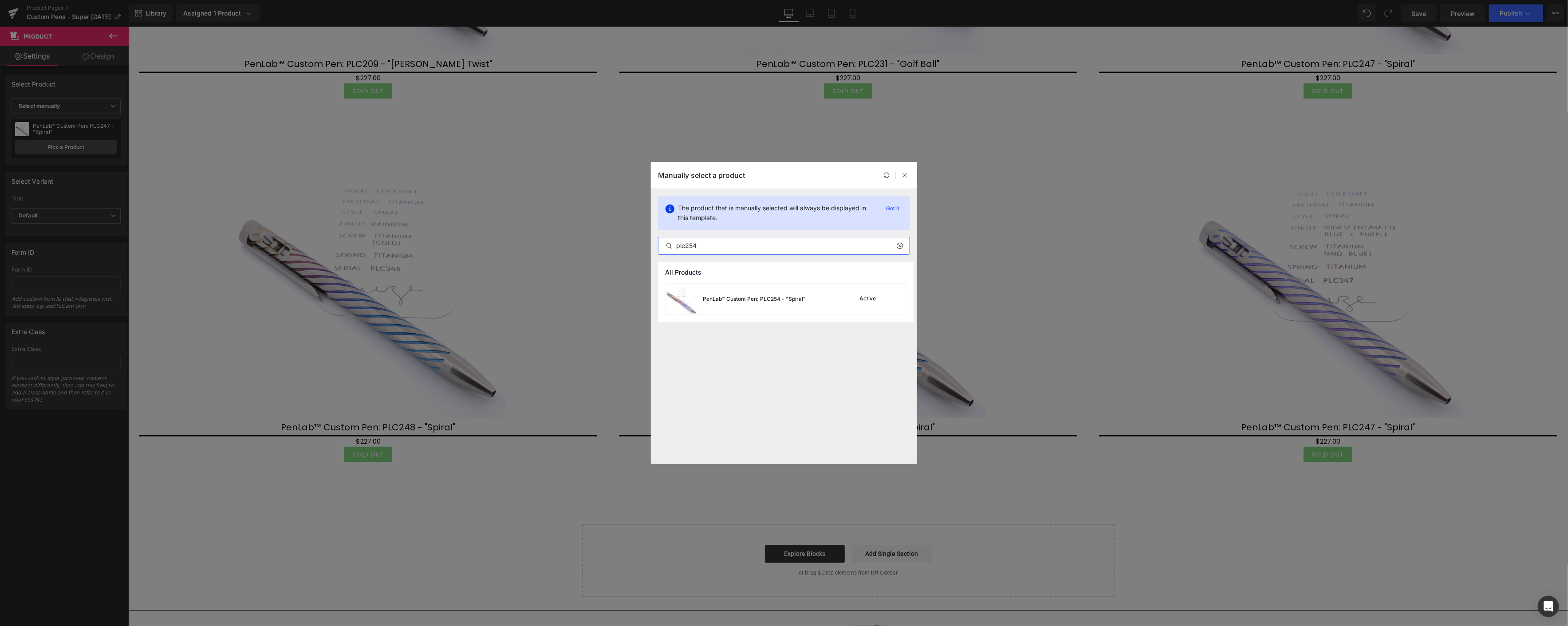
type input "plc254"
click at [786, 300] on div "PenLab™ Custom Pen: PLC254 - "Spiral"" at bounding box center [754, 299] width 103 height 8
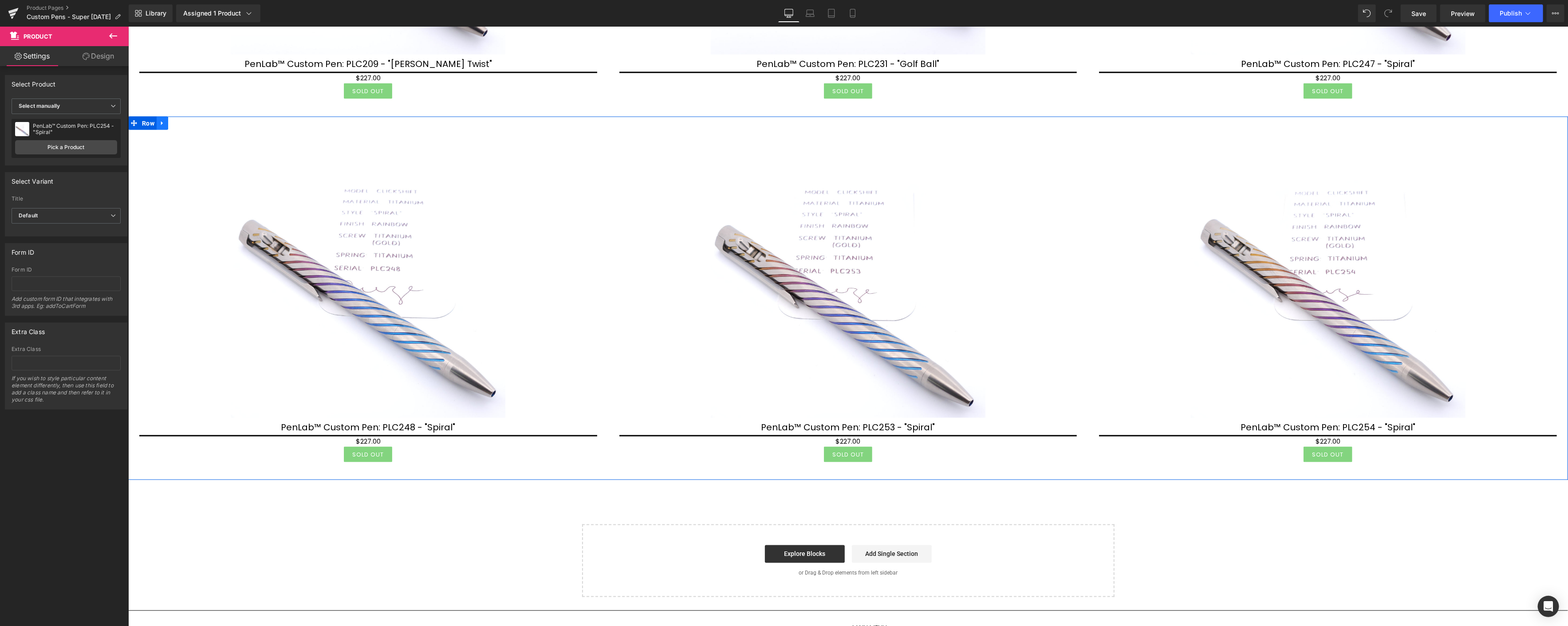
click at [162, 120] on icon at bounding box center [162, 123] width 6 height 7
drag, startPoint x: 171, startPoint y: 117, endPoint x: 212, endPoint y: 117, distance: 41.0
click at [172, 120] on icon at bounding box center [173, 123] width 6 height 6
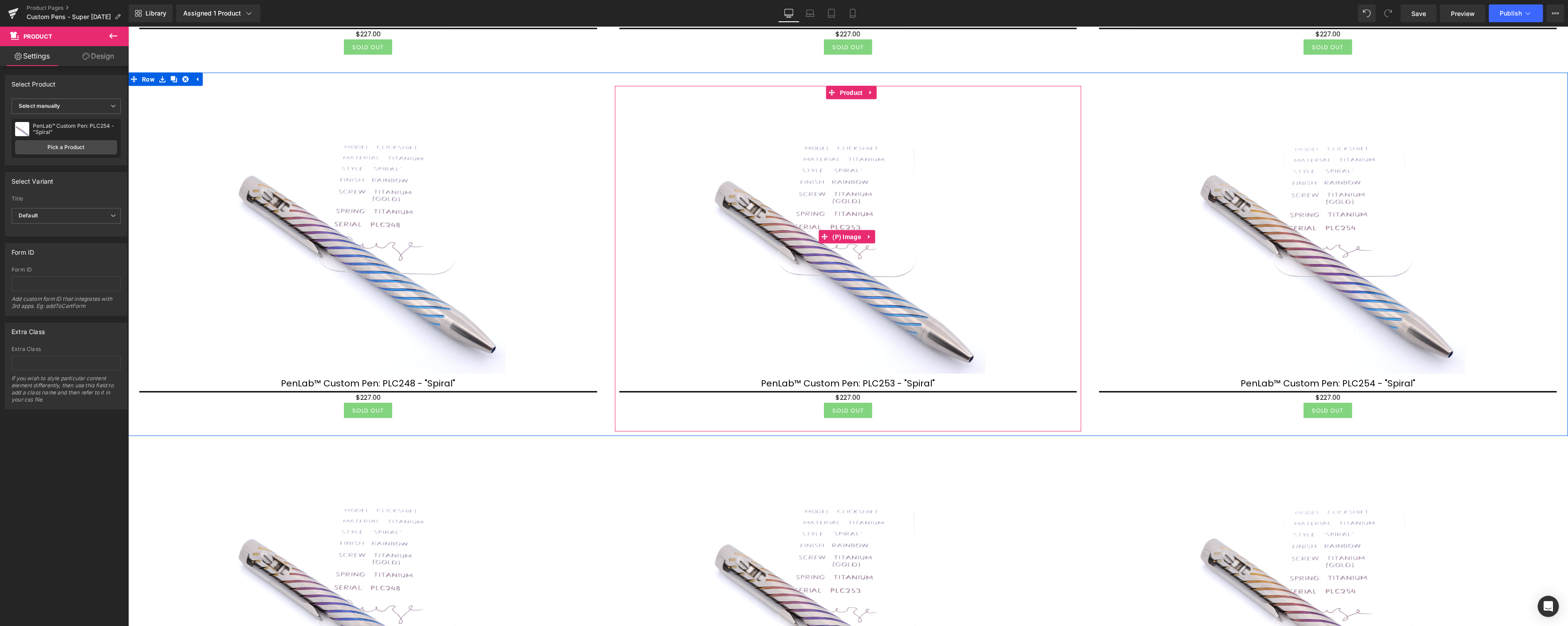
scroll to position [1558, 0]
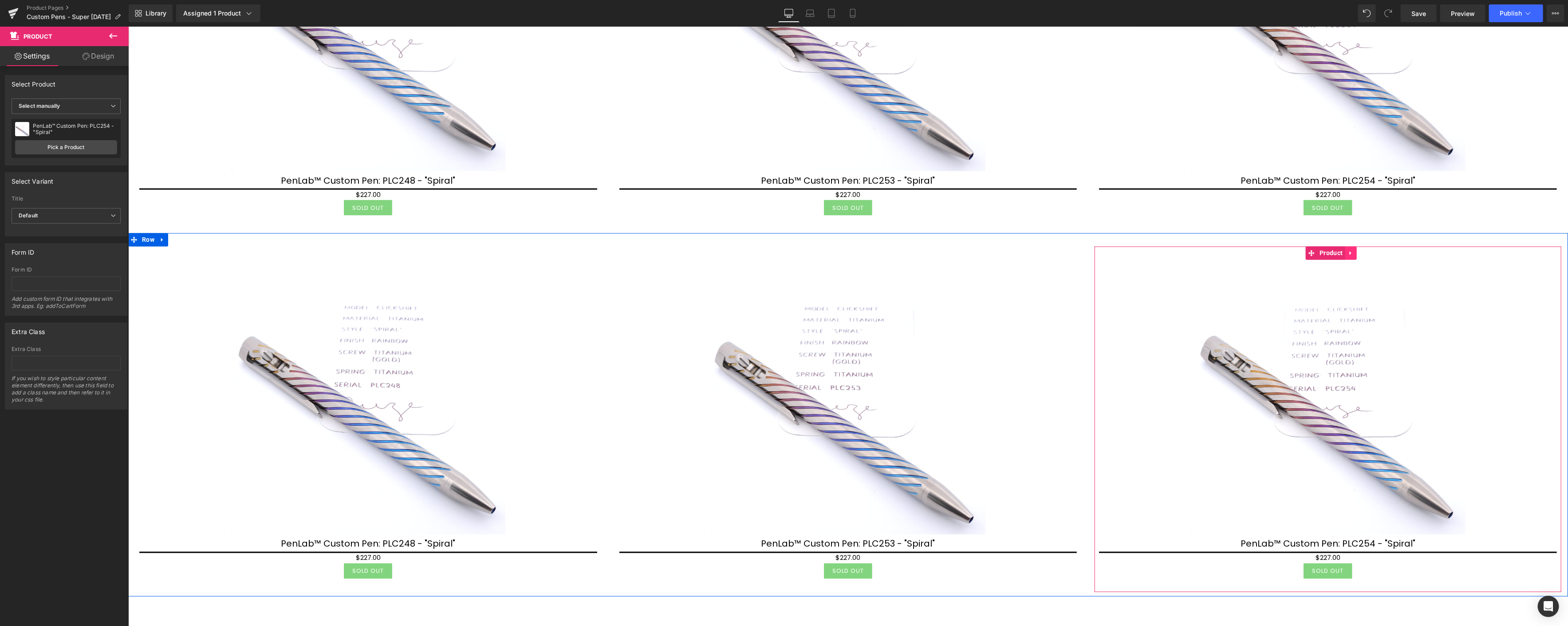
click at [1348, 247] on link at bounding box center [1349, 253] width 11 height 14
click at [1352, 250] on icon at bounding box center [1355, 253] width 6 height 7
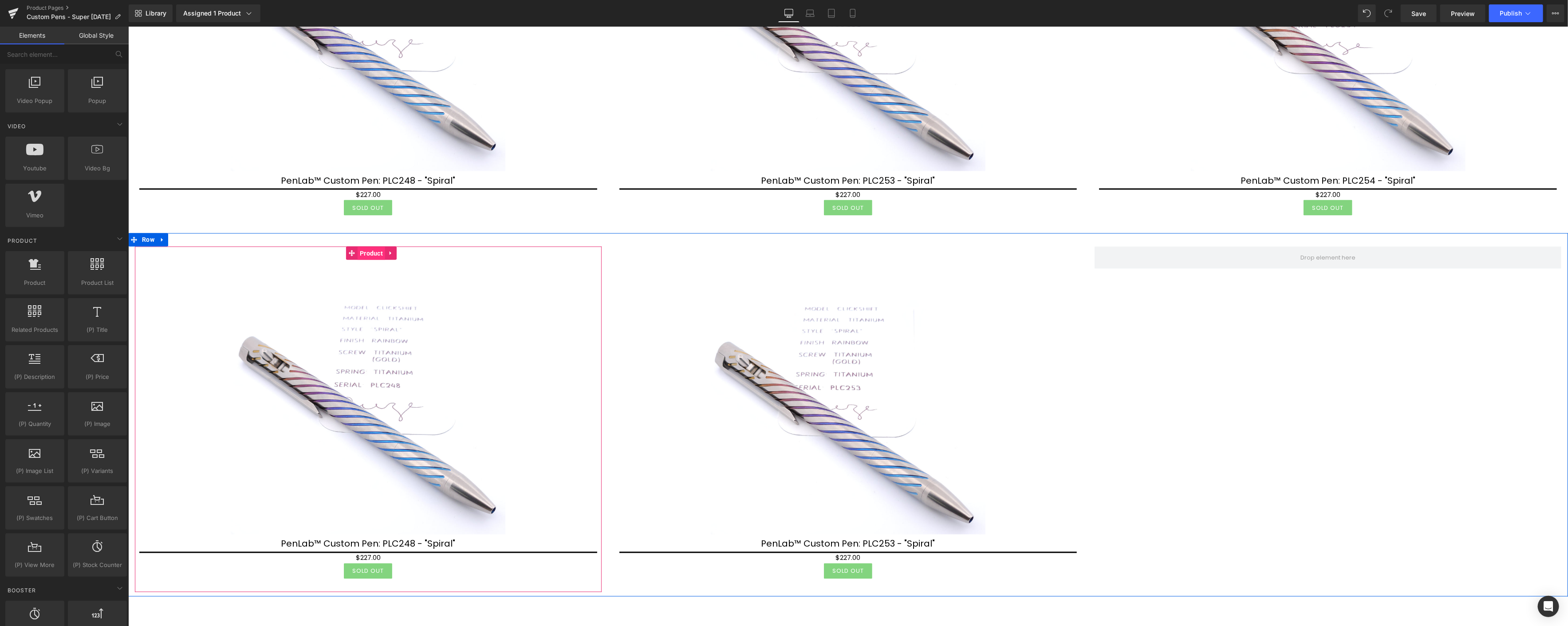
click at [368, 247] on span "Product" at bounding box center [371, 254] width 27 height 14
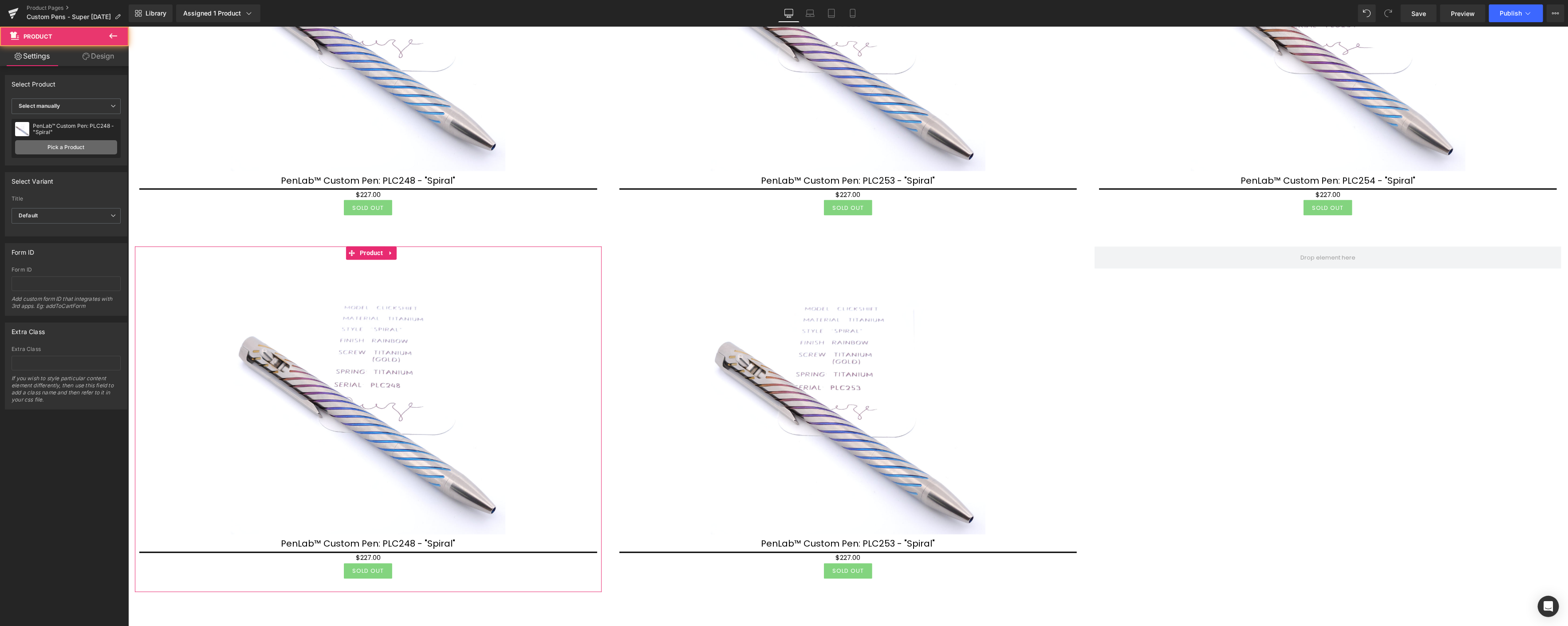
click at [74, 149] on link "Pick a Product" at bounding box center [66, 147] width 102 height 14
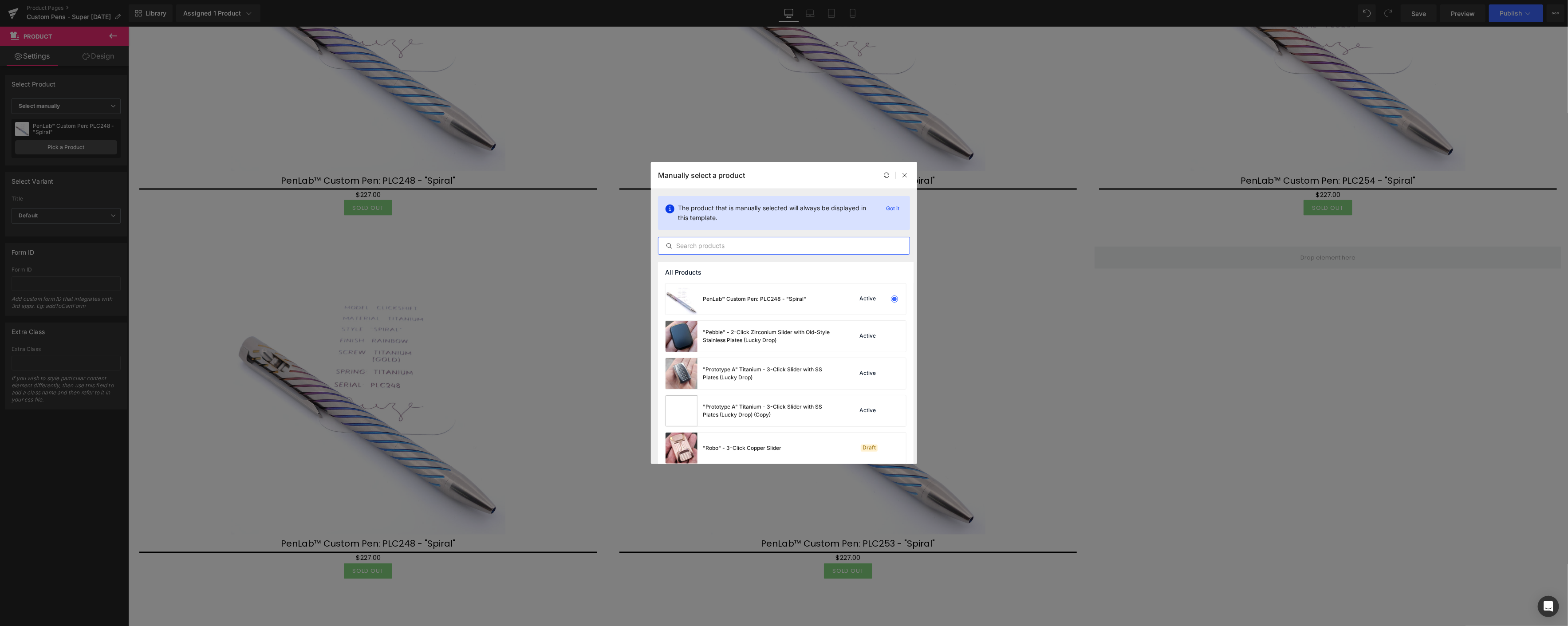
click at [741, 242] on input "text" at bounding box center [783, 246] width 251 height 11
paste input "plc2"
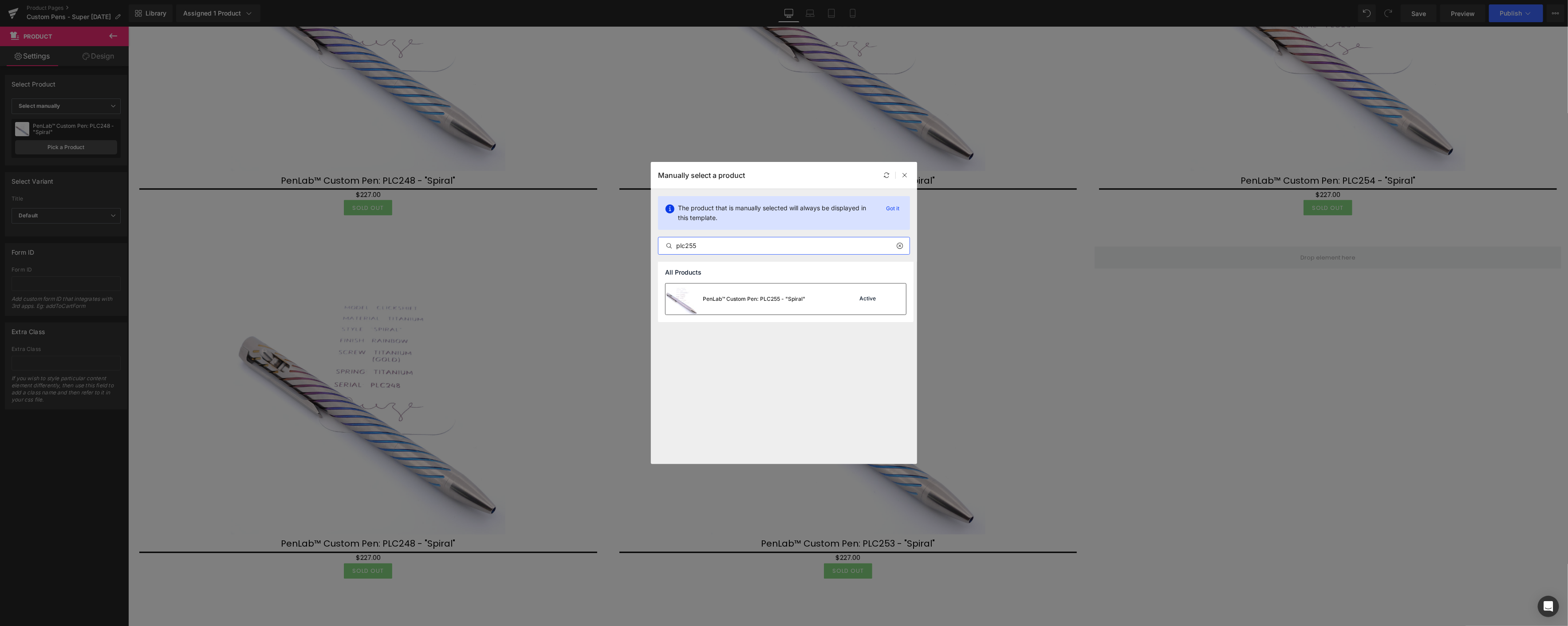
type input "plc255"
click at [741, 301] on div "PenLab™ Custom Pen: PLC255 - "Spiral"" at bounding box center [754, 299] width 102 height 8
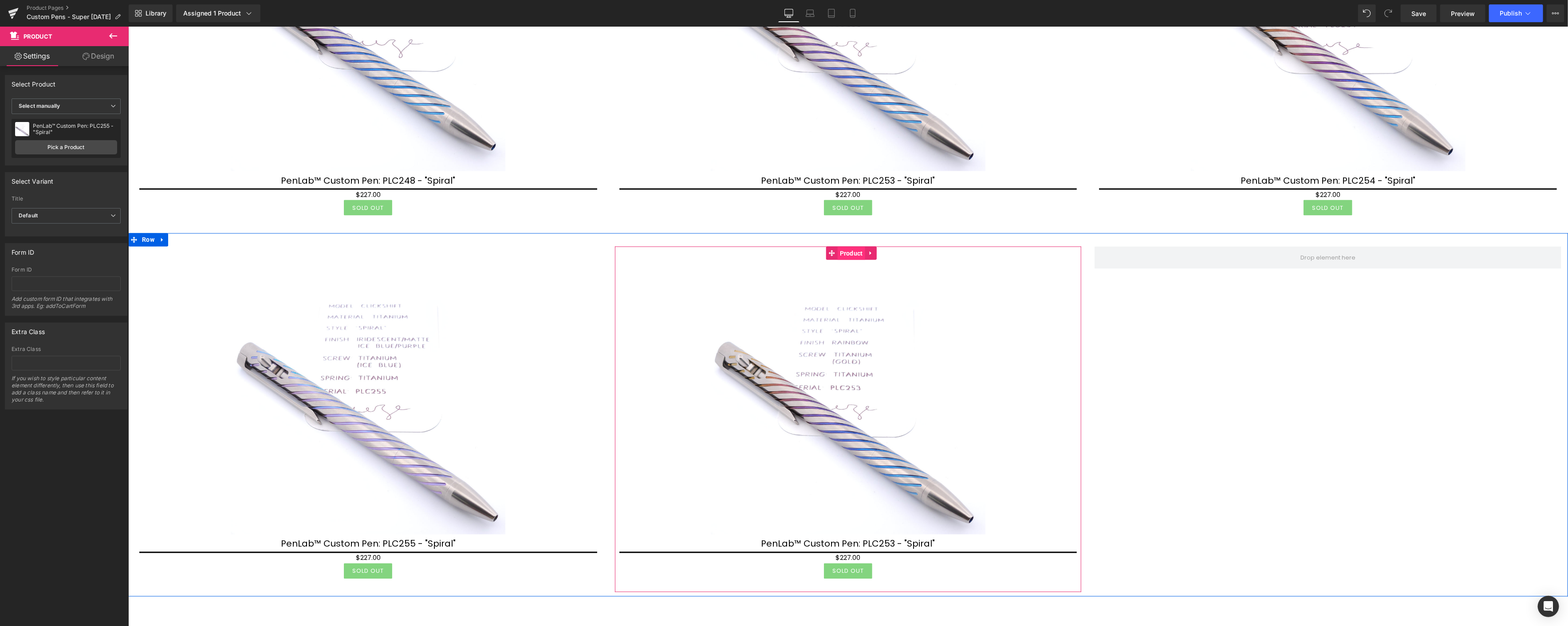
click at [855, 247] on span "Product" at bounding box center [851, 254] width 27 height 14
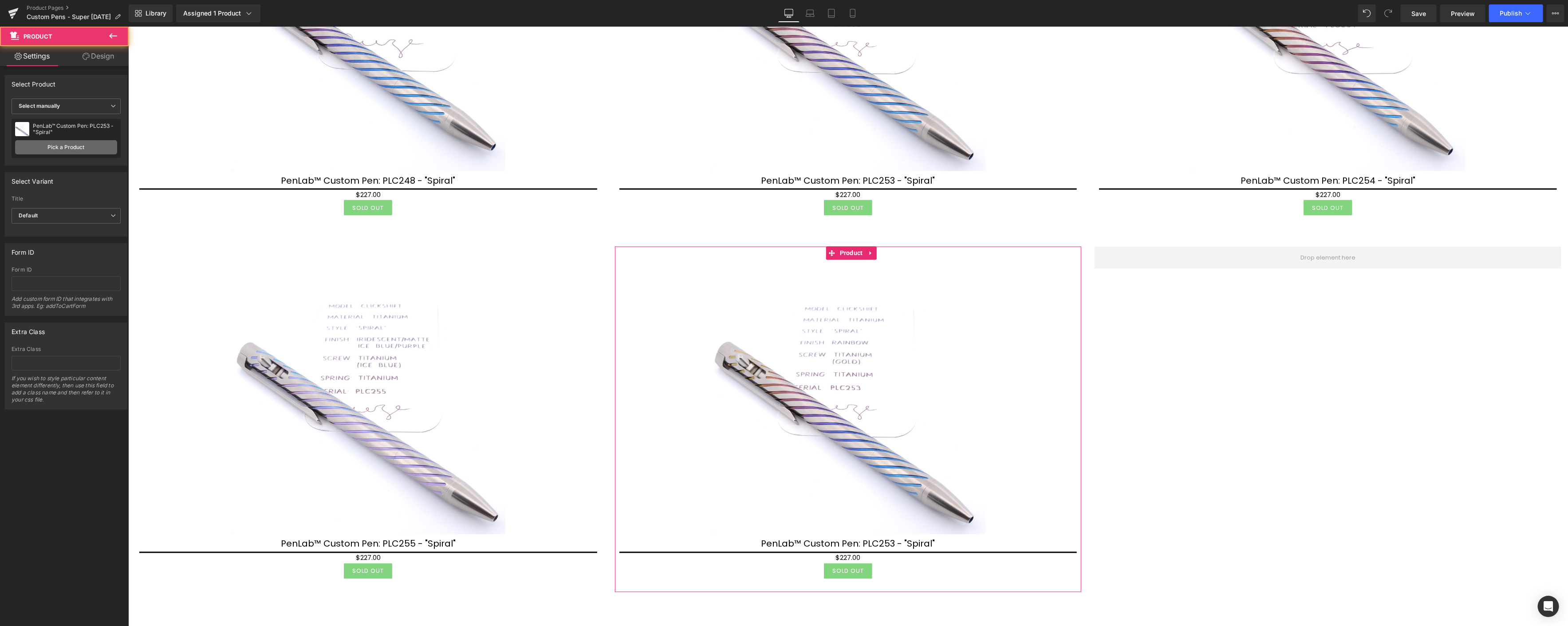
click at [96, 149] on link "Pick a Product" at bounding box center [66, 147] width 102 height 14
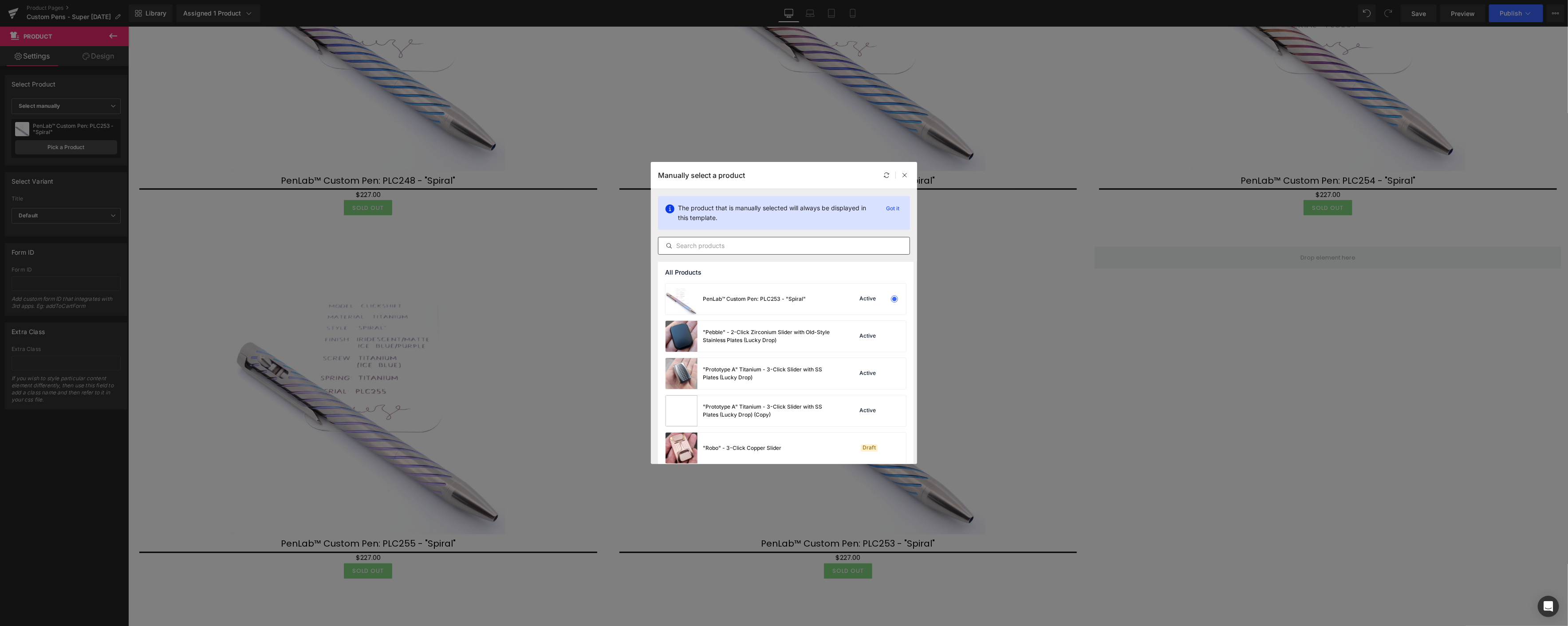
click at [786, 245] on input "text" at bounding box center [783, 246] width 251 height 11
paste input "plc2"
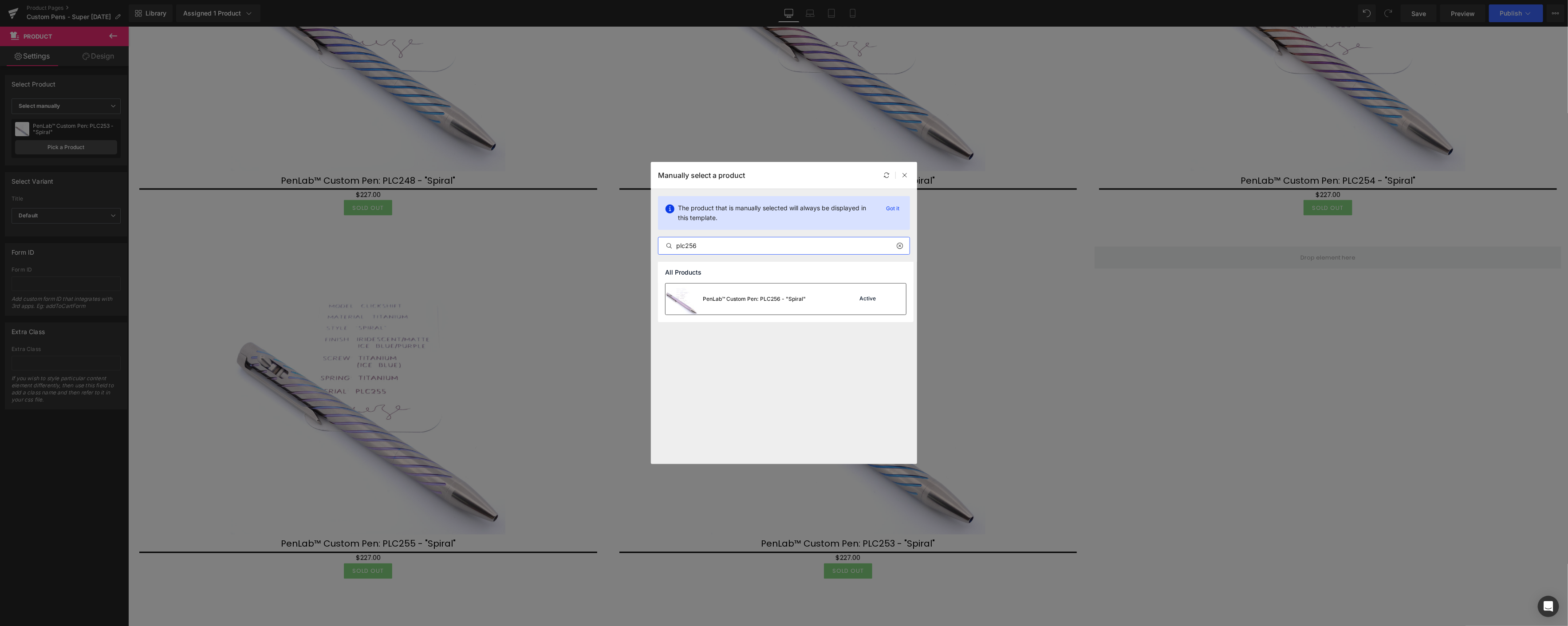
type input "plc256"
click at [784, 303] on div "PenLab™ Custom Pen: PLC256 - "Spiral"" at bounding box center [735, 299] width 140 height 31
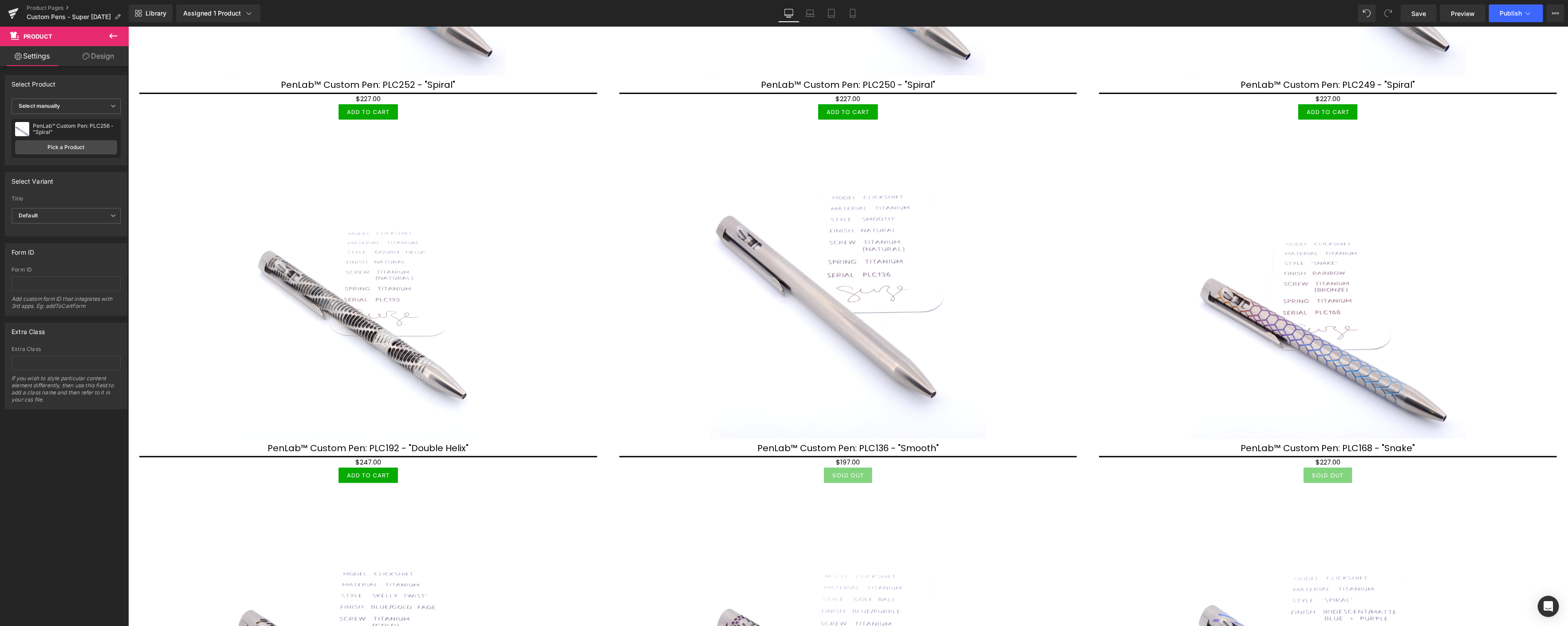
scroll to position [326, 0]
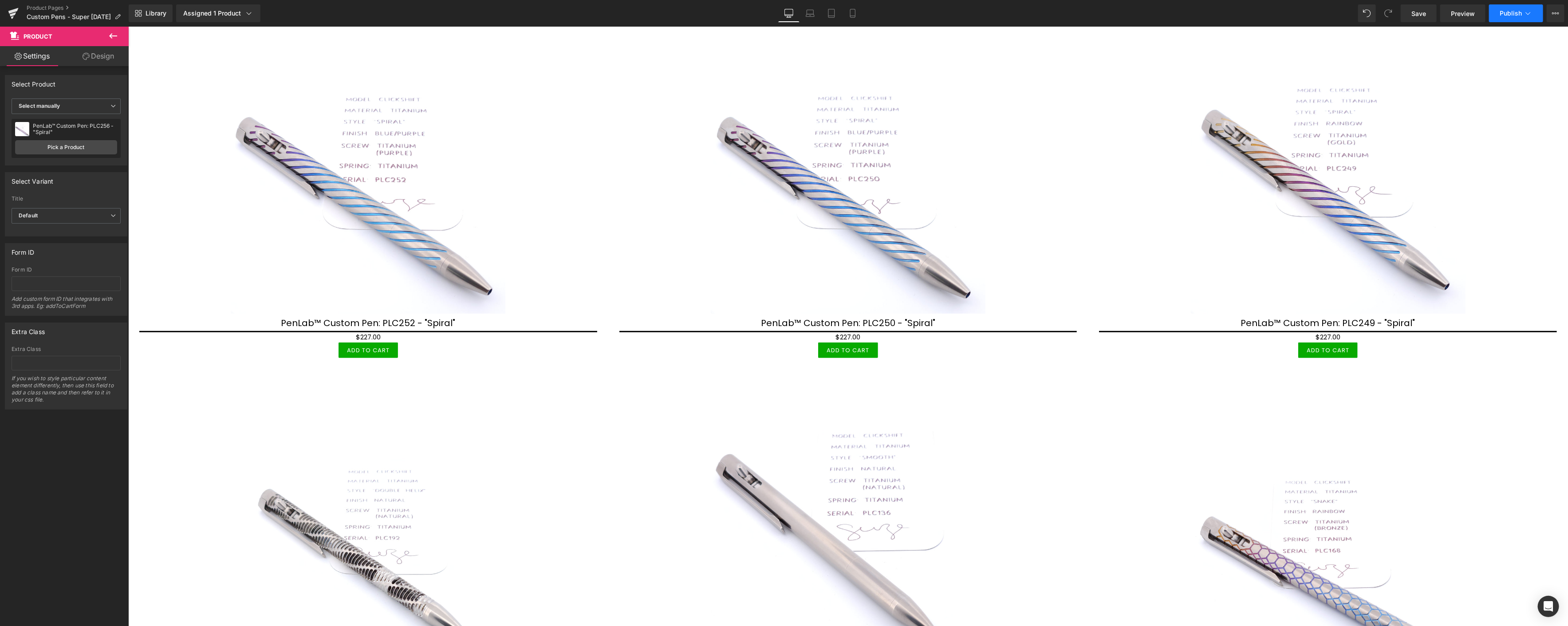
click at [1507, 14] on span "Publish" at bounding box center [1510, 13] width 22 height 7
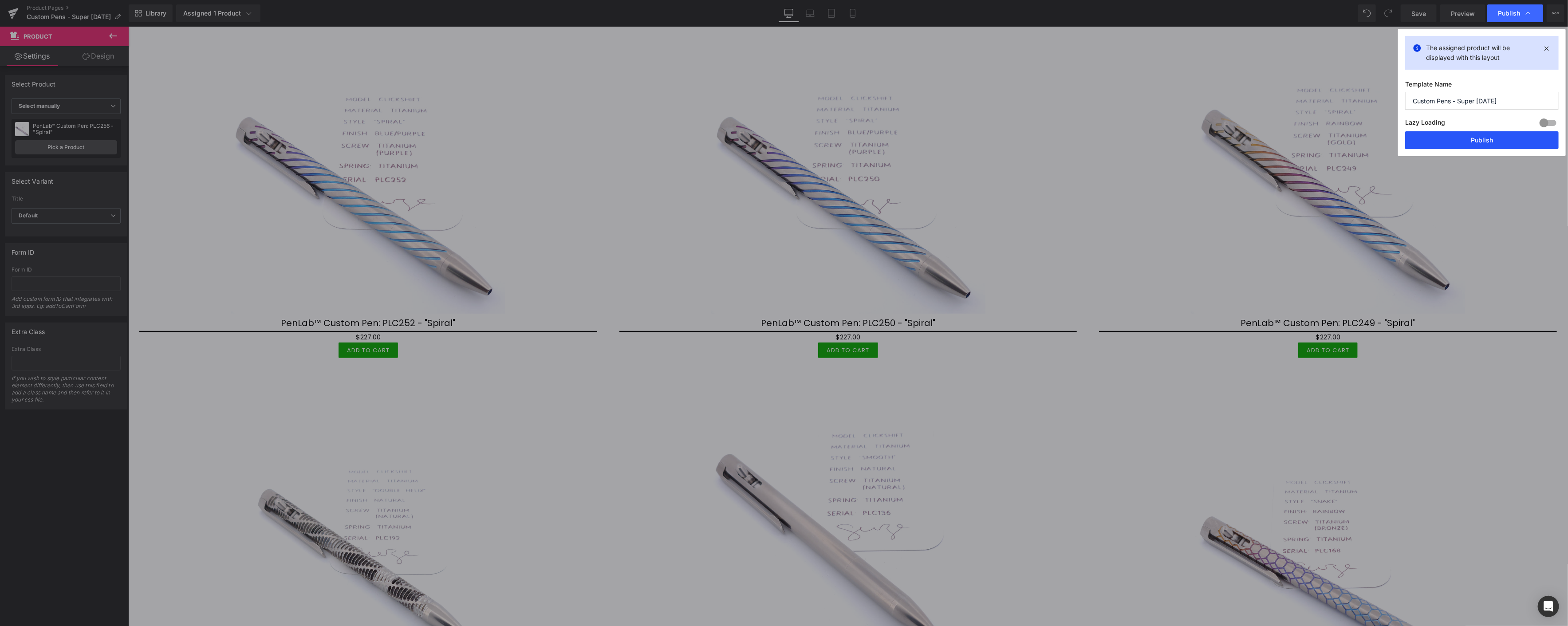
click at [1482, 140] on button "Publish" at bounding box center [1481, 140] width 153 height 17
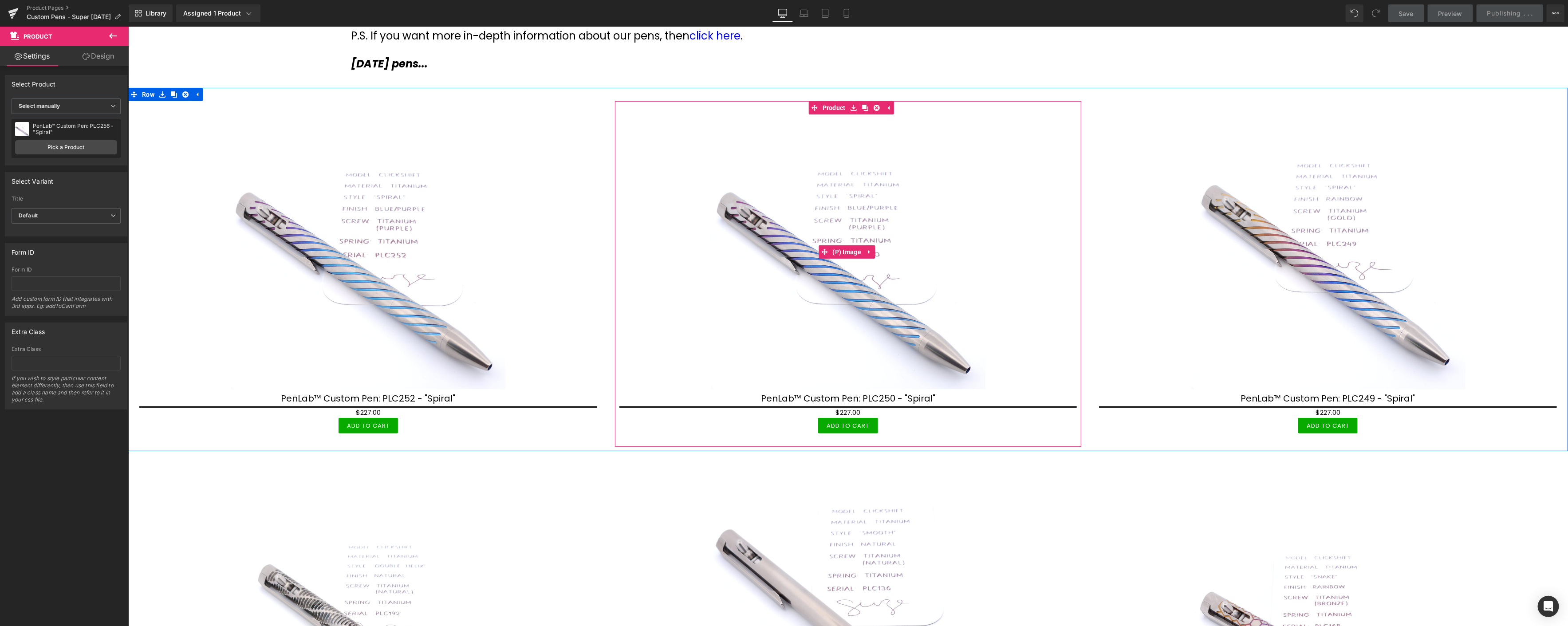
scroll to position [79, 0]
